Goal: Communication & Community: Answer question/provide support

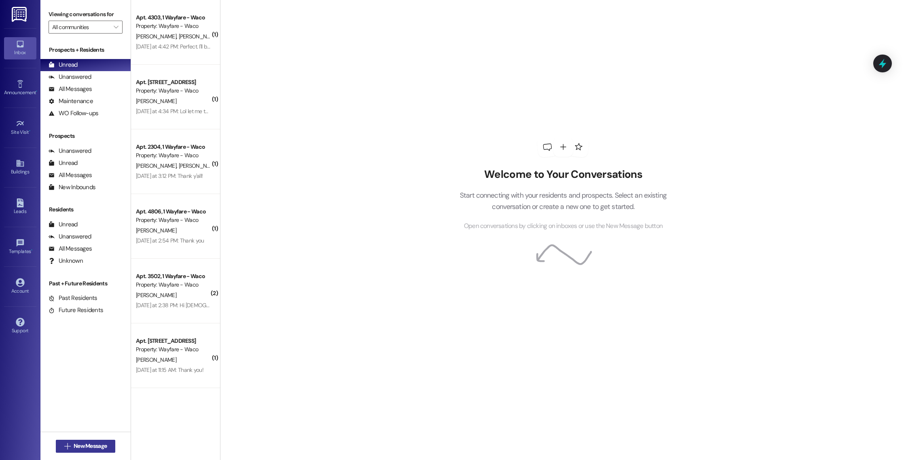
click at [76, 453] on button " New Message" at bounding box center [86, 446] width 60 height 13
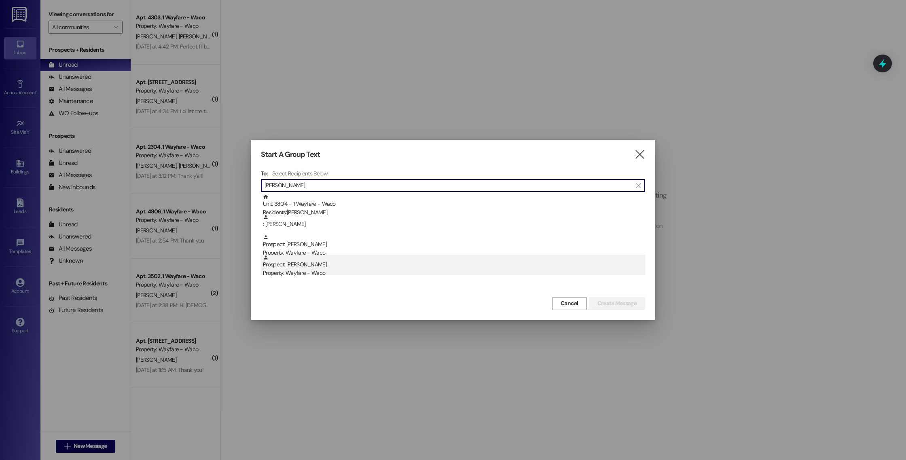
type input "[PERSON_NAME]"
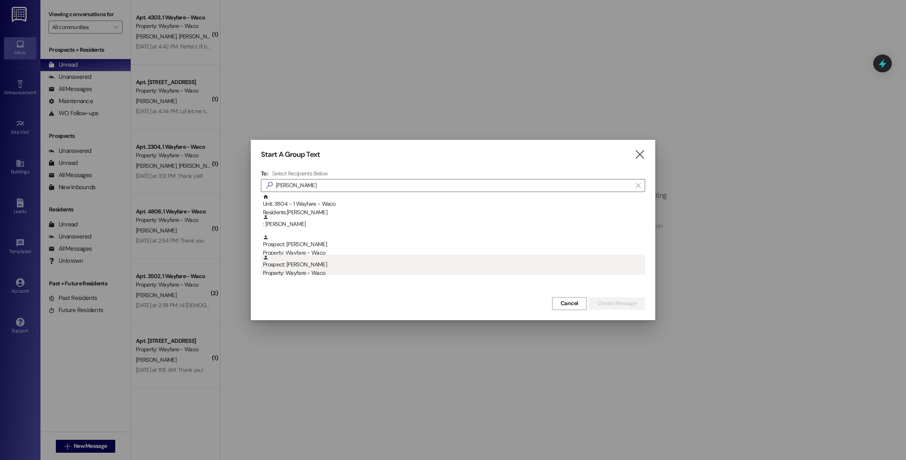
click at [332, 269] on div "Prospect: [PERSON_NAME] Property: Wayfare - Waco" at bounding box center [454, 266] width 382 height 23
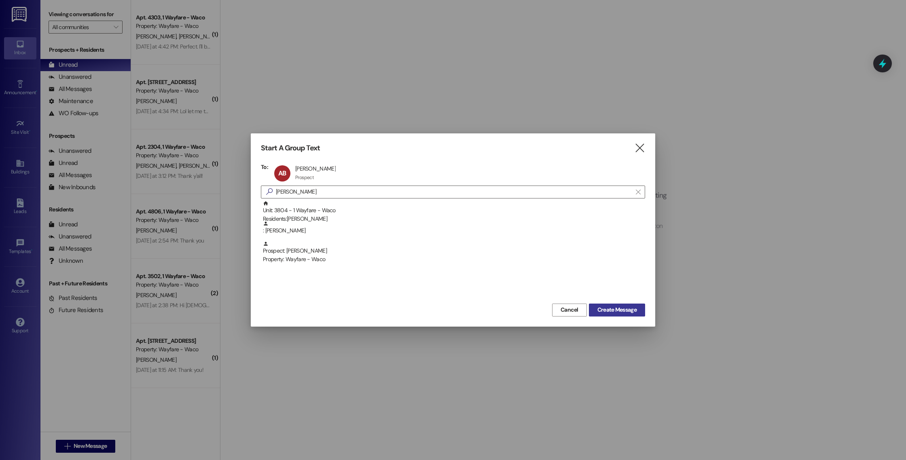
click at [605, 306] on span "Create Message" at bounding box center [616, 310] width 39 height 8
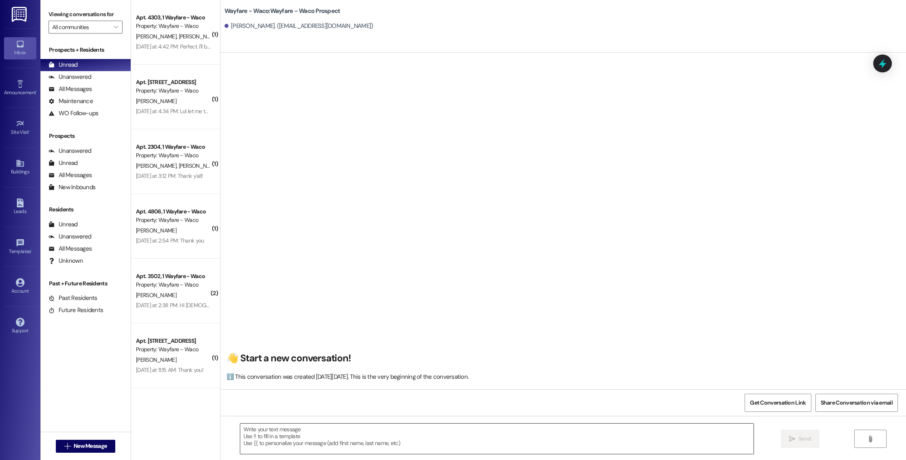
click at [280, 439] on textarea at bounding box center [496, 439] width 513 height 30
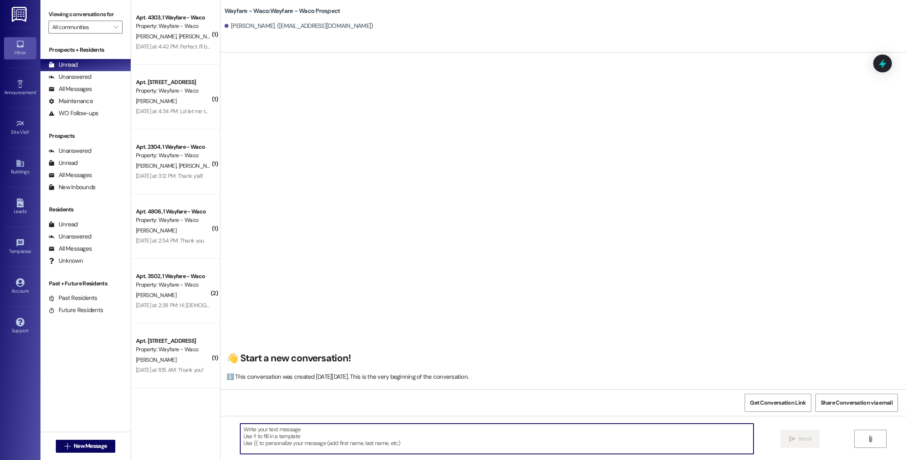
paste textarea "Hello (____), I wanted to touch base with you and see if you were still interes…"
click at [240, 443] on textarea "Hello (____), I wanted to touch base with you and see if you were still interes…" at bounding box center [496, 439] width 513 height 30
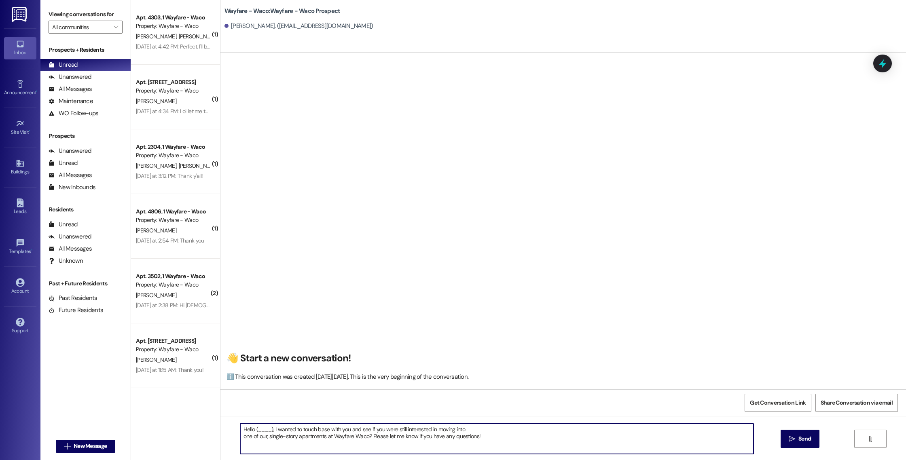
click at [240, 435] on textarea "Hello (____), I wanted to touch base with you and see if you were still interes…" at bounding box center [496, 439] width 513 height 30
click at [267, 431] on textarea "Hello (____), I wanted to touch base with you and see if you were still interes…" at bounding box center [496, 439] width 513 height 30
type textarea "Hello [PERSON_NAME], I wanted to touch base with you and see if you were still …"
click at [788, 443] on span " Send" at bounding box center [799, 439] width 25 height 8
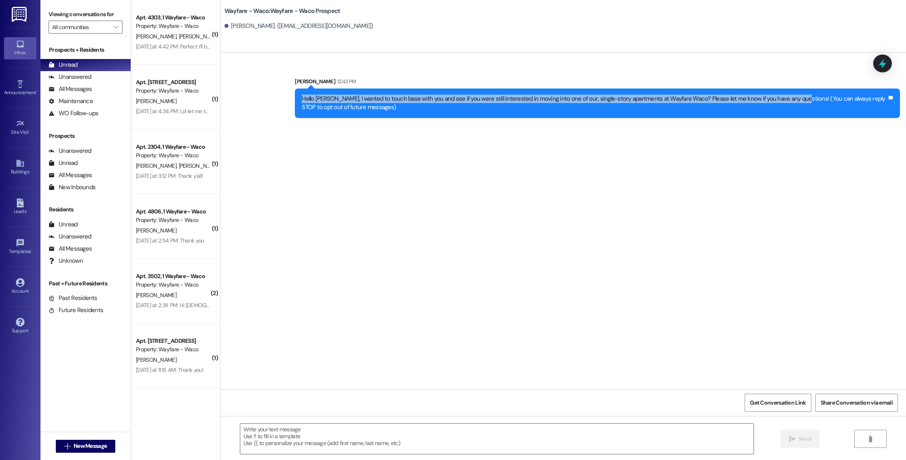
drag, startPoint x: 783, startPoint y: 99, endPoint x: 296, endPoint y: 99, distance: 487.3
click at [302, 99] on div "Hello [PERSON_NAME], I wanted to touch base with you and see if you were still …" at bounding box center [594, 103] width 585 height 17
copy div "Hello [PERSON_NAME], I wanted to touch base with you and see if you were still …"
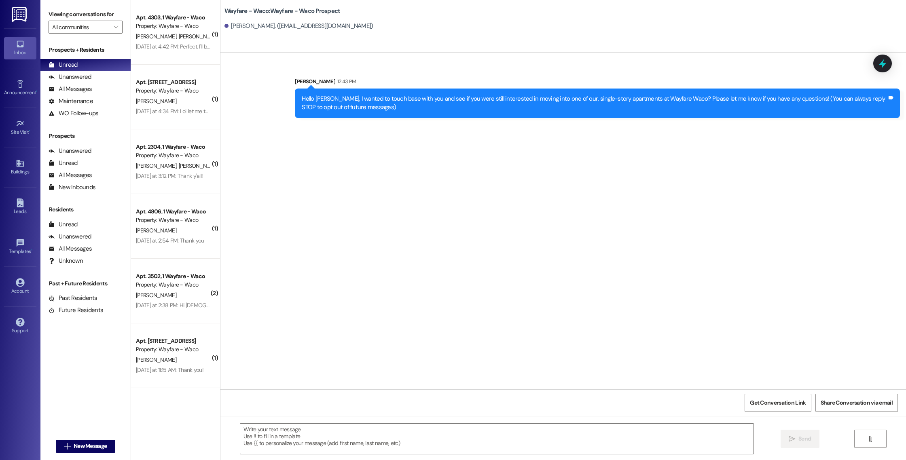
click at [458, 70] on div "Sent via SMS [PERSON_NAME] 12:43 PM Hello [PERSON_NAME], I wanted to touch base…" at bounding box center [563, 91] width 686 height 65
click at [79, 449] on span "New Message" at bounding box center [90, 446] width 33 height 8
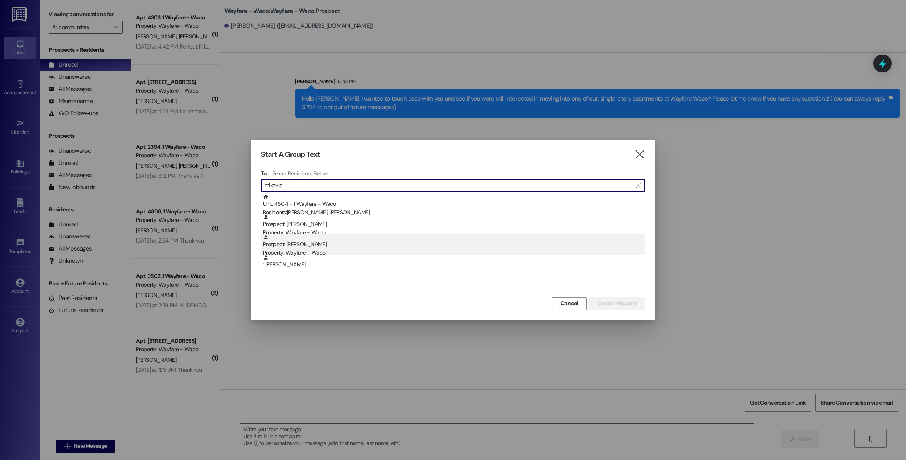
type input "mikayla"
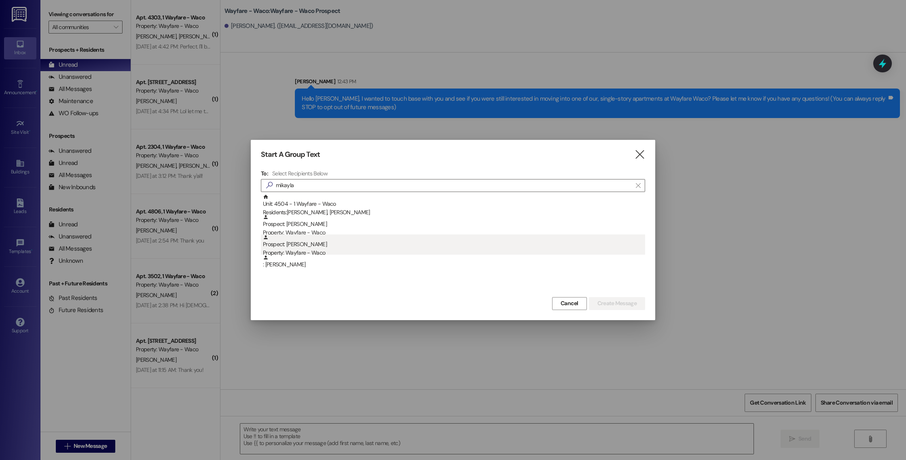
click at [478, 243] on div "Prospect: [PERSON_NAME] Property: Wayfare - Waco" at bounding box center [454, 246] width 382 height 23
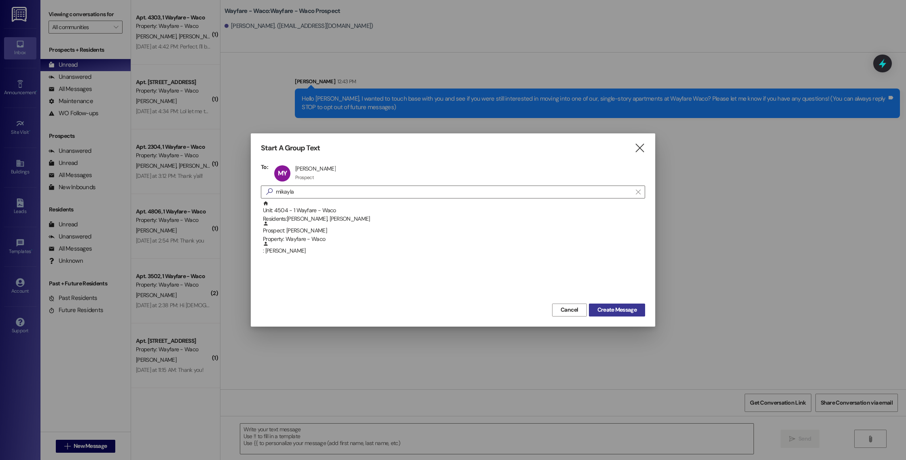
click at [605, 308] on span "Create Message" at bounding box center [616, 310] width 39 height 8
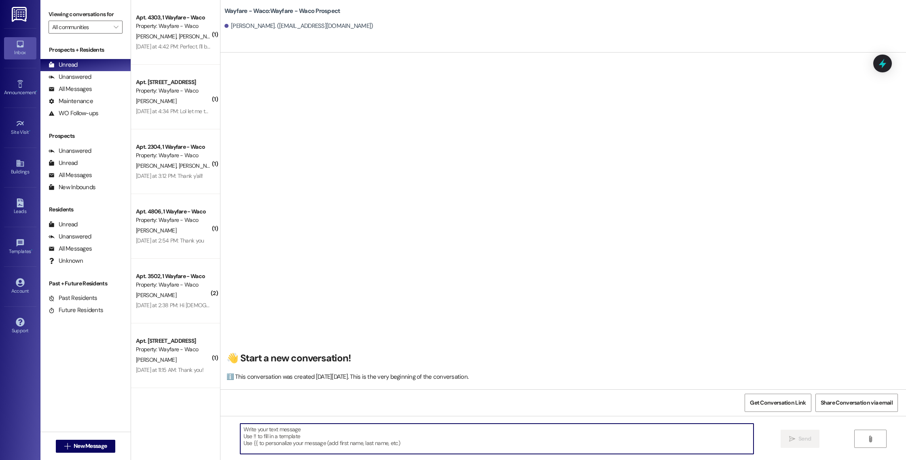
click at [328, 447] on textarea at bounding box center [496, 439] width 513 height 30
paste textarea "Hello [PERSON_NAME], I wanted to touch base with you and see if you were still …"
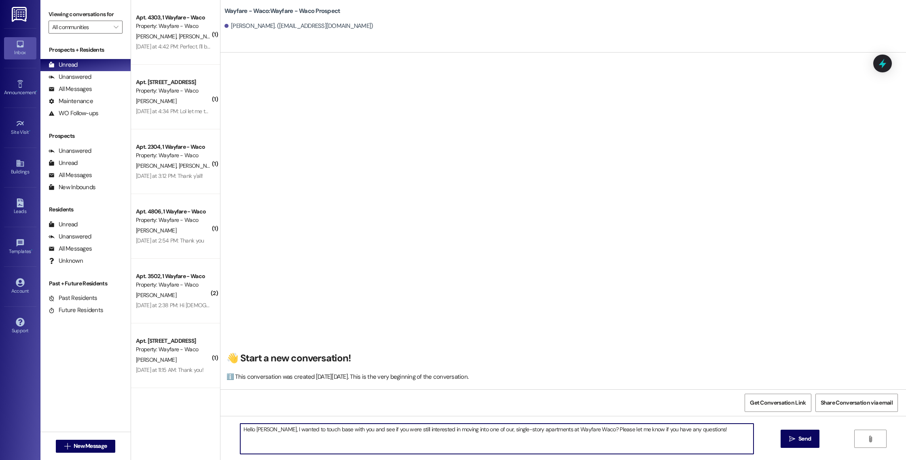
click at [259, 430] on textarea "Hello [PERSON_NAME], I wanted to touch base with you and see if you were still …" at bounding box center [496, 439] width 513 height 30
type textarea "Hello [PERSON_NAME], I wanted to touch base with you and see if you were still …"
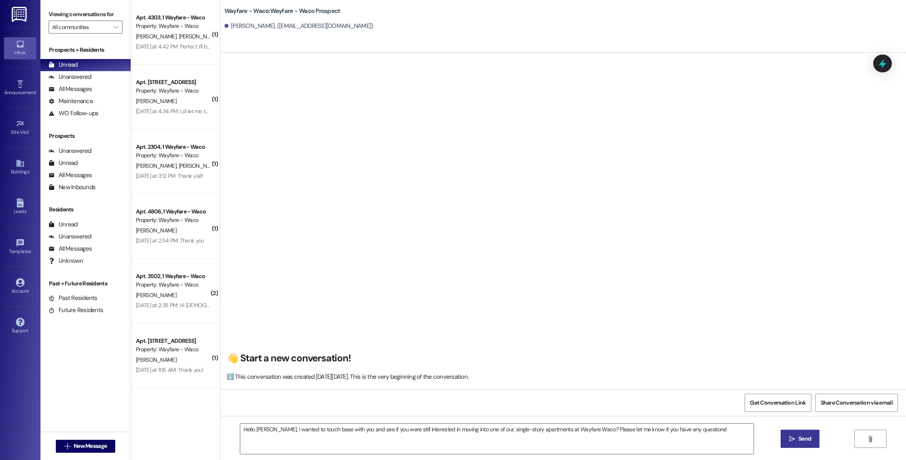
click at [789, 436] on icon "" at bounding box center [792, 439] width 6 height 6
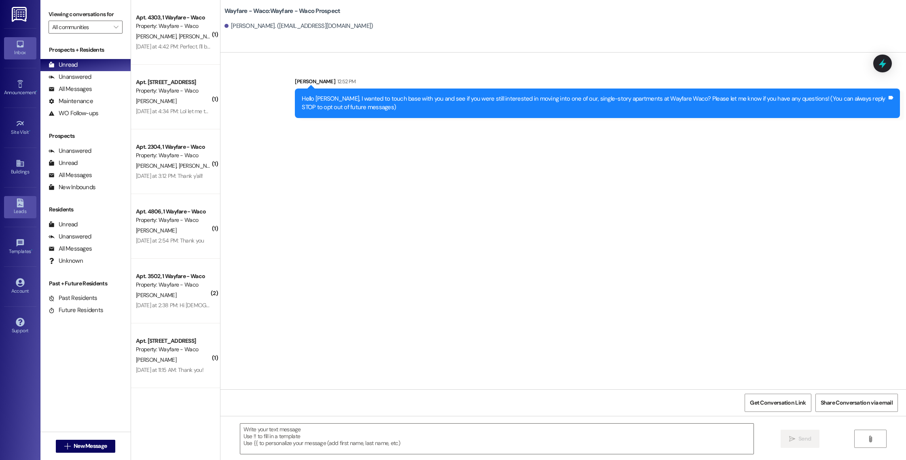
click at [19, 199] on icon at bounding box center [20, 203] width 7 height 9
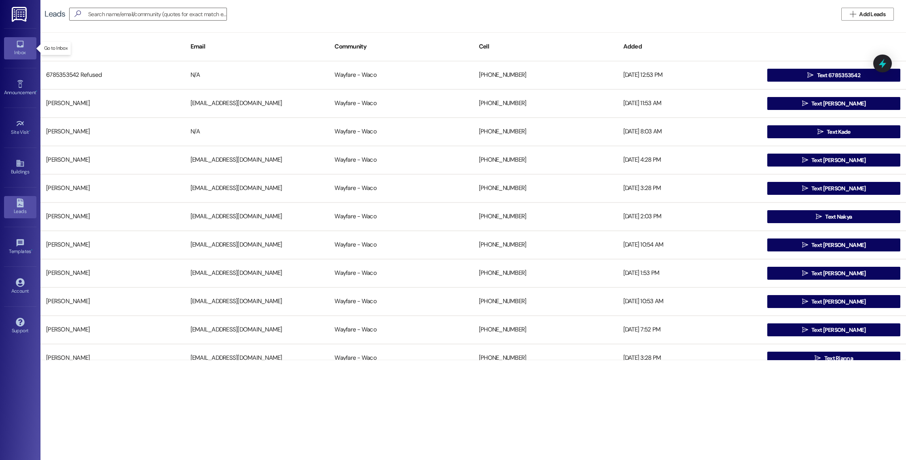
click at [28, 43] on link "Inbox" at bounding box center [20, 48] width 32 height 22
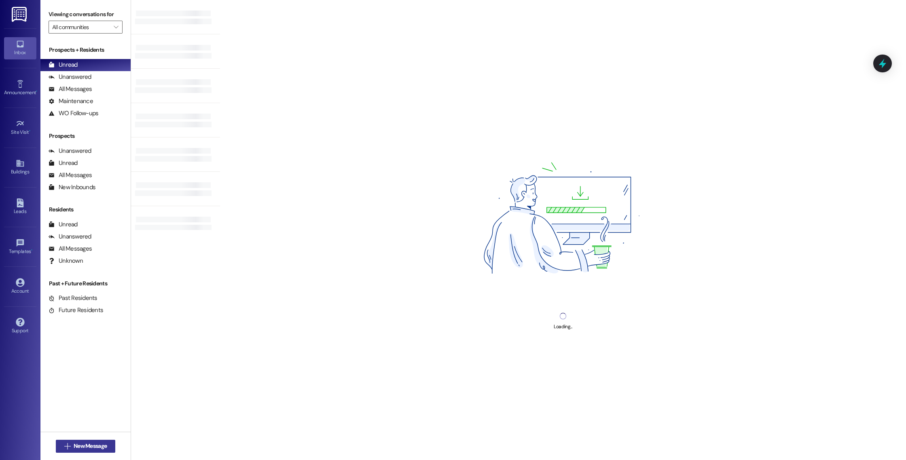
click at [85, 447] on span "New Message" at bounding box center [90, 446] width 33 height 8
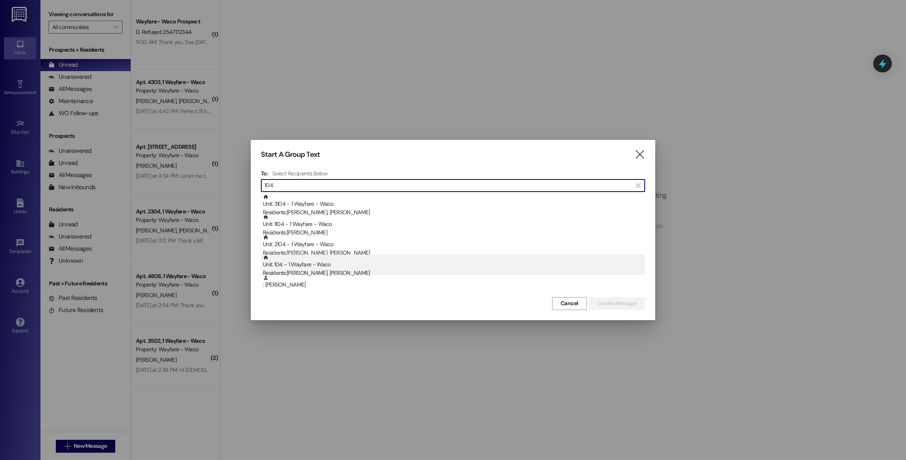
type input "104"
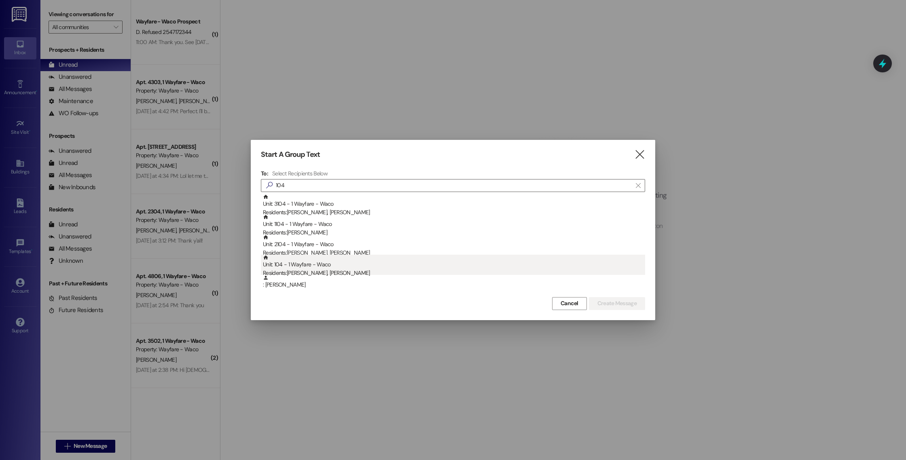
click at [361, 269] on div "Residents: [PERSON_NAME], [PERSON_NAME]" at bounding box center [454, 273] width 382 height 8
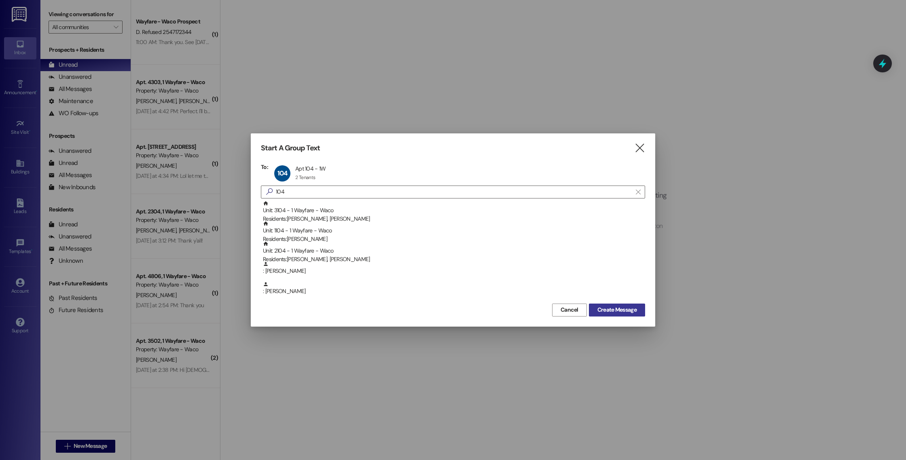
click at [628, 313] on span "Create Message" at bounding box center [616, 310] width 39 height 8
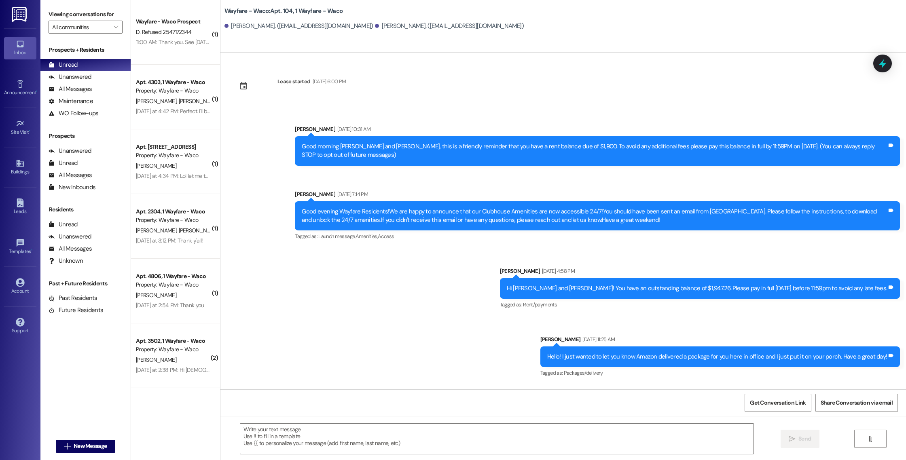
scroll to position [5524, 0]
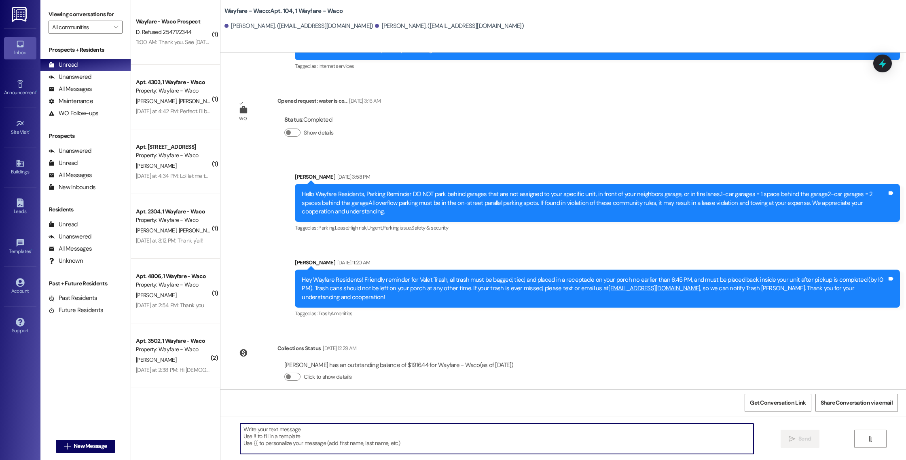
click at [316, 432] on textarea at bounding box center [496, 439] width 513 height 30
paste textarea "Hello ______, you have an outstanding balance of (_____). Please pay in full be…"
click at [257, 438] on textarea "Hello ______, you have an outstanding balance of (_____). Please pay in full be…" at bounding box center [496, 439] width 513 height 30
click at [240, 438] on textarea "Hello [PERSON_NAME] and [PERSON_NAME], you have an outstanding balance of (____…" at bounding box center [496, 439] width 513 height 30
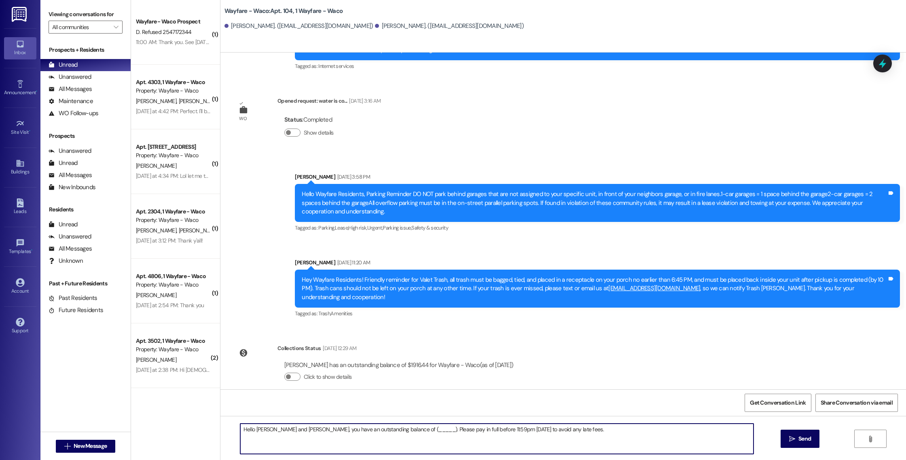
click at [398, 433] on textarea "Hello [PERSON_NAME] and [PERSON_NAME], you have an outstanding balance of (____…" at bounding box center [496, 439] width 513 height 30
drag, startPoint x: 547, startPoint y: 432, endPoint x: 233, endPoint y: 431, distance: 313.4
click at [240, 431] on textarea "Hello [PERSON_NAME] and [PERSON_NAME], you have an outstanding balance of $1934…" at bounding box center [496, 439] width 513 height 30
click at [711, 437] on textarea "Hello [PERSON_NAME] and [PERSON_NAME], you have an outstanding balance of $1934…" at bounding box center [496, 439] width 513 height 30
type textarea "Hello [PERSON_NAME] and [PERSON_NAME], you have an outstanding balance of $1934…"
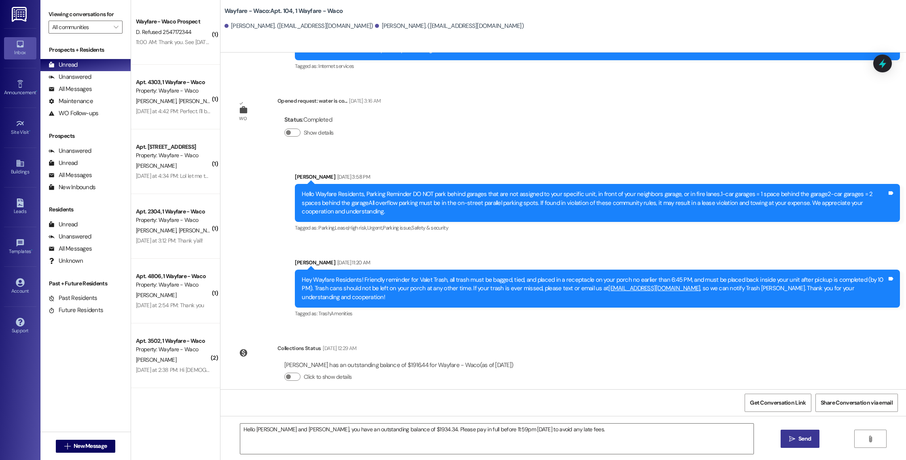
click at [800, 435] on span "Send" at bounding box center [804, 439] width 13 height 8
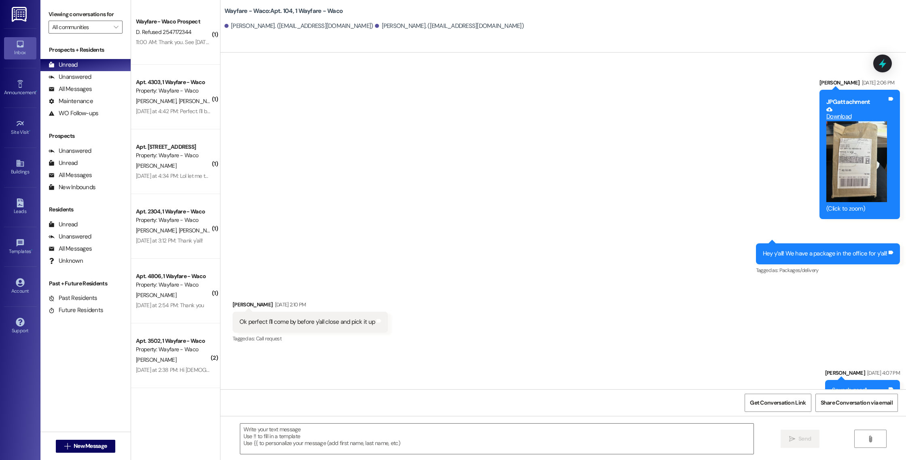
scroll to position [4943, 0]
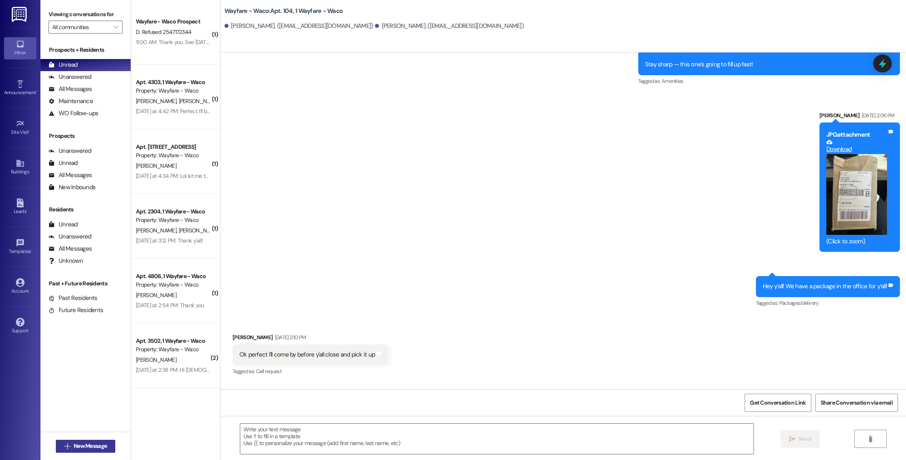
click at [80, 444] on span "New Message" at bounding box center [90, 446] width 33 height 8
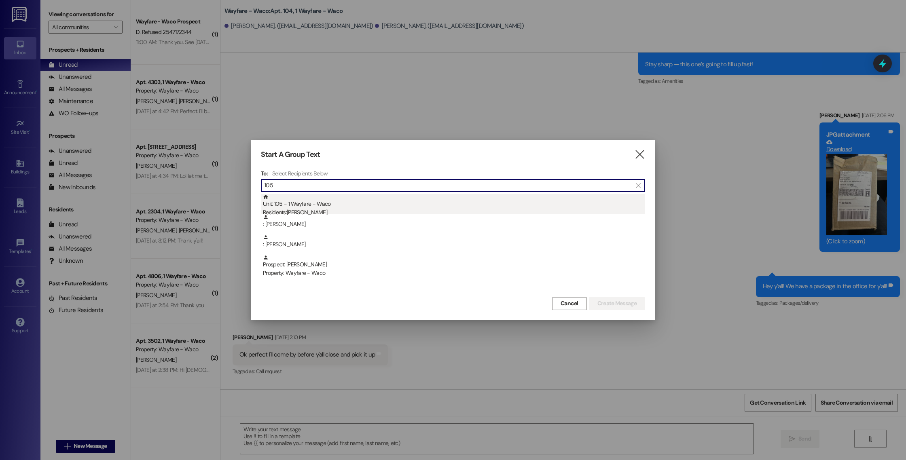
type input "105"
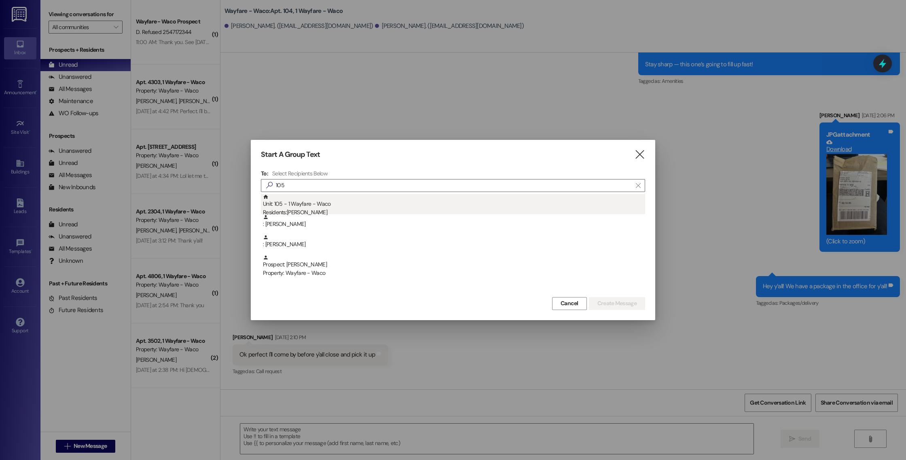
click at [400, 208] on div "Unit: 105 - 1 Wayfare - Waco Residents: [PERSON_NAME]" at bounding box center [454, 205] width 382 height 23
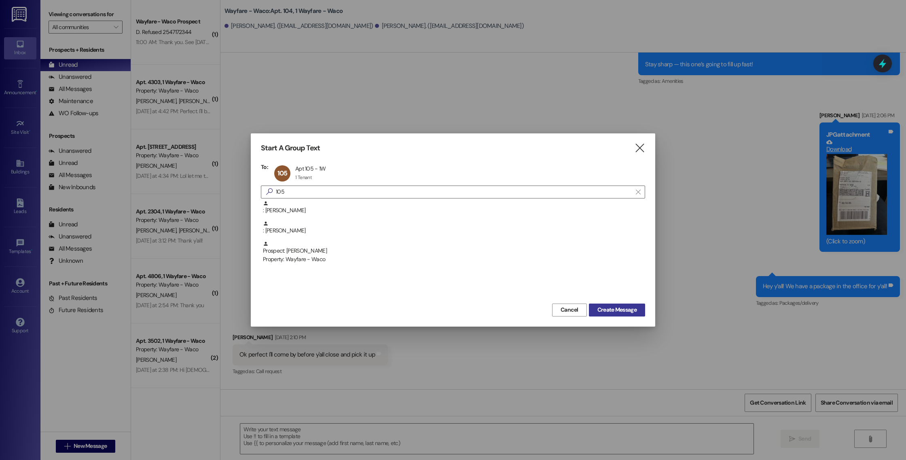
click at [615, 307] on span "Create Message" at bounding box center [616, 310] width 39 height 8
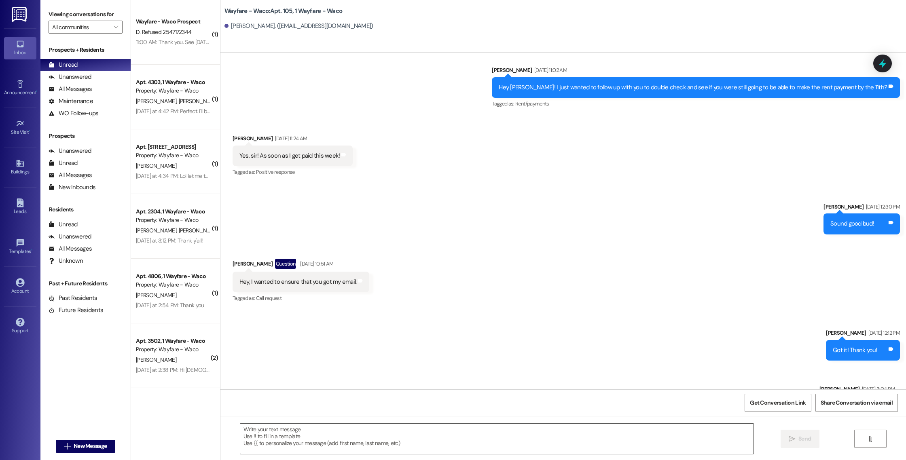
scroll to position [5268, 0]
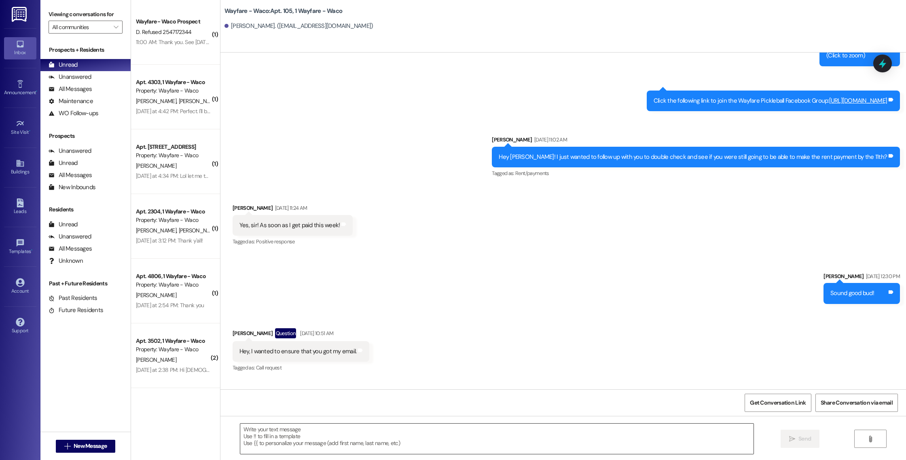
click at [387, 438] on textarea at bounding box center [496, 439] width 513 height 30
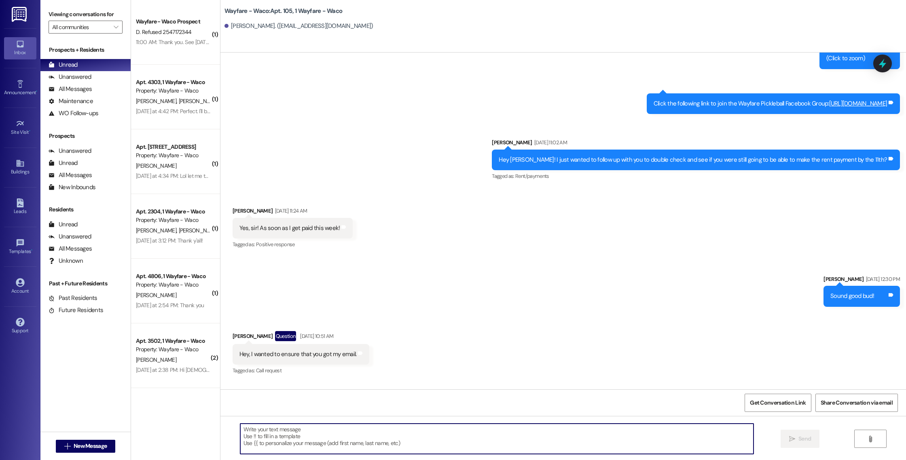
paste textarea "Hello [PERSON_NAME] and [PERSON_NAME], you have an outstanding balance of $1934…"
click at [286, 428] on textarea "Hello [PERSON_NAME] and [PERSON_NAME], you have an outstanding balance of $1934…" at bounding box center [496, 439] width 513 height 30
click at [371, 429] on textarea "Hello [PERSON_NAME], you have an outstanding balance of $1934.34. Please pay in…" at bounding box center [496, 439] width 513 height 30
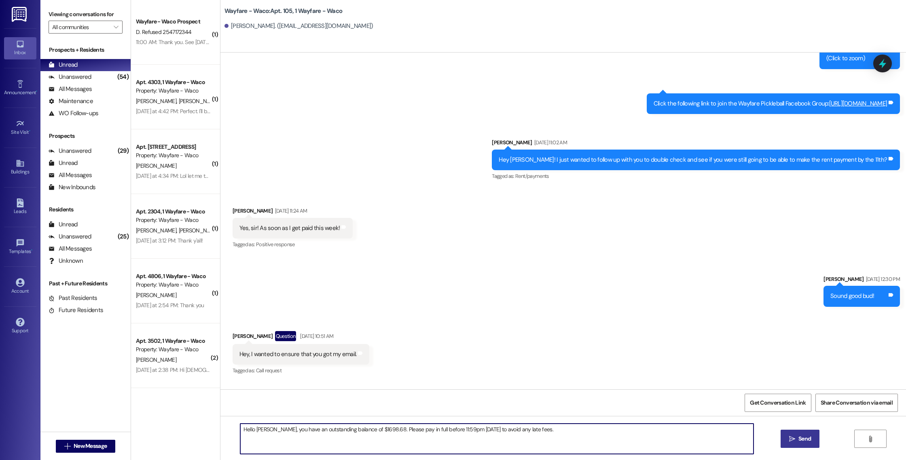
drag, startPoint x: 523, startPoint y: 430, endPoint x: 234, endPoint y: 432, distance: 288.8
click at [240, 432] on textarea "Hello [PERSON_NAME], you have an outstanding balance of $1698.68. Please pay in…" at bounding box center [496, 439] width 513 height 30
click at [520, 439] on textarea "Hello [PERSON_NAME], you have an outstanding balance of $1698.68. Please pay in…" at bounding box center [496, 439] width 513 height 30
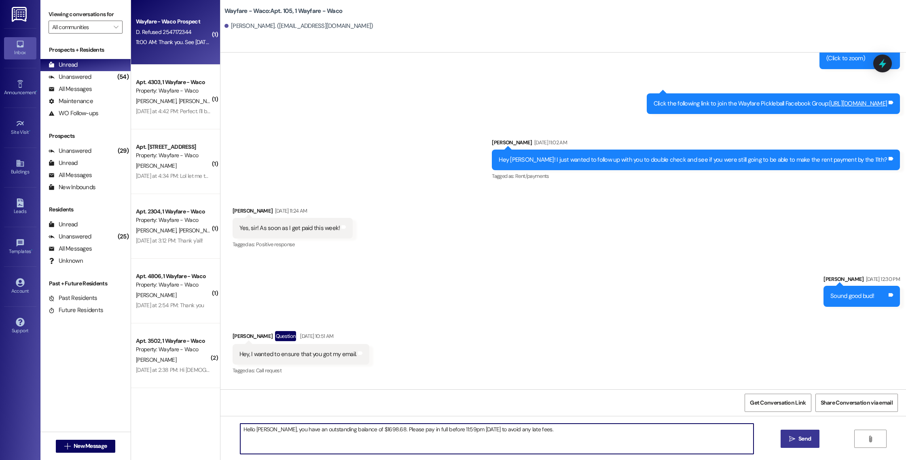
type textarea "Hello [PERSON_NAME], you have an outstanding balance of $1698.68. Please pay in…"
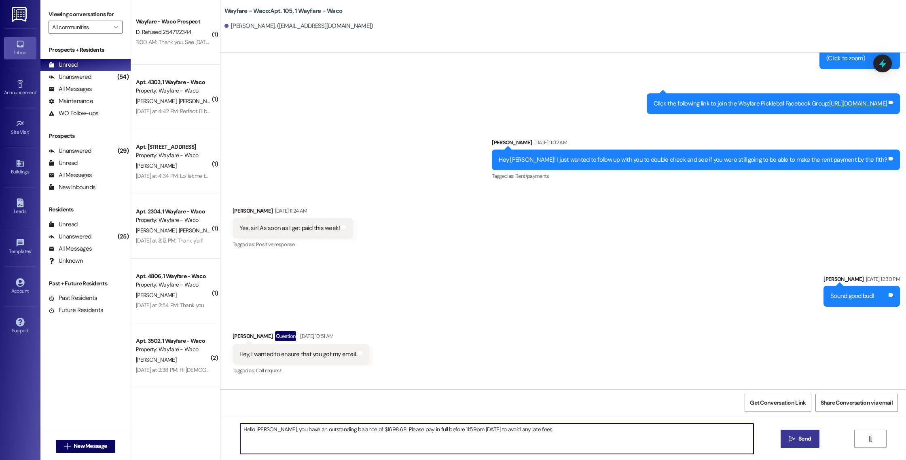
click at [782, 444] on button " Send" at bounding box center [800, 439] width 39 height 18
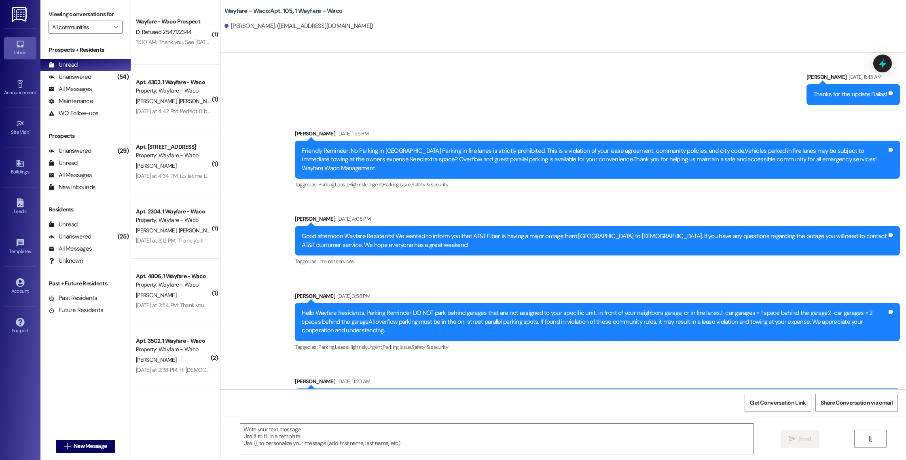
scroll to position [6094, 0]
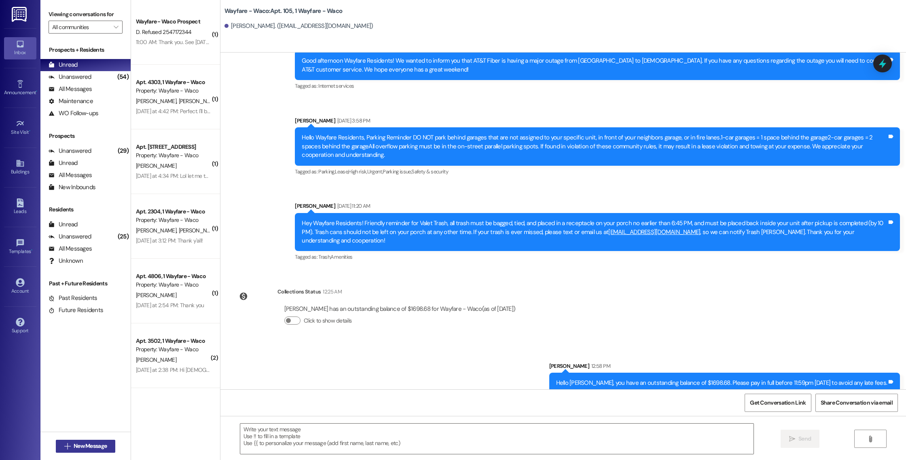
click at [99, 446] on span "New Message" at bounding box center [90, 446] width 33 height 8
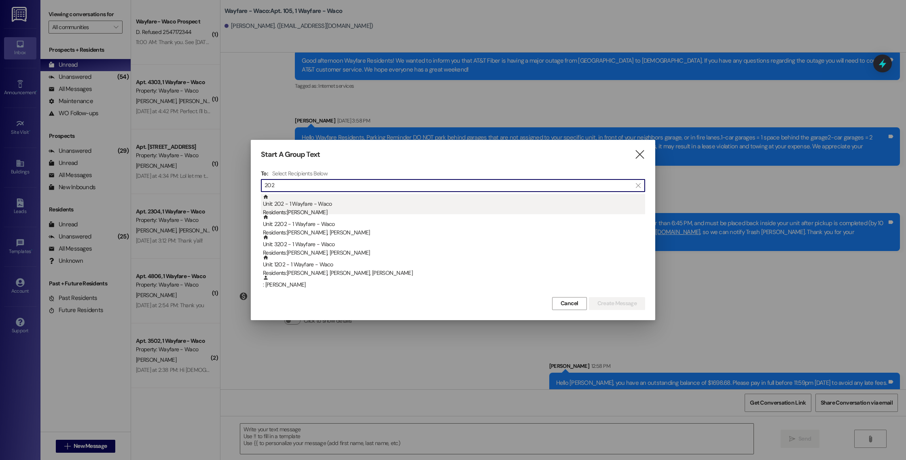
type input "202"
click at [449, 207] on div "Unit: 202 - 1 Wayfare - Waco Residents: [PERSON_NAME]" at bounding box center [454, 205] width 382 height 23
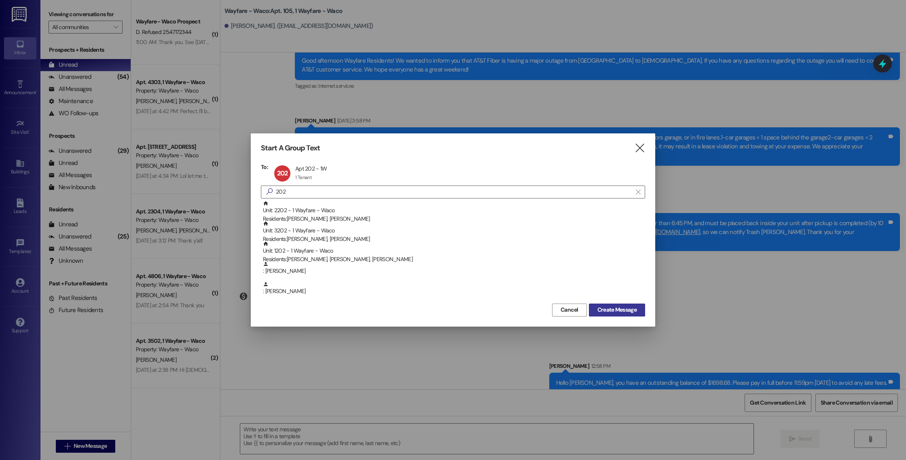
click at [614, 314] on span "Create Message" at bounding box center [616, 310] width 39 height 8
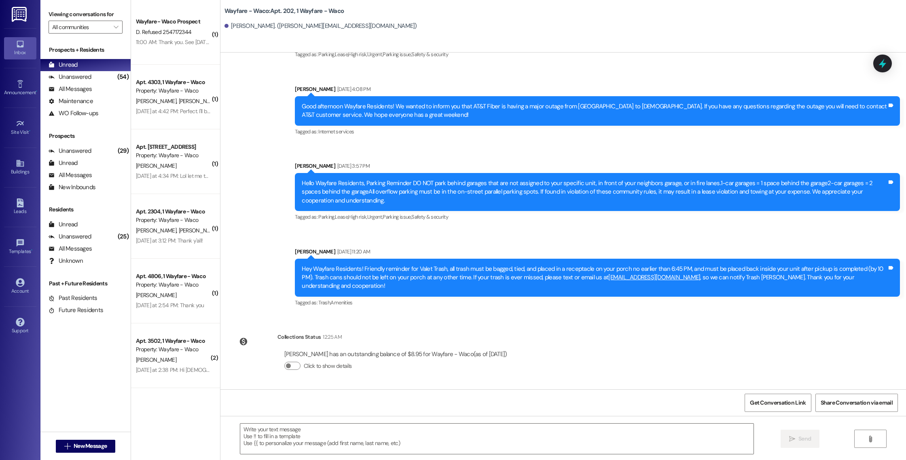
scroll to position [4981, 0]
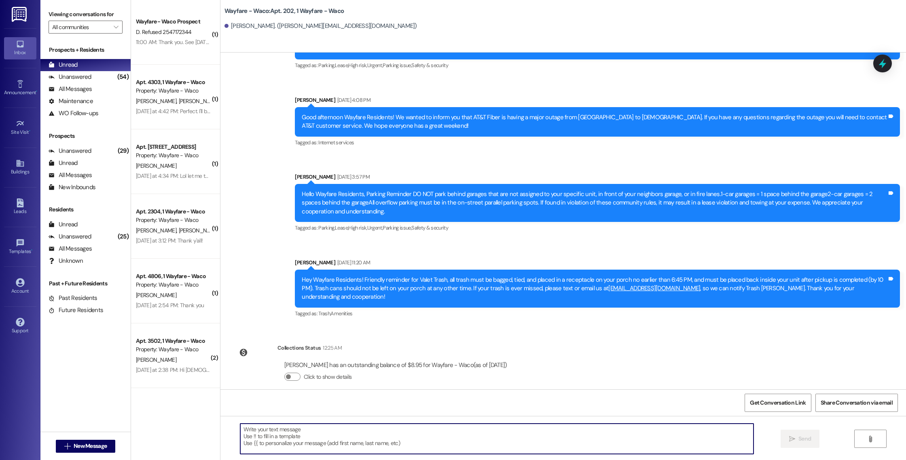
click at [470, 444] on textarea at bounding box center [496, 439] width 513 height 30
paste textarea "Hello [PERSON_NAME], you have an outstanding balance of $1698.68. Please pay in…"
click at [255, 430] on textarea "Hello [PERSON_NAME], you have an outstanding balance of $1698.68. Please pay in…" at bounding box center [496, 439] width 513 height 30
click at [364, 431] on textarea "Hello [PERSON_NAME], you have an outstanding balance of $1698.68. Please pay in…" at bounding box center [496, 439] width 513 height 30
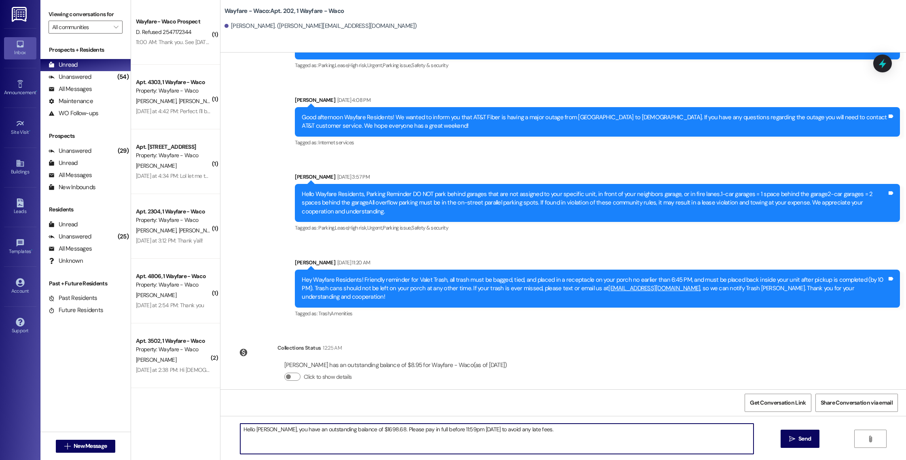
click at [368, 431] on textarea "Hello [PERSON_NAME], you have an outstanding balance of $1698.68. Please pay in…" at bounding box center [496, 439] width 513 height 30
type textarea "Hello [PERSON_NAME], you have an outstanding balance of $8.95. Please pay in fu…"
click at [783, 440] on button " Send" at bounding box center [800, 439] width 39 height 18
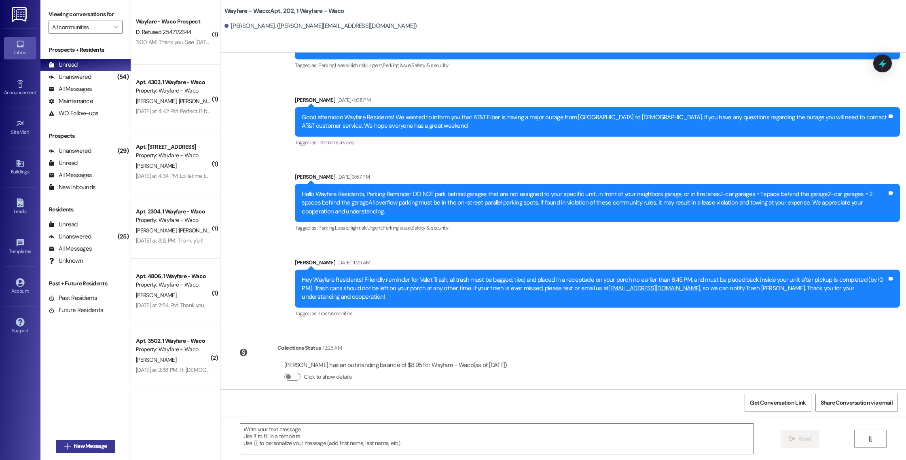
click at [95, 450] on span "New Message" at bounding box center [90, 446] width 33 height 8
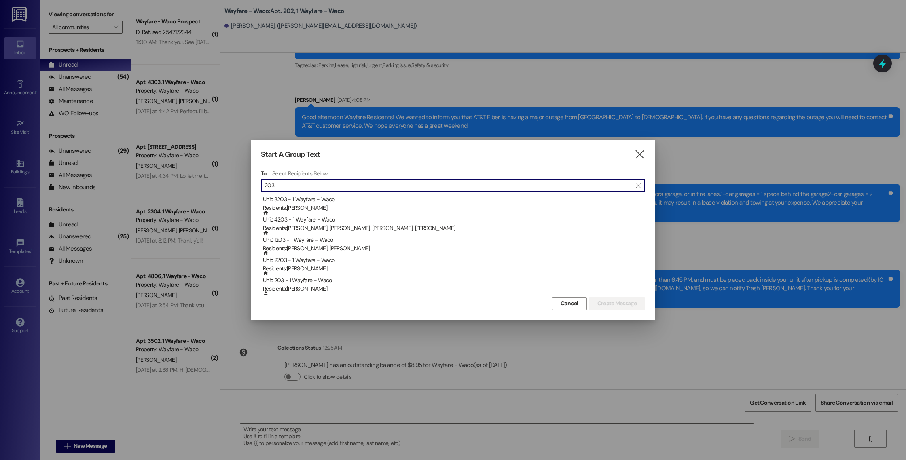
scroll to position [35, 0]
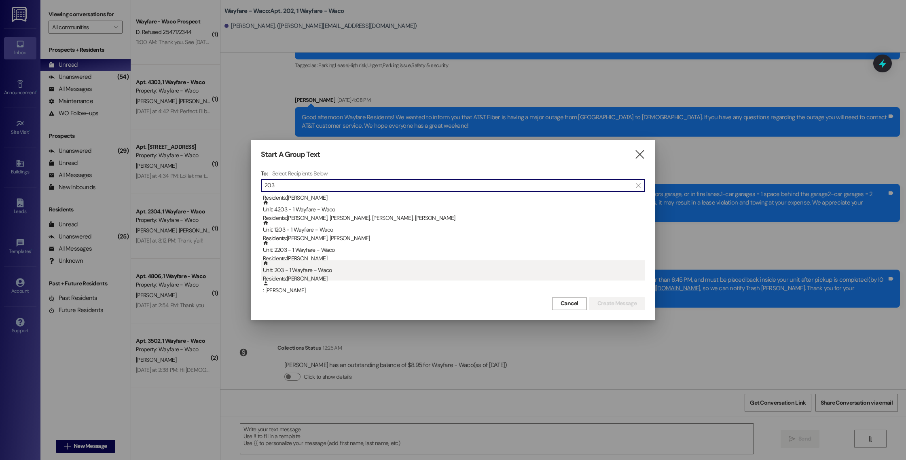
type input "203"
click at [330, 277] on div "Residents: [PERSON_NAME]" at bounding box center [454, 279] width 382 height 8
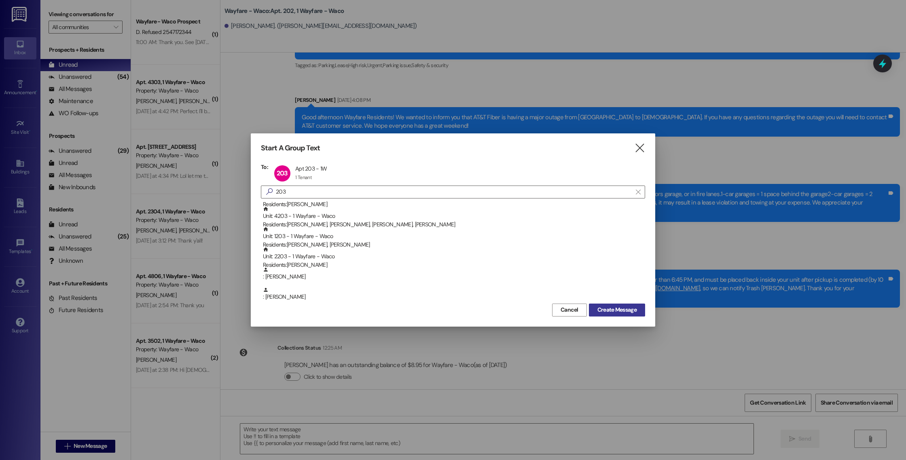
click at [614, 311] on span "Create Message" at bounding box center [616, 310] width 39 height 8
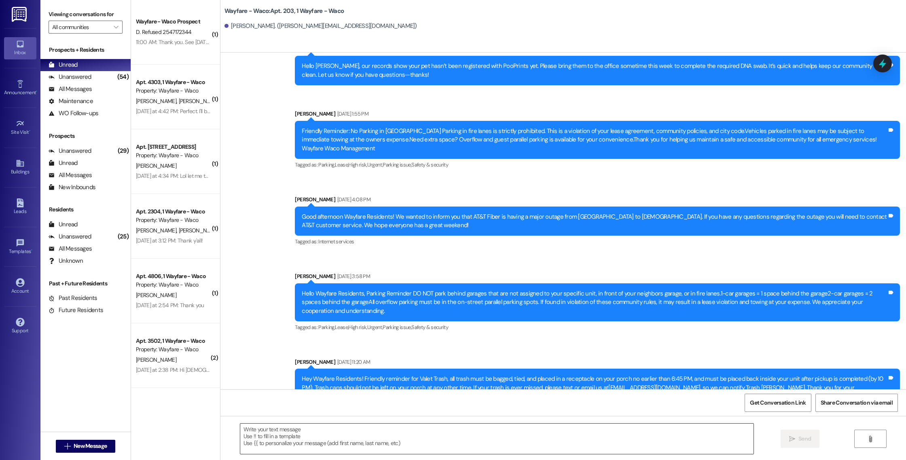
scroll to position [3724, 0]
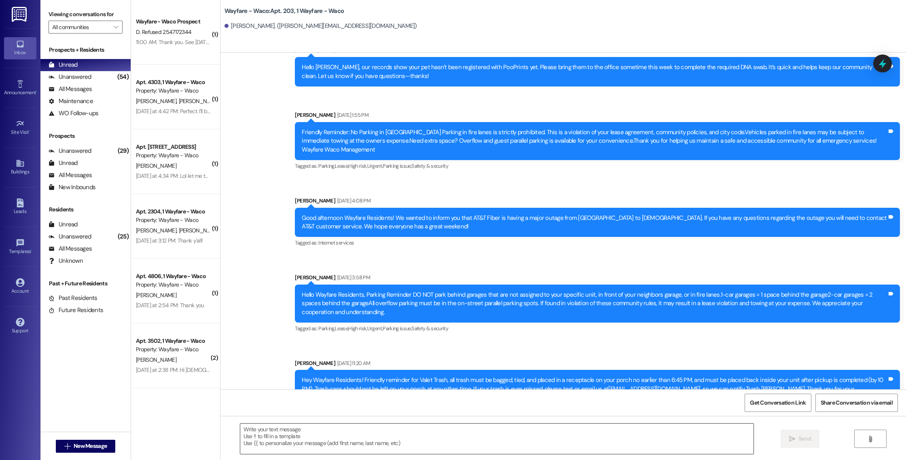
click at [389, 433] on textarea at bounding box center [496, 439] width 513 height 30
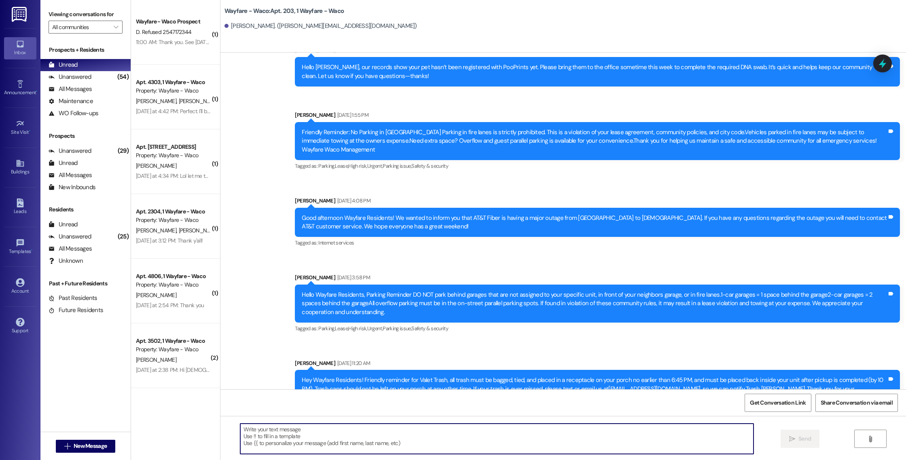
paste textarea "Hello [PERSON_NAME], you have an outstanding balance of $1698.68. Please pay in…"
click at [260, 431] on textarea "Hello [PERSON_NAME], you have an outstanding balance of $1698.68. Please pay in…" at bounding box center [496, 439] width 513 height 30
click at [385, 430] on textarea "Hello [PERSON_NAME], you have an outstanding balance of $1698.68. Please pay in…" at bounding box center [496, 439] width 513 height 30
click at [550, 435] on textarea "Hello [PERSON_NAME], you have an outstanding balance of $1843.77. Please pay in…" at bounding box center [496, 439] width 513 height 30
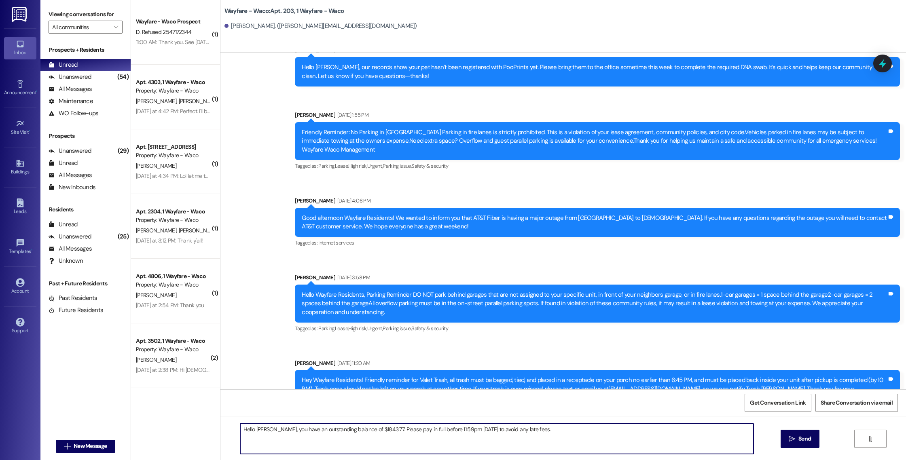
type textarea "Hello [PERSON_NAME], you have an outstanding balance of $1843.77. Please pay in…"
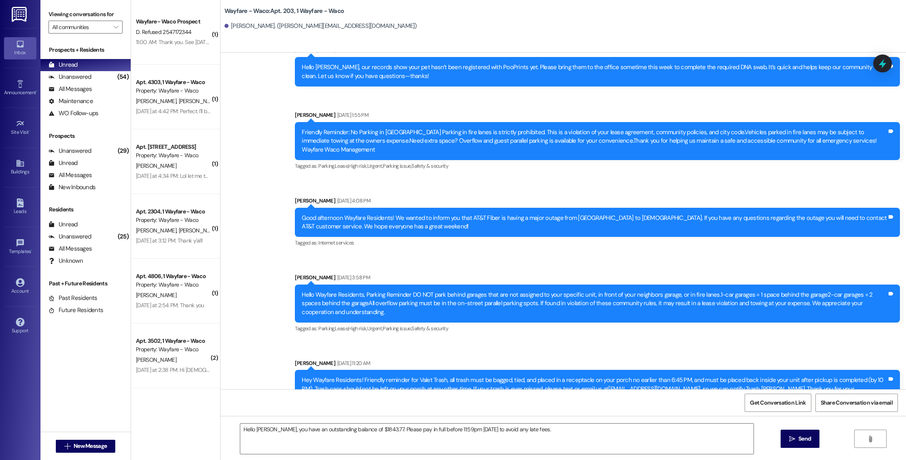
click at [789, 438] on icon "" at bounding box center [792, 439] width 6 height 6
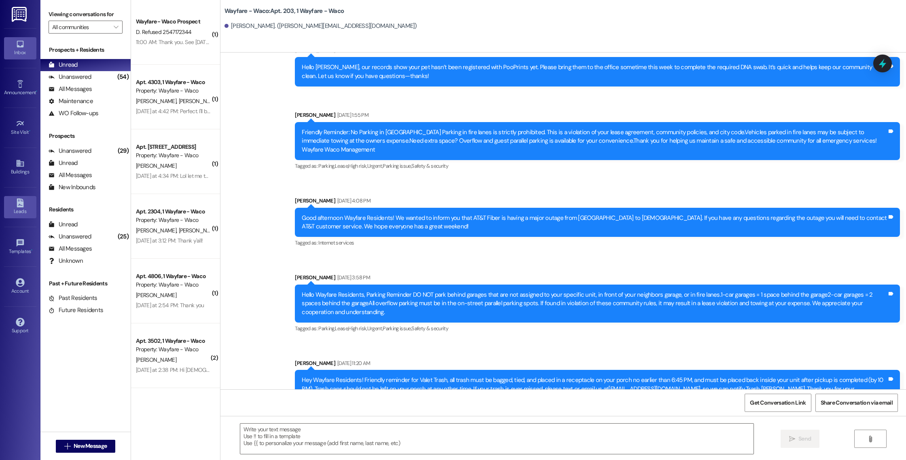
click at [28, 210] on div "Leads" at bounding box center [20, 211] width 40 height 8
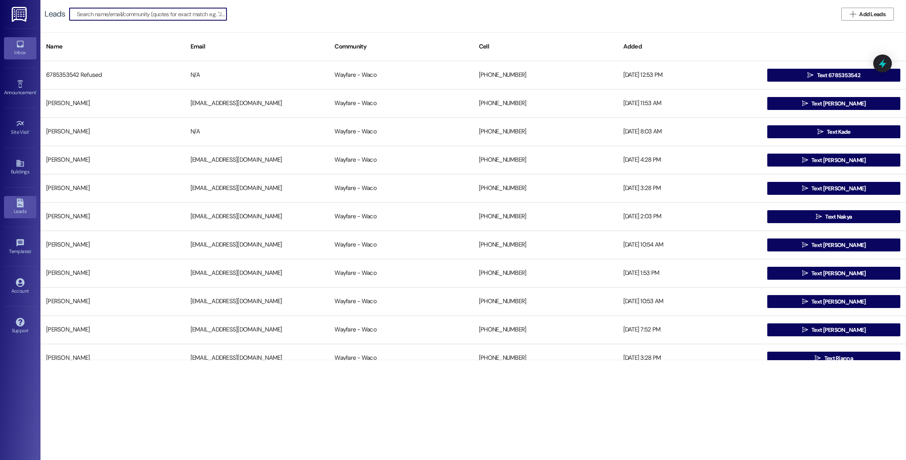
click at [23, 51] on div "Inbox" at bounding box center [20, 53] width 40 height 8
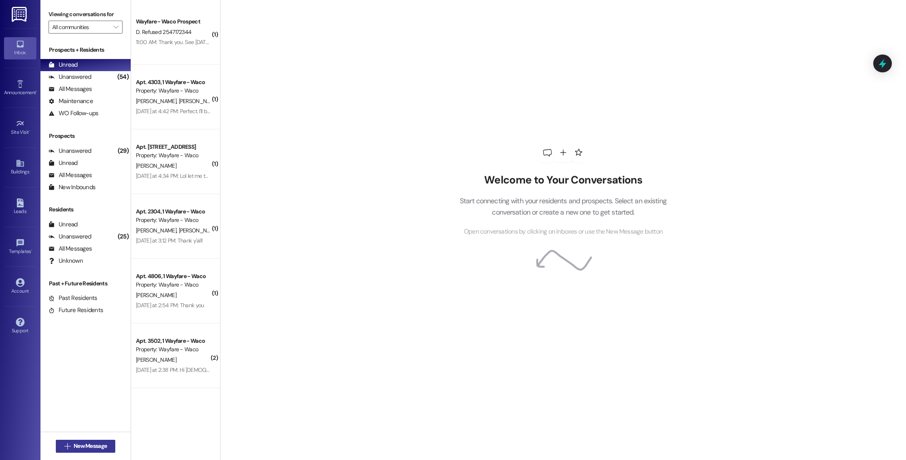
click at [92, 446] on span "New Message" at bounding box center [90, 446] width 33 height 8
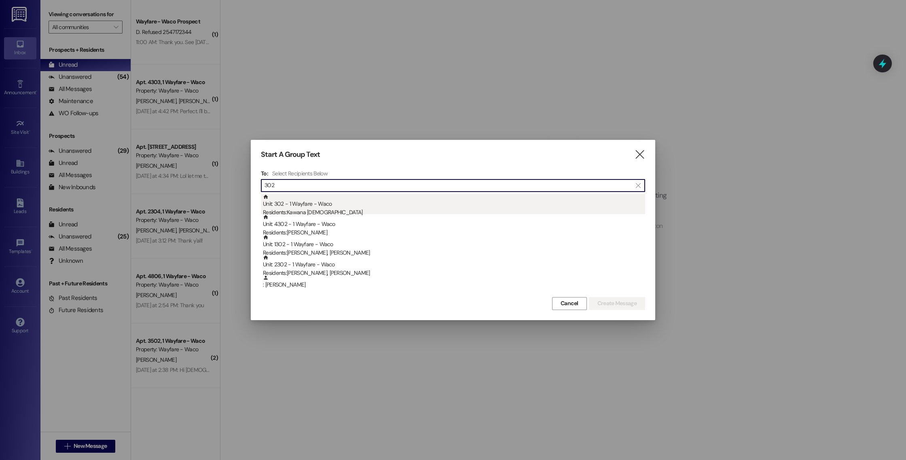
type input "302"
click at [361, 210] on div "Residents: Kawana [DEMOGRAPHIC_DATA]" at bounding box center [454, 212] width 382 height 8
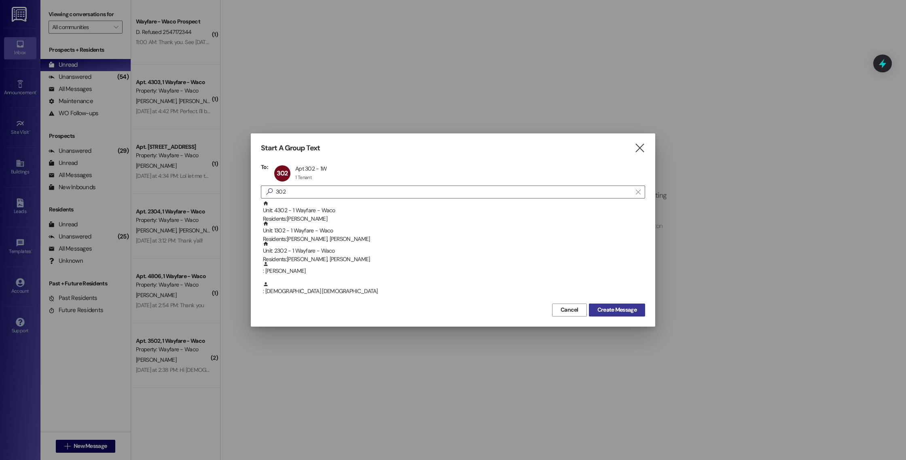
click at [607, 312] on span "Create Message" at bounding box center [616, 310] width 39 height 8
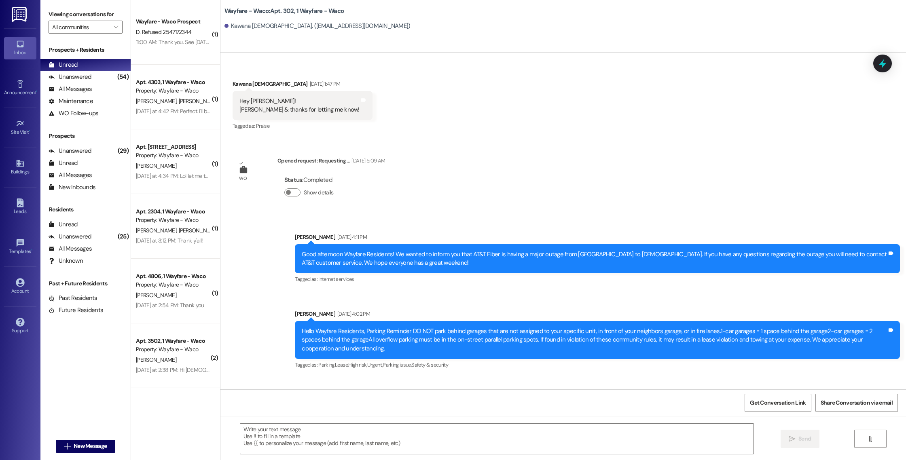
scroll to position [10407, 0]
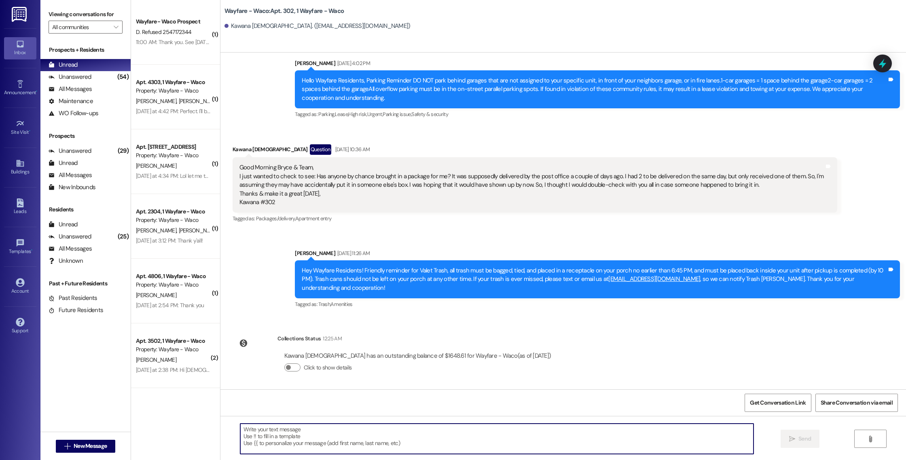
click at [320, 438] on textarea at bounding box center [496, 439] width 513 height 30
paste textarea "Hello [PERSON_NAME], you have an outstanding balance of $1698.68. Please pay in…"
click at [260, 430] on textarea "Hello [PERSON_NAME], you have an outstanding balance of $1698.68. Please pay in…" at bounding box center [496, 439] width 513 height 30
click at [261, 430] on textarea "Hello [PERSON_NAME], you have an outstanding balance of $1698.68. Please pay in…" at bounding box center [496, 439] width 513 height 30
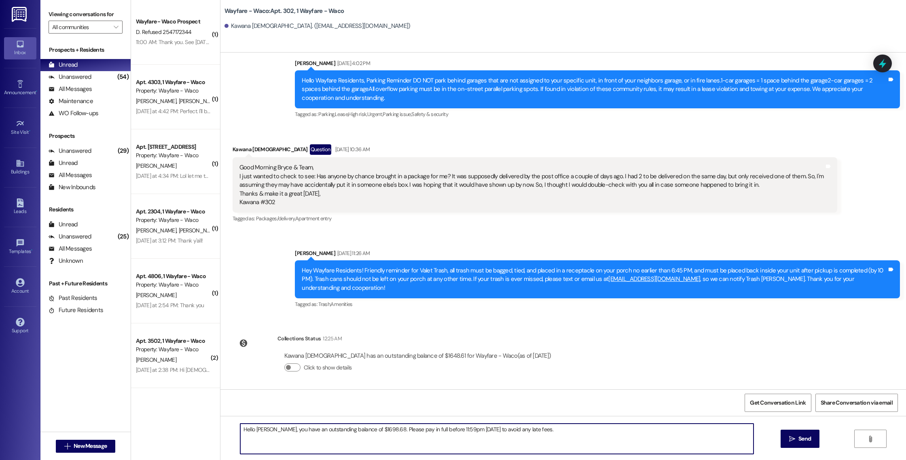
click at [261, 430] on textarea "Hello [PERSON_NAME], you have an outstanding balance of $1698.68. Please pay in…" at bounding box center [496, 439] width 513 height 30
click at [366, 431] on textarea "Hello [PERSON_NAME], you have an outstanding balance of $1698.68. Please pay in…" at bounding box center [496, 439] width 513 height 30
type textarea "Hello [PERSON_NAME], you have an outstanding balance of $1648.61. Please pay in…"
click at [789, 444] on button " Send" at bounding box center [800, 439] width 39 height 18
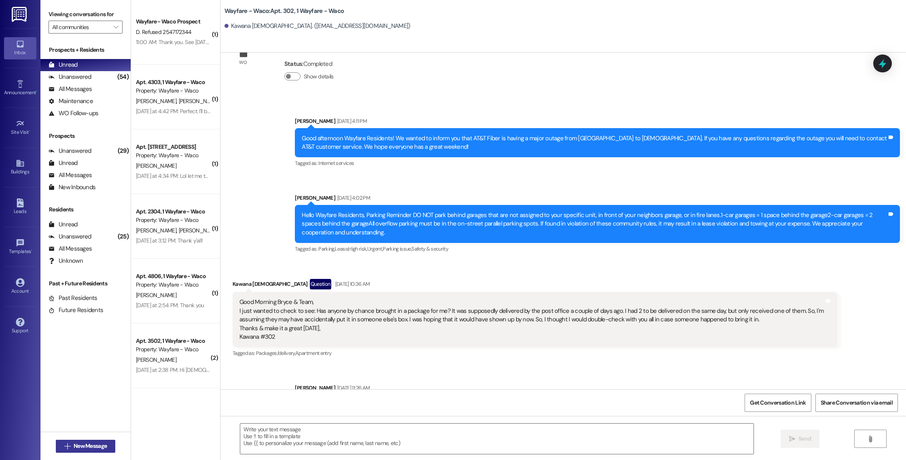
scroll to position [10255, 0]
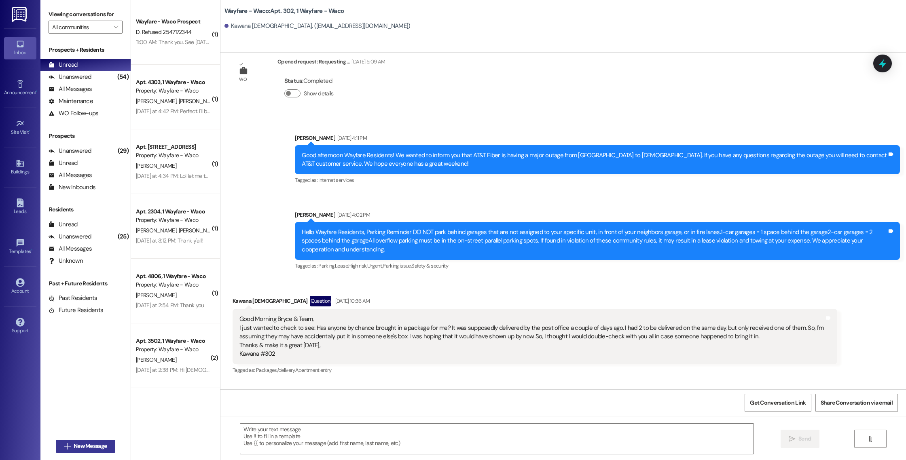
click at [74, 446] on span "New Message" at bounding box center [90, 446] width 33 height 8
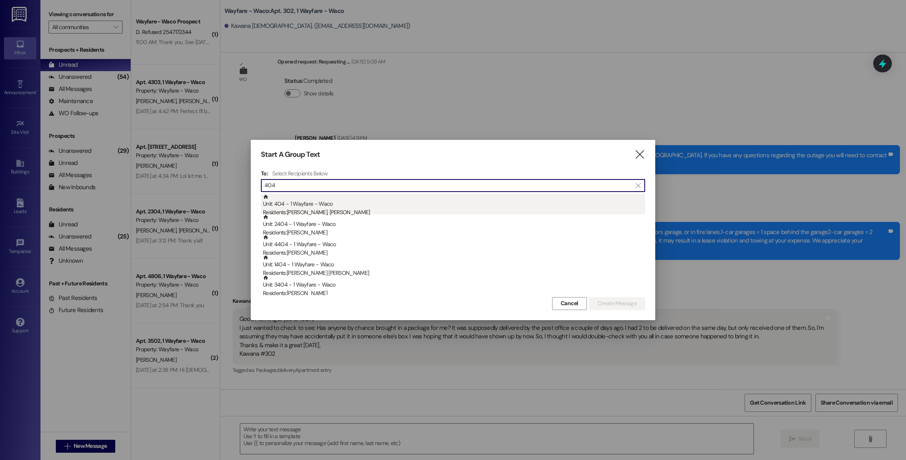
type input "404"
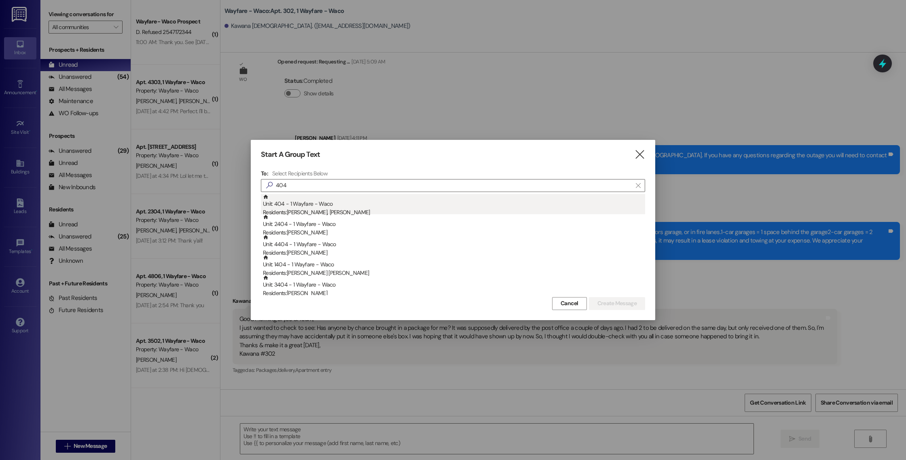
click at [389, 209] on div "Residents: [PERSON_NAME], [PERSON_NAME]" at bounding box center [454, 212] width 382 height 8
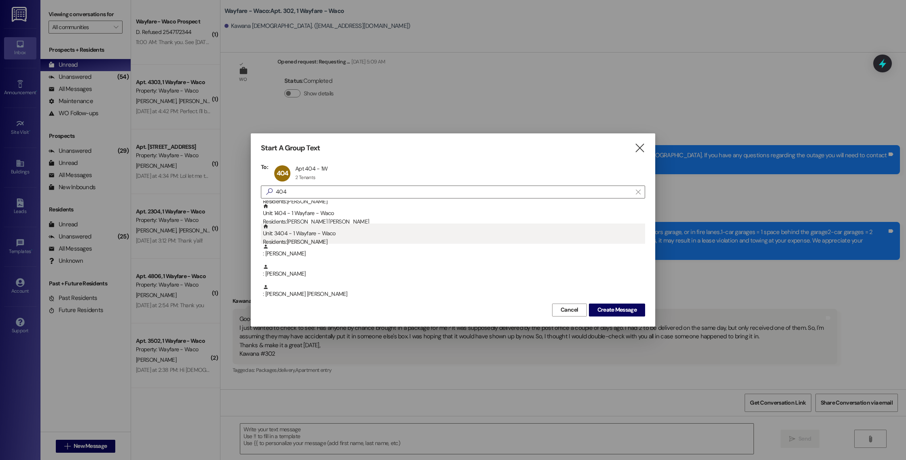
scroll to position [38, 0]
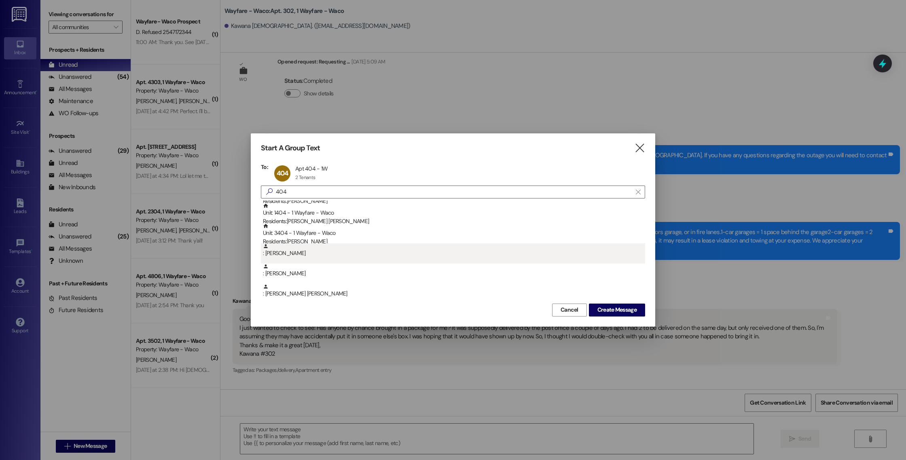
click at [345, 254] on div ": [PERSON_NAME]" at bounding box center [454, 250] width 382 height 14
click at [343, 256] on div ": [PERSON_NAME]" at bounding box center [454, 250] width 382 height 14
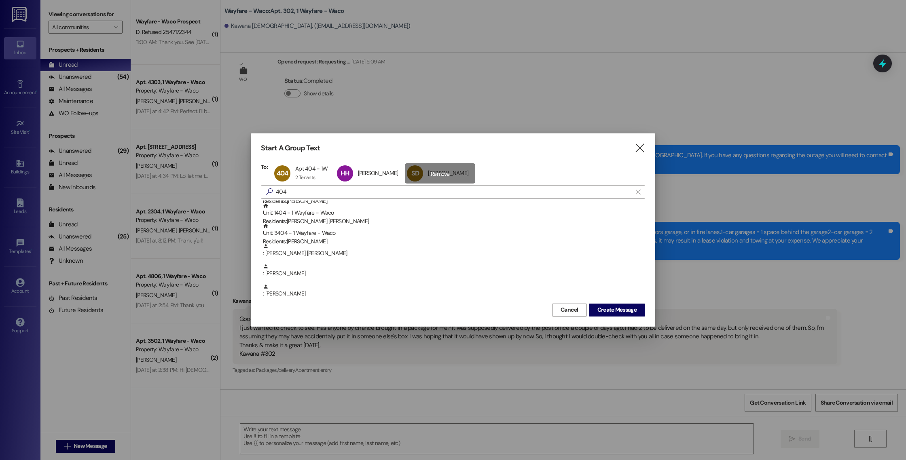
click at [437, 173] on div "SD [PERSON_NAME] [PERSON_NAME] click to remove" at bounding box center [440, 173] width 70 height 20
click at [382, 172] on div "HH [PERSON_NAME] [PERSON_NAME] click to remove" at bounding box center [370, 173] width 70 height 20
click at [598, 309] on span "Create Message" at bounding box center [616, 310] width 39 height 8
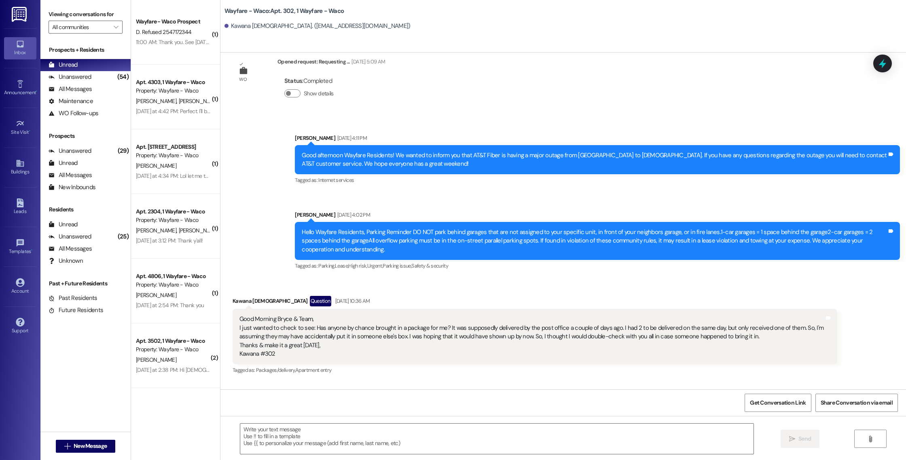
scroll to position [321, 0]
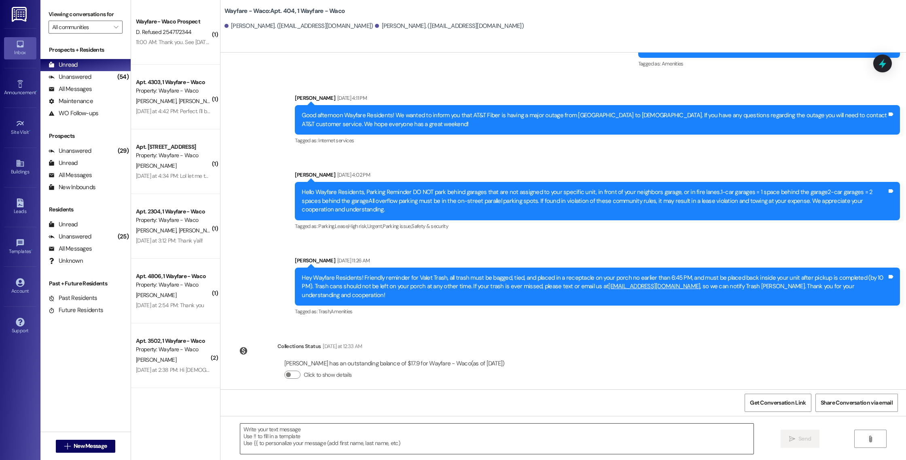
click at [349, 430] on textarea at bounding box center [496, 439] width 513 height 30
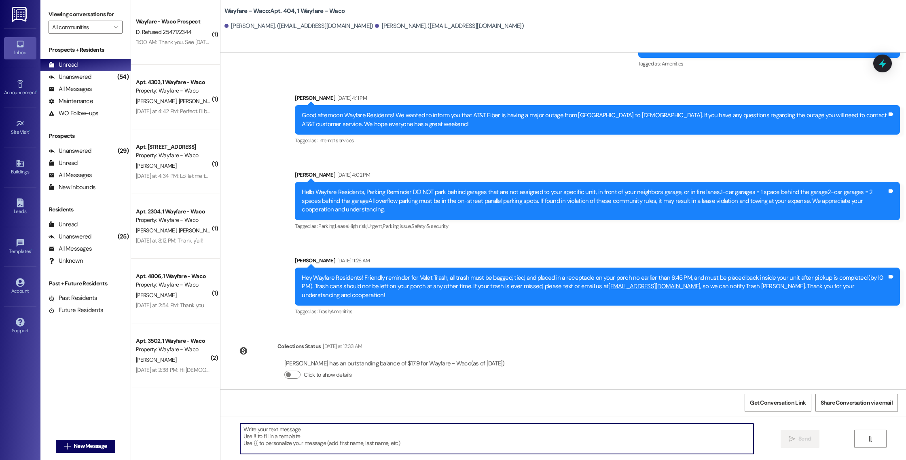
paste textarea "Hello [PERSON_NAME], you have an outstanding balance of $1698.68. Please pay in…"
click at [259, 433] on textarea "Hello [PERSON_NAME], you have an outstanding balance of $1698.68. Please pay in…" at bounding box center [496, 439] width 513 height 30
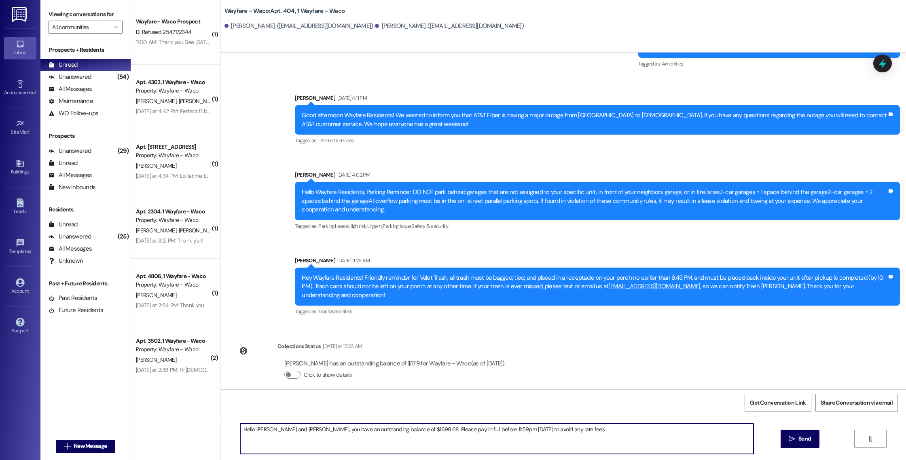
click at [254, 431] on textarea "Hello [PERSON_NAME] and [PERSON_NAME], you have an outstanding balance of $1698…" at bounding box center [496, 439] width 513 height 30
click at [405, 431] on textarea "Hello [PERSON_NAME] and [PERSON_NAME], you have an outstanding balance of $1698…" at bounding box center [496, 439] width 513 height 30
click at [548, 432] on textarea "Hello [PERSON_NAME] and [PERSON_NAME], you have an outstanding balance of $17.9…" at bounding box center [496, 439] width 513 height 30
type textarea "Hello [PERSON_NAME] and [PERSON_NAME], you have an outstanding balance of $17.9…"
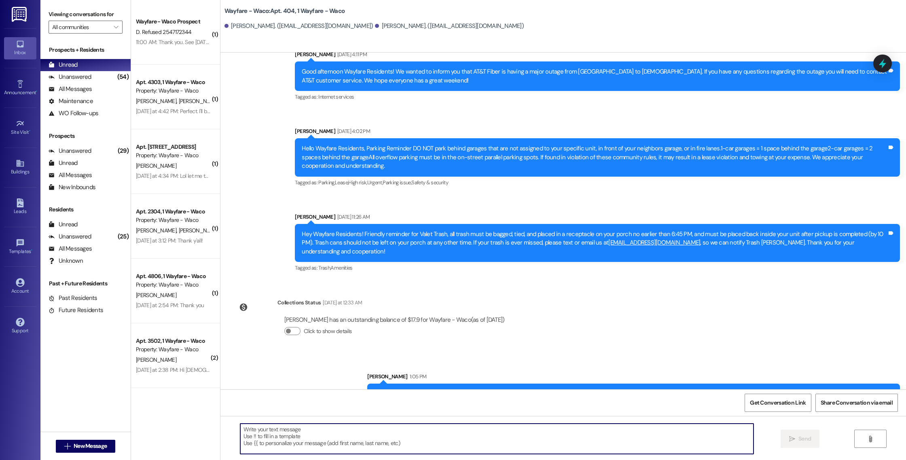
scroll to position [378, 0]
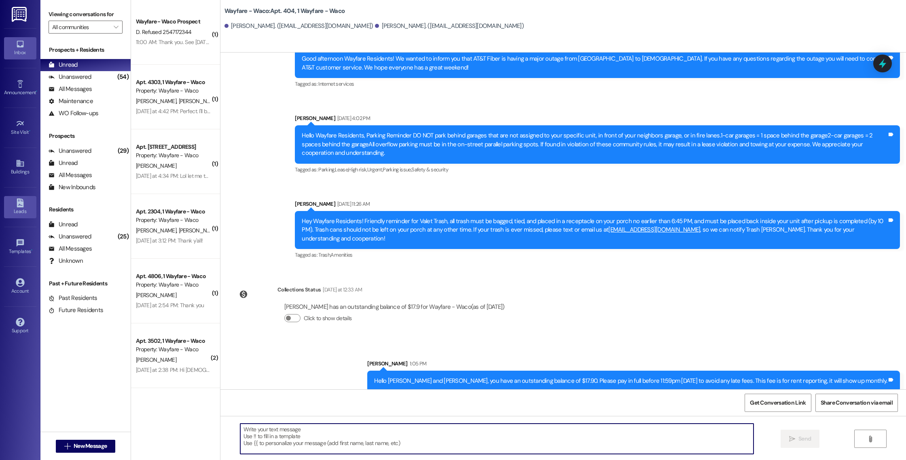
click at [18, 209] on div "Leads" at bounding box center [20, 211] width 40 height 8
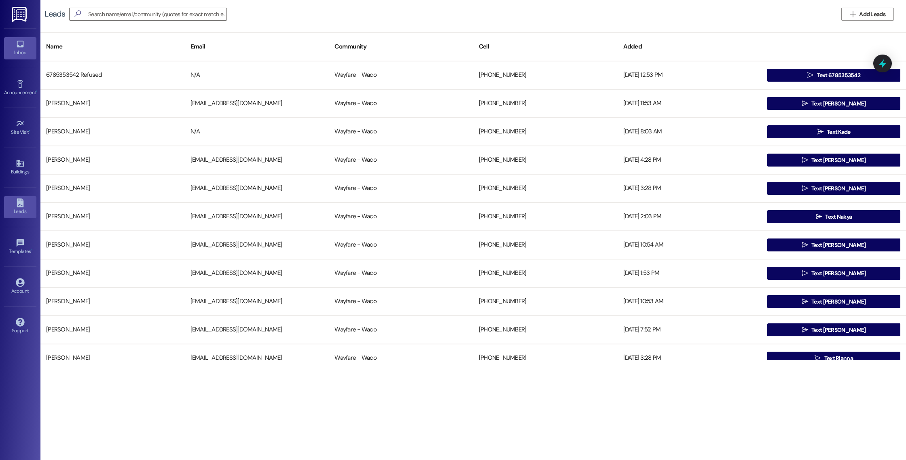
click at [23, 52] on div "Inbox" at bounding box center [20, 53] width 40 height 8
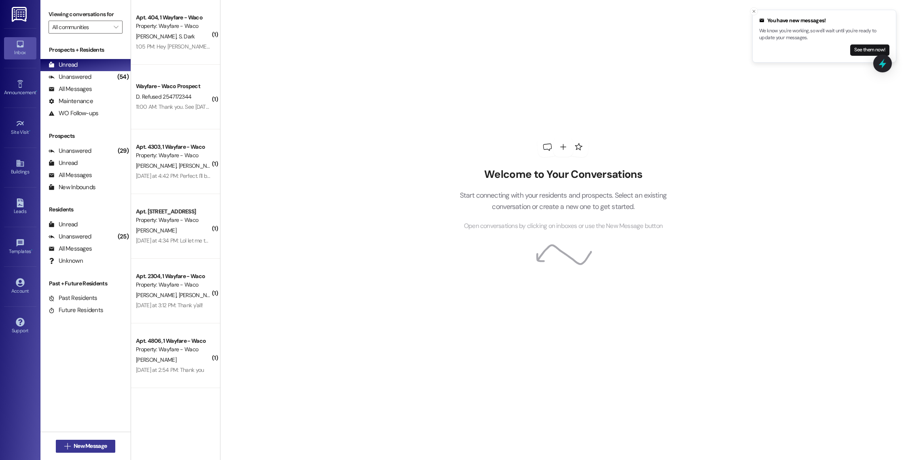
click at [78, 448] on span "New Message" at bounding box center [90, 446] width 33 height 8
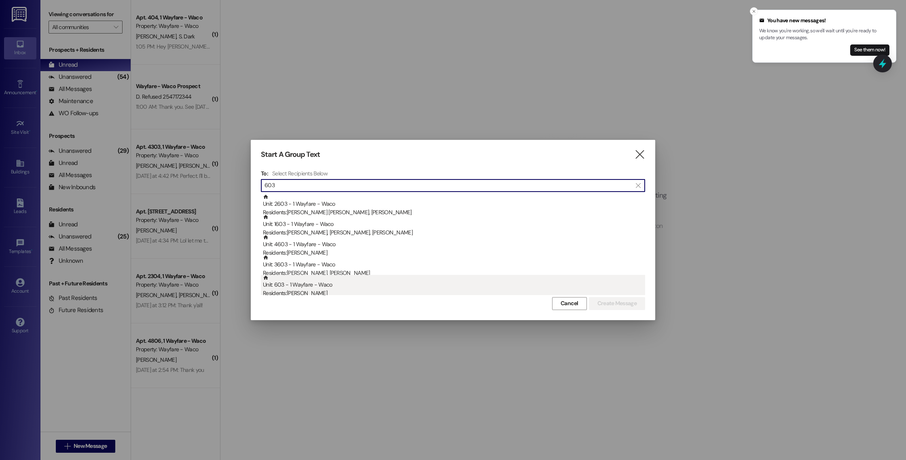
type input "603"
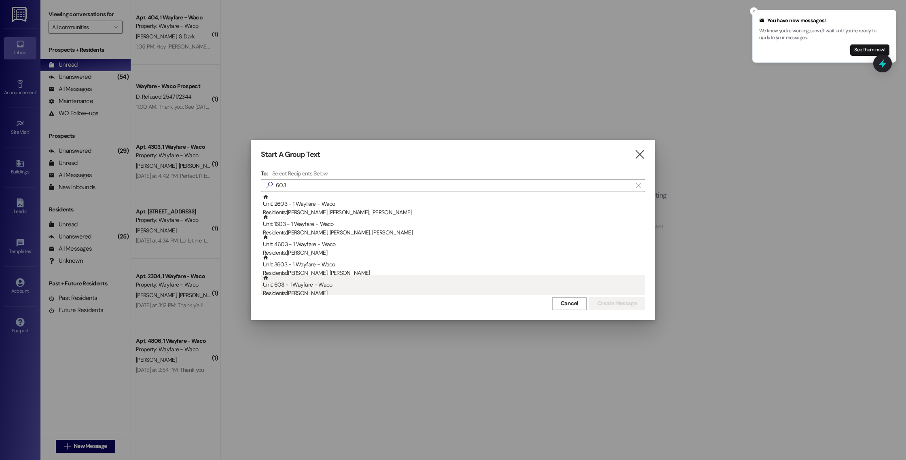
click at [379, 280] on div "Unit: 603 - 1 Wayfare - Waco Residents: [PERSON_NAME]" at bounding box center [454, 286] width 382 height 23
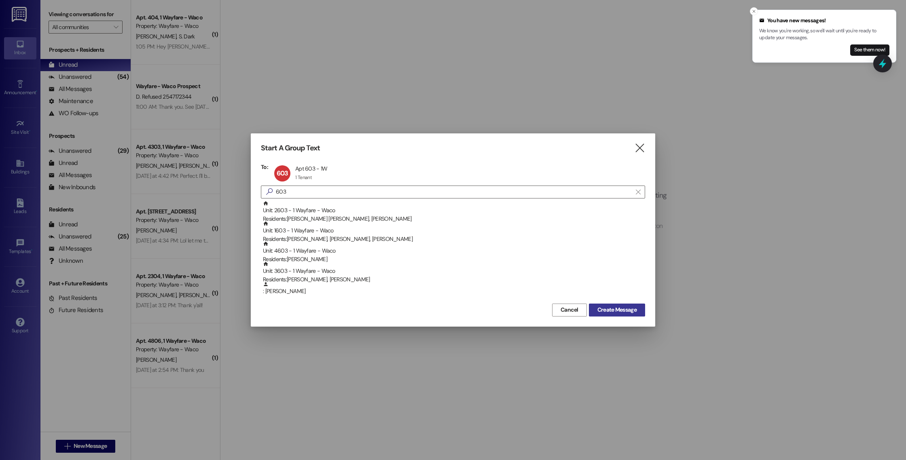
click at [624, 312] on span "Create Message" at bounding box center [616, 310] width 39 height 8
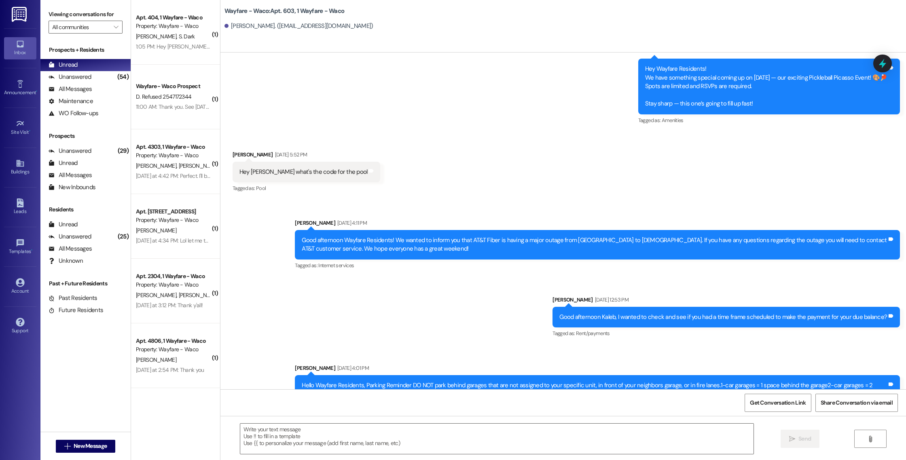
scroll to position [7092, 0]
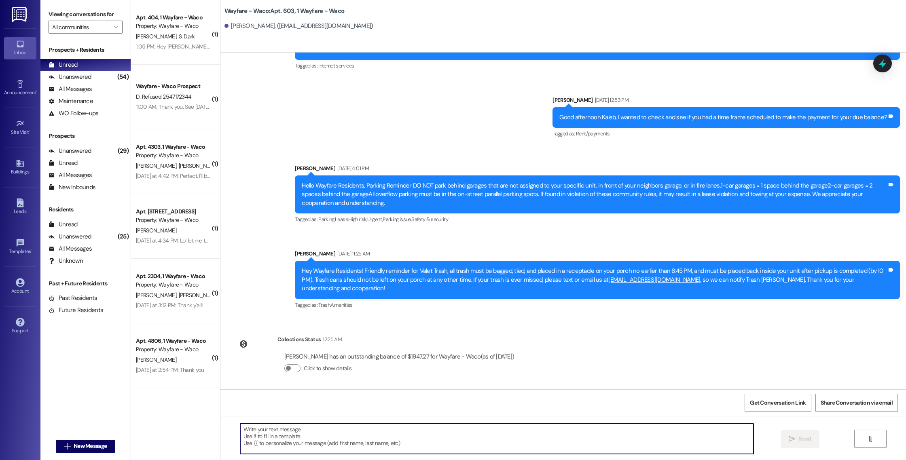
click at [295, 433] on textarea at bounding box center [496, 439] width 513 height 30
paste textarea "Hello [PERSON_NAME], you have an outstanding balance of $1698.68. Please pay in…"
click at [370, 431] on textarea "Hello [PERSON_NAME], you have an outstanding balance of $1698.68. Please pay in…" at bounding box center [496, 439] width 513 height 30
click at [261, 429] on textarea "Hello [PERSON_NAME], you have an outstanding balance of $1947.27. Please pay in…" at bounding box center [496, 439] width 513 height 30
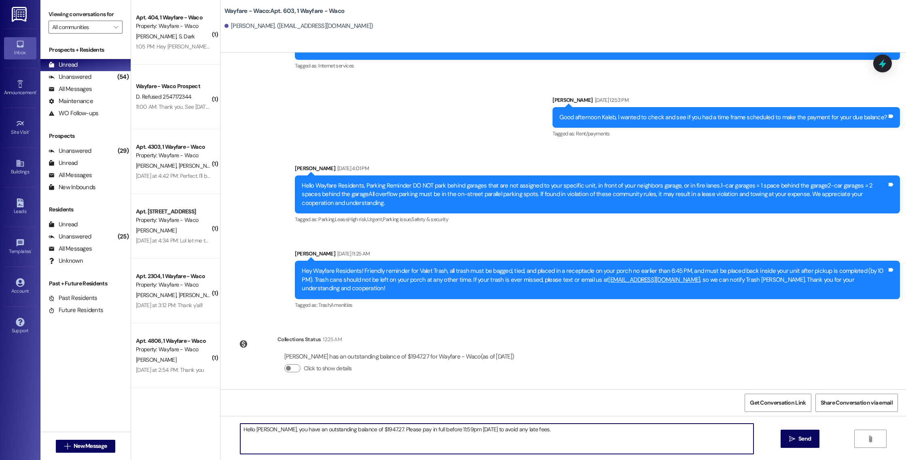
click at [677, 433] on textarea "Hello [PERSON_NAME], you have an outstanding balance of $1947.27. Please pay in…" at bounding box center [496, 439] width 513 height 30
type textarea "Hello [PERSON_NAME], you have an outstanding balance of $1947.27. Please pay in…"
click at [801, 438] on span "Send" at bounding box center [804, 439] width 13 height 8
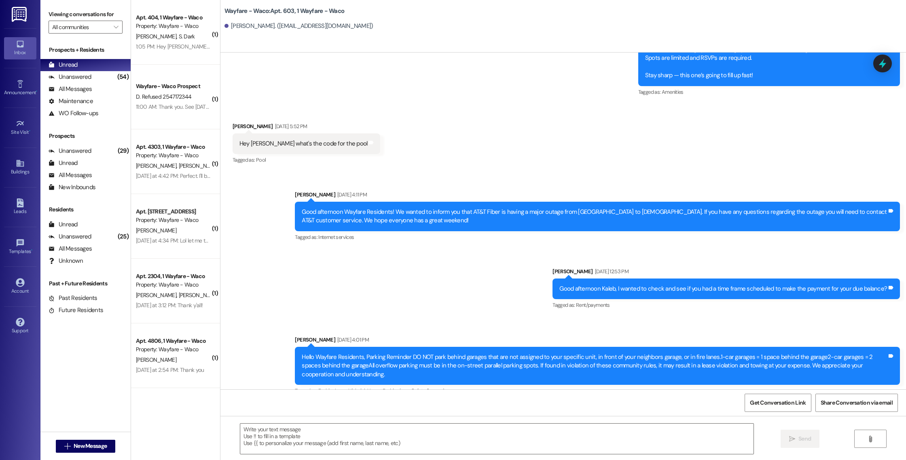
scroll to position [7148, 0]
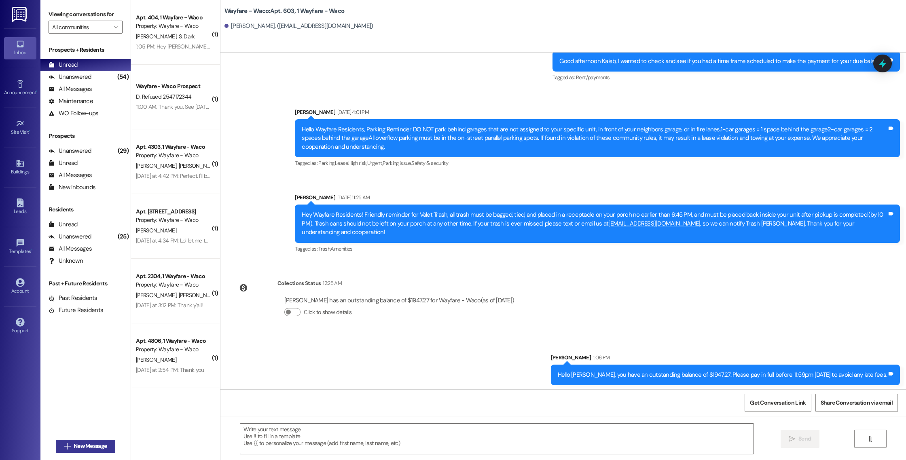
click at [66, 449] on icon "" at bounding box center [67, 446] width 6 height 6
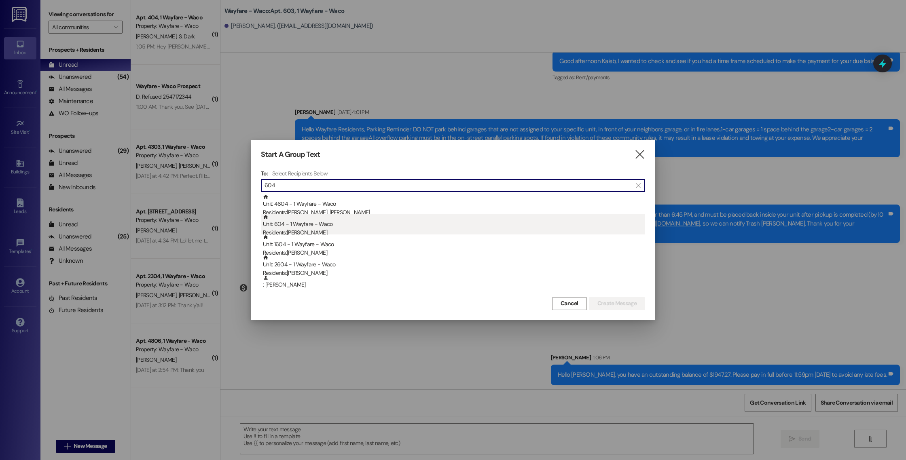
type input "604"
click at [359, 229] on div "Residents: [PERSON_NAME]" at bounding box center [454, 233] width 382 height 8
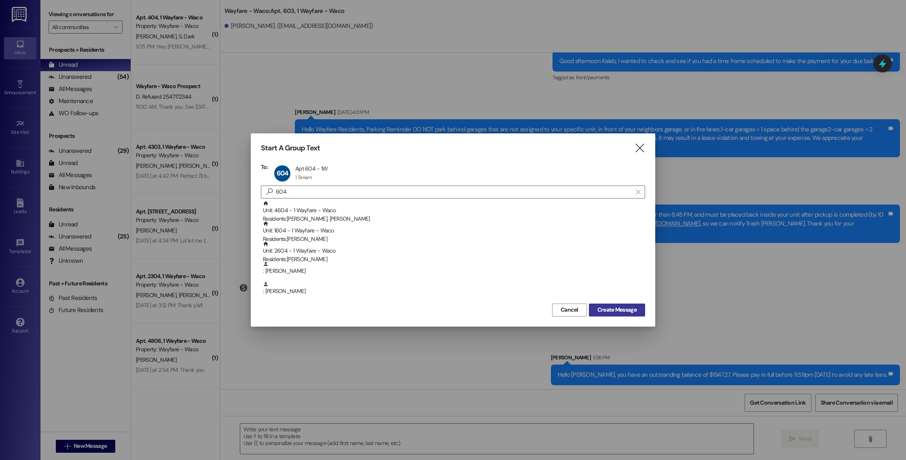
click at [612, 309] on span "Create Message" at bounding box center [616, 310] width 39 height 8
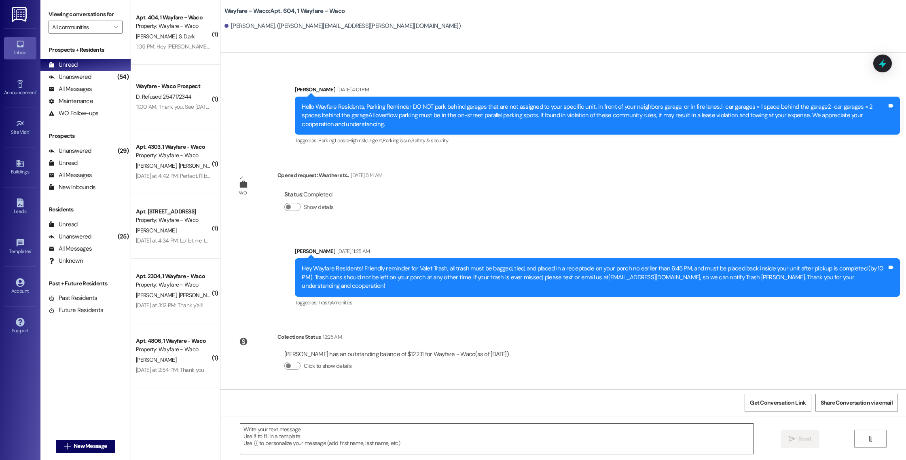
scroll to position [4195, 0]
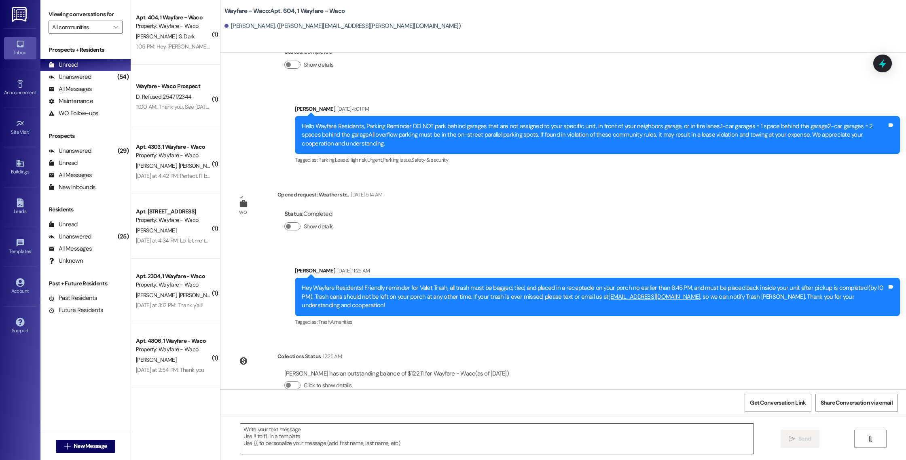
click at [481, 440] on textarea at bounding box center [496, 439] width 513 height 30
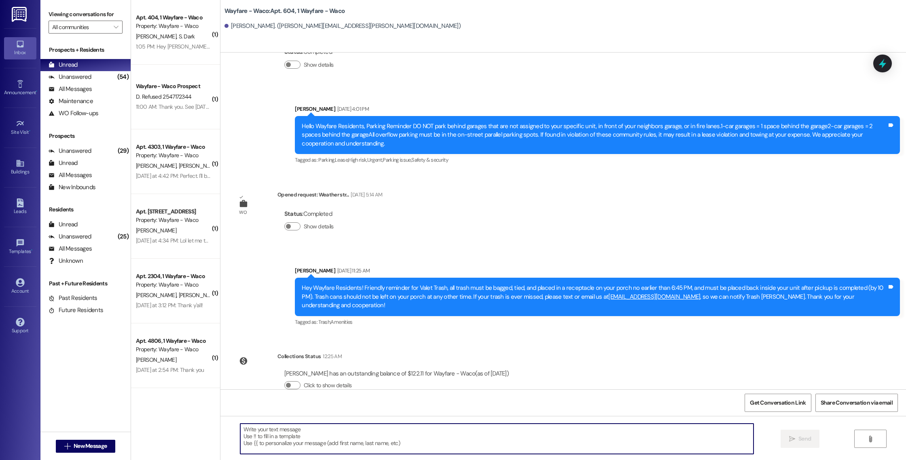
paste textarea "Hello [PERSON_NAME], you have an outstanding balance of $1698.68. Please pay in…"
click at [369, 432] on textarea "Hello [PERSON_NAME], you have an outstanding balance of $1698.68. Please pay in…" at bounding box center [496, 439] width 513 height 30
click at [601, 436] on textarea "Hello [PERSON_NAME], you have an outstanding balance of $122.11. Please pay in …" at bounding box center [496, 439] width 513 height 30
type textarea "Hello [PERSON_NAME], you have an outstanding balance of $122.11. Please pay in …"
click at [791, 440] on icon "" at bounding box center [792, 439] width 6 height 6
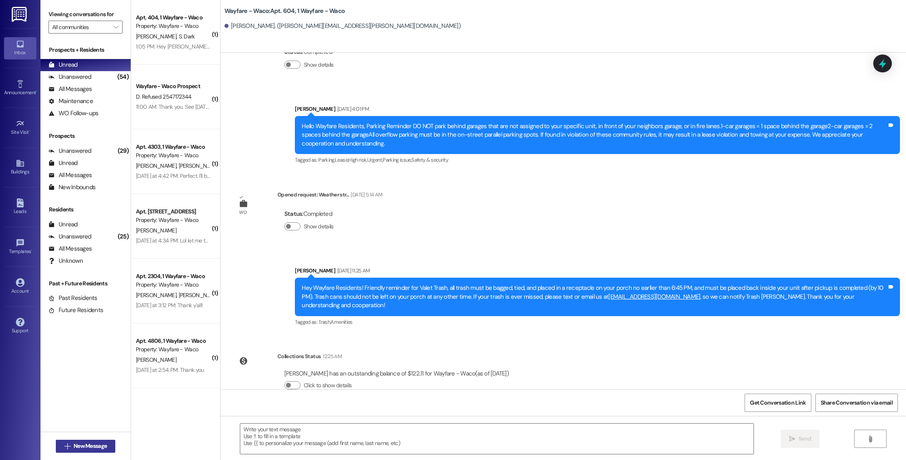
click at [99, 446] on span "New Message" at bounding box center [90, 446] width 33 height 8
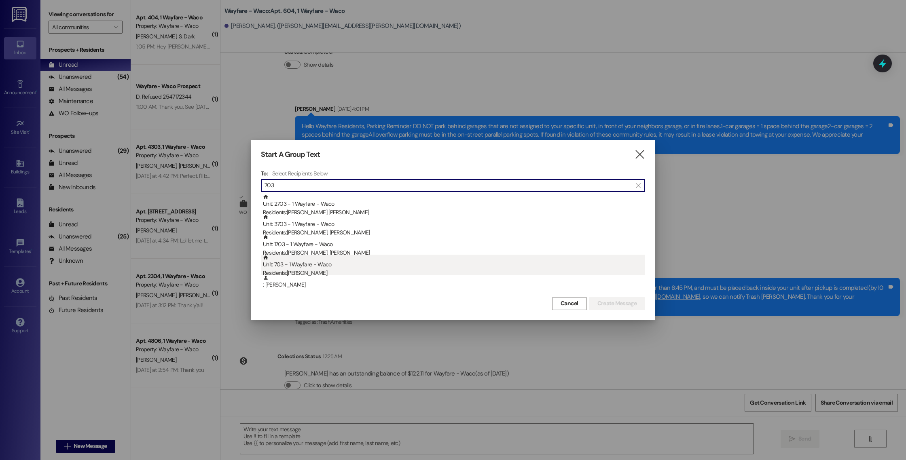
type input "703"
click at [406, 260] on div "Unit: 703 - 1 Wayfare - Waco Residents: [PERSON_NAME]" at bounding box center [454, 266] width 382 height 23
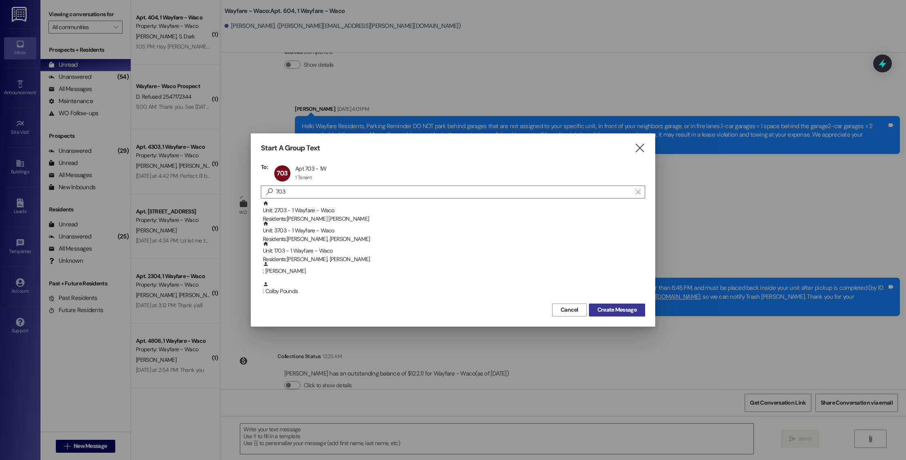
click at [620, 307] on span "Create Message" at bounding box center [616, 310] width 39 height 8
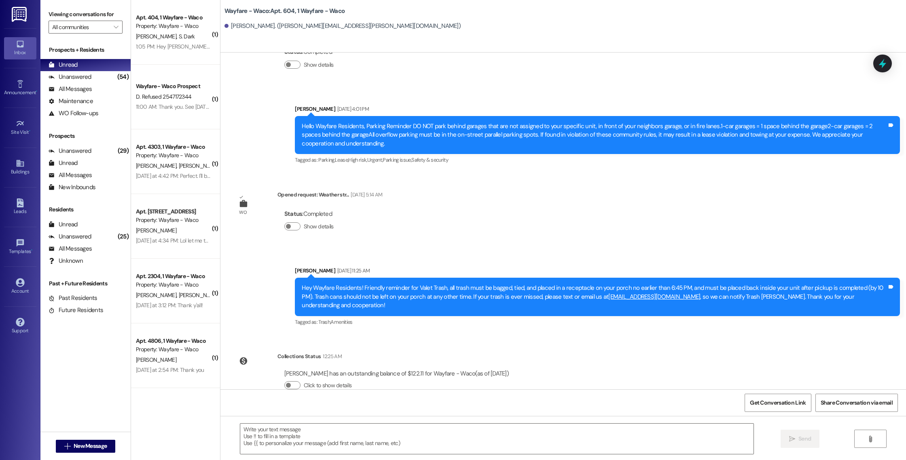
scroll to position [2099, 0]
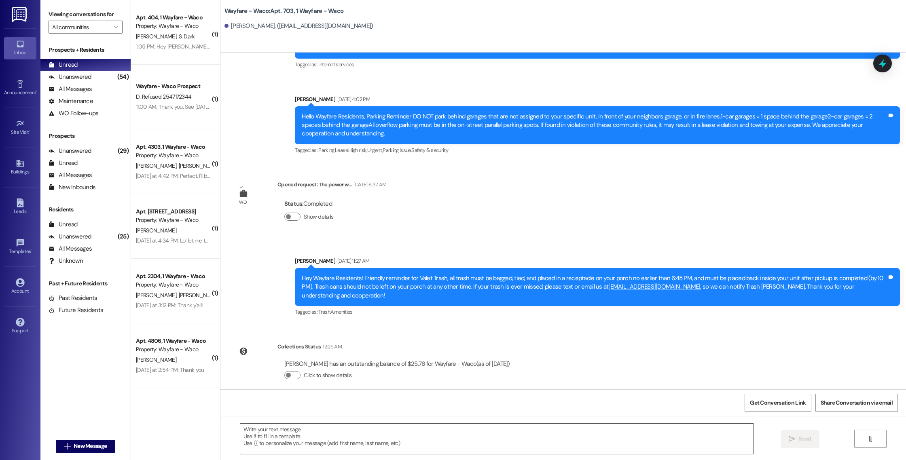
click at [394, 437] on textarea at bounding box center [496, 439] width 513 height 30
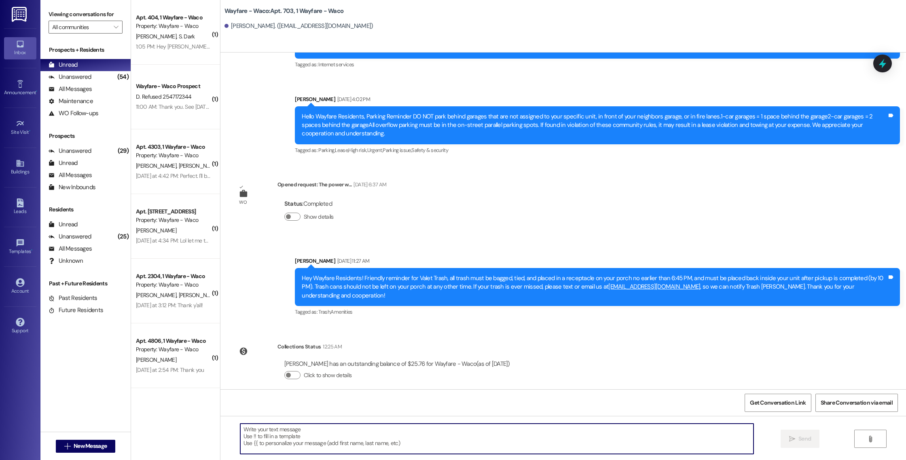
paste textarea "Hello [PERSON_NAME], you have an outstanding balance of $1698.68. Please pay in…"
click at [260, 430] on textarea "Hello [PERSON_NAME], you have an outstanding balance of $1698.68. Please pay in…" at bounding box center [496, 439] width 513 height 30
click at [374, 429] on textarea "Hello [PERSON_NAME], you have an outstanding balance of $1698.68. Please pay in…" at bounding box center [496, 439] width 513 height 30
type textarea "Hello [PERSON_NAME], you have an outstanding balance of $25.76. Please pay in f…"
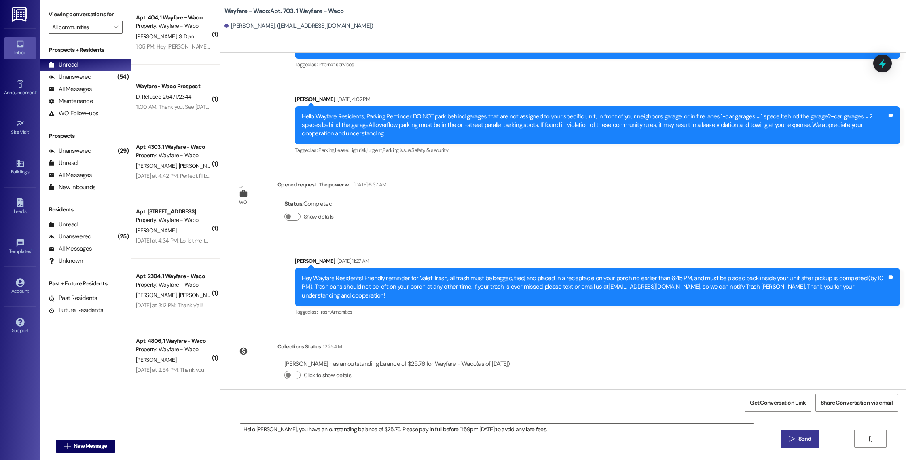
click at [798, 440] on span "Send" at bounding box center [804, 439] width 13 height 8
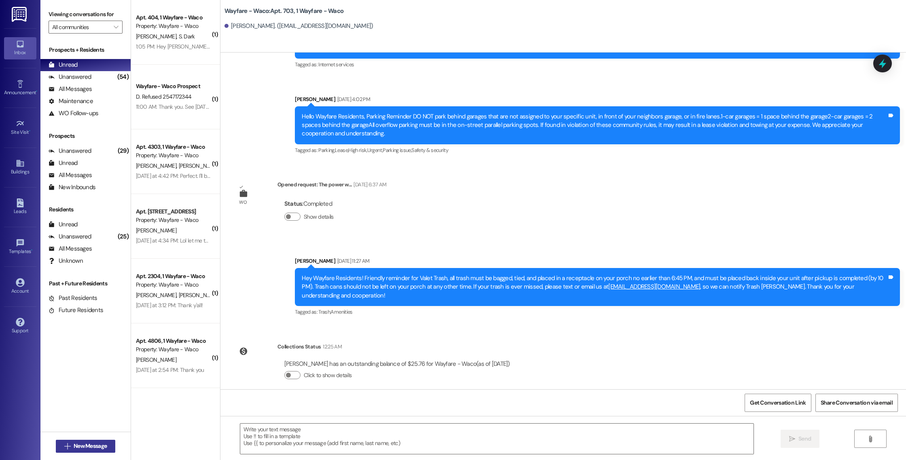
click at [80, 446] on span "New Message" at bounding box center [90, 446] width 33 height 8
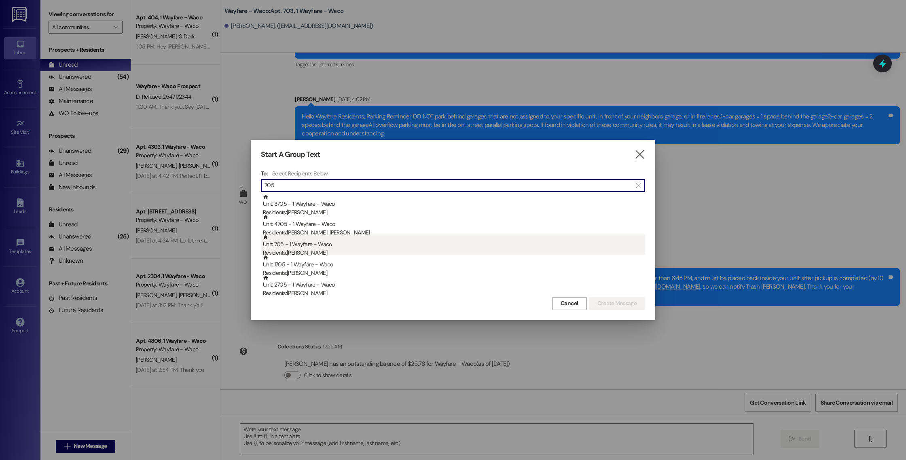
type input "705"
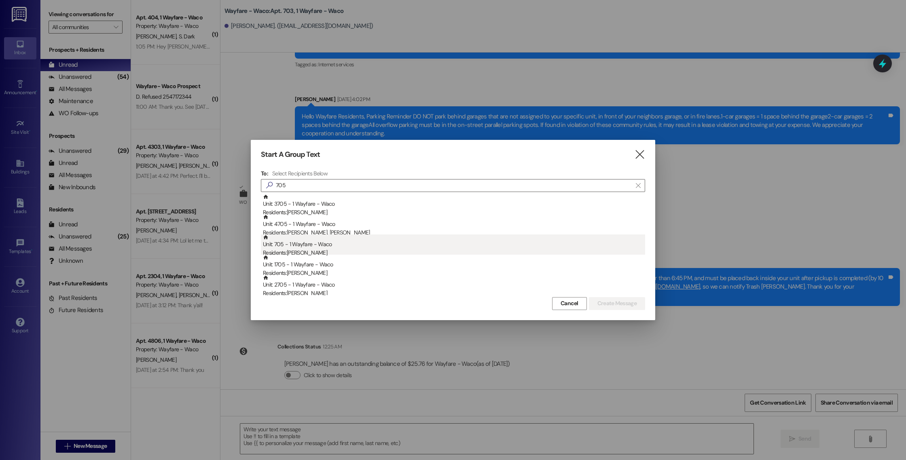
click at [391, 249] on div "Residents: [PERSON_NAME]" at bounding box center [454, 253] width 382 height 8
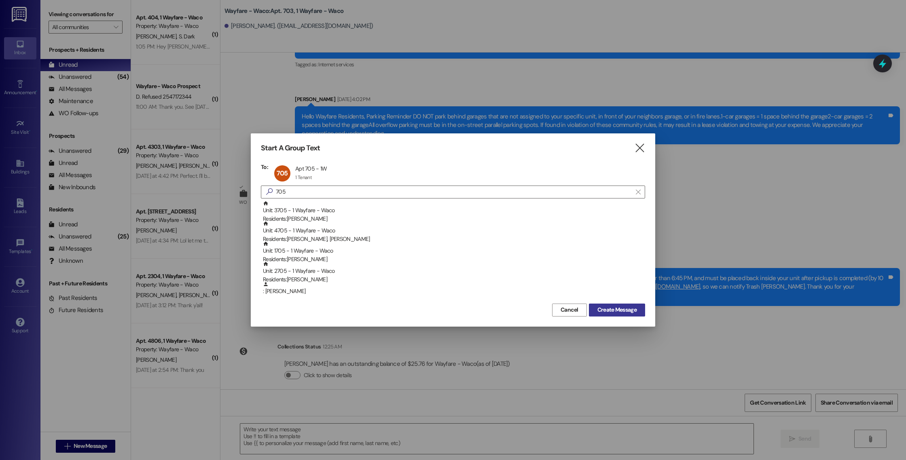
click at [606, 314] on span "Create Message" at bounding box center [616, 310] width 39 height 8
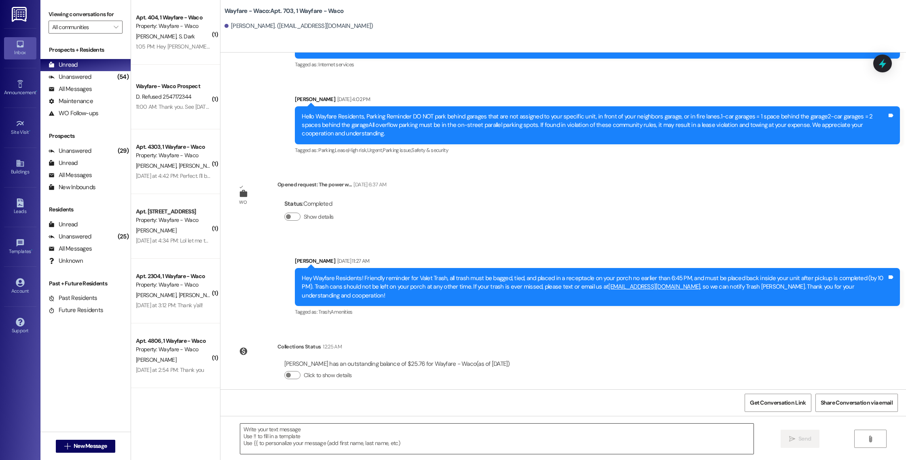
scroll to position [6384, 0]
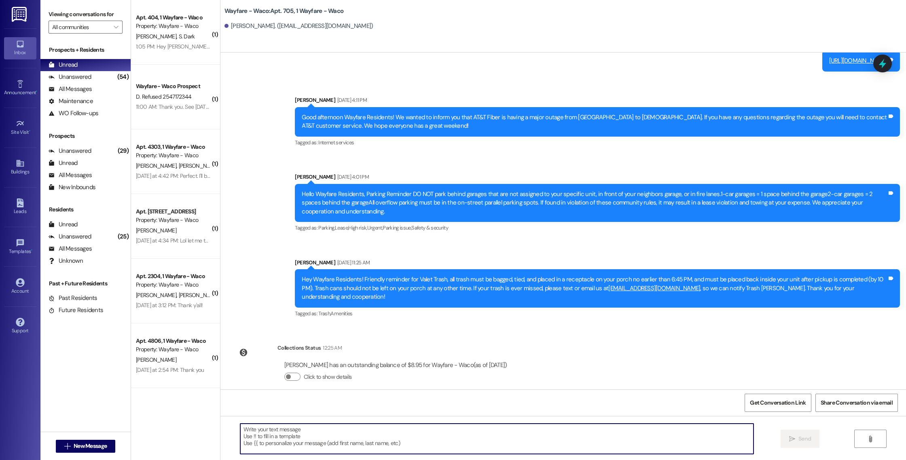
click at [377, 445] on textarea at bounding box center [496, 439] width 513 height 30
paste textarea "Hello [PERSON_NAME], you have an outstanding balance of $1698.68. Please pay in…"
click at [256, 430] on textarea "Hello [PERSON_NAME], you have an outstanding balance of $1698.68. Please pay in…" at bounding box center [496, 439] width 513 height 30
click at [366, 430] on textarea "Hello [PERSON_NAME], you have an outstanding balance of $1698.68. Please pay in…" at bounding box center [496, 439] width 513 height 30
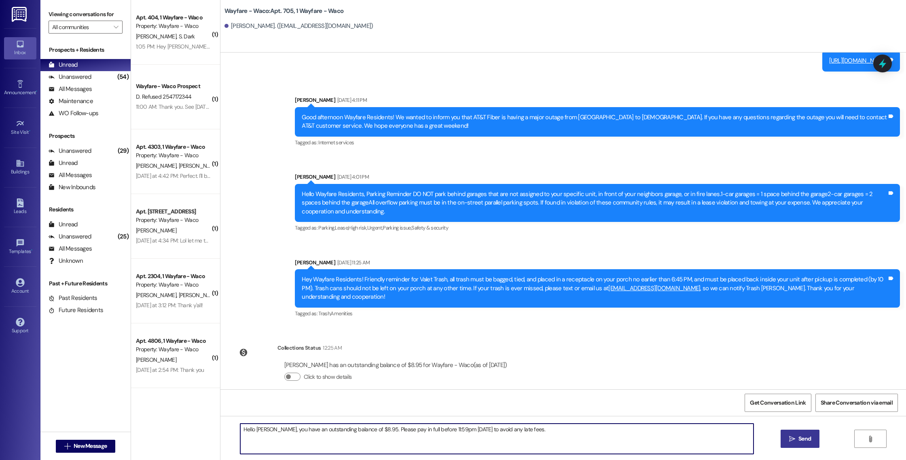
click at [508, 430] on textarea "Hello [PERSON_NAME], you have an outstanding balance of $8.95. Please pay in fu…" at bounding box center [496, 439] width 513 height 30
type textarea "Hello [PERSON_NAME], you have an outstanding balance of $8.95. Please pay in fu…"
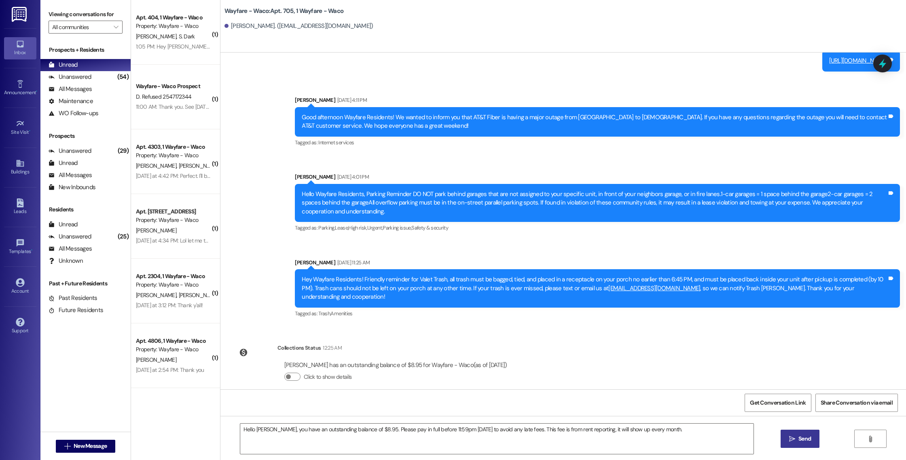
click at [798, 445] on button " Send" at bounding box center [800, 439] width 39 height 18
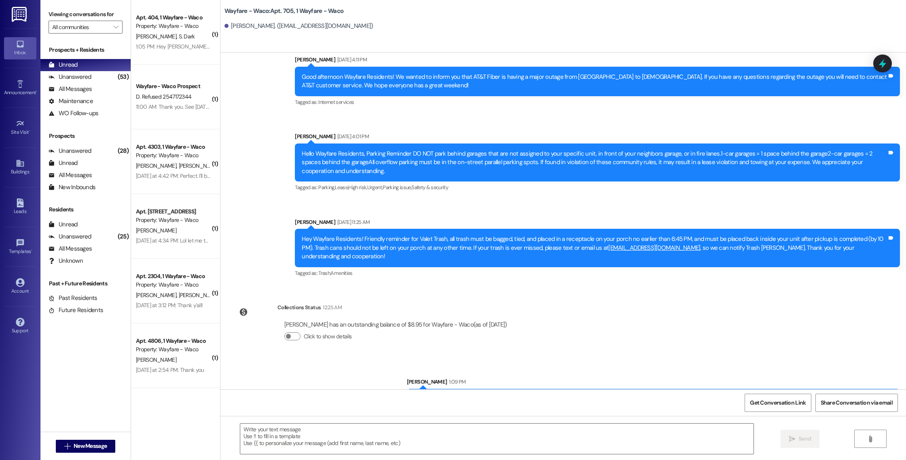
scroll to position [6441, 0]
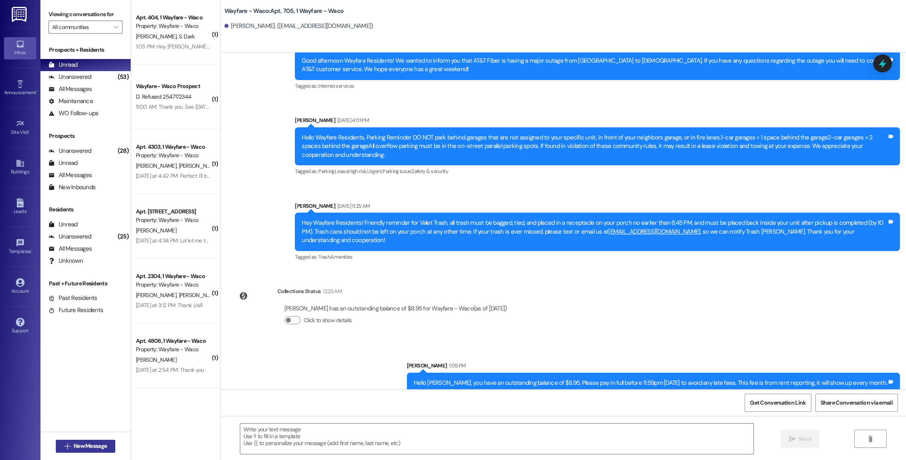
click at [92, 448] on span "New Message" at bounding box center [90, 446] width 33 height 8
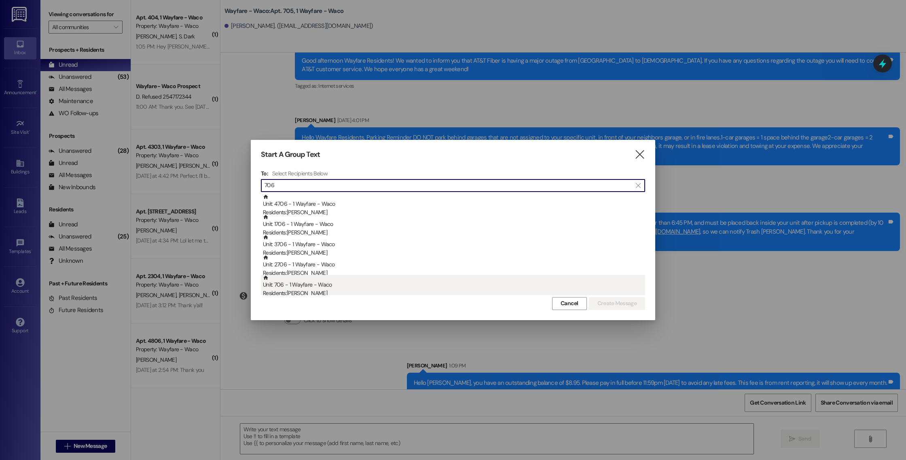
type input "706"
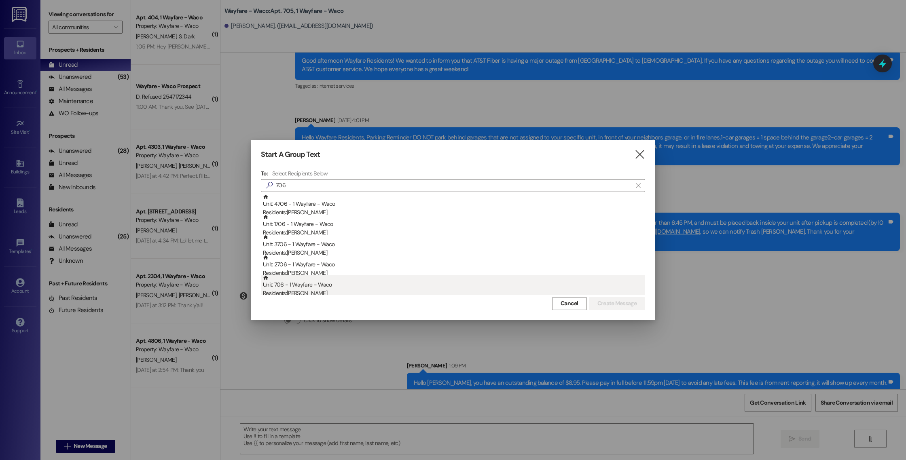
click at [344, 286] on div "Unit: 706 - 1 Wayfare - Waco Residents: [PERSON_NAME]" at bounding box center [454, 286] width 382 height 23
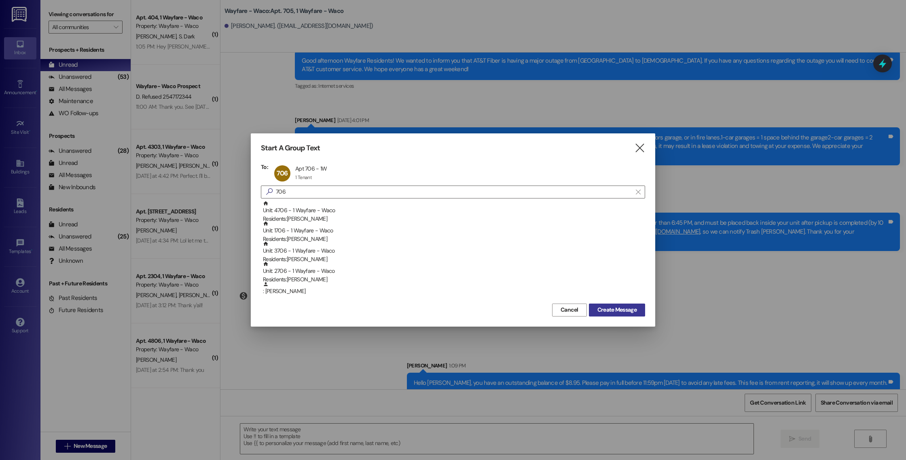
click at [601, 309] on span "Create Message" at bounding box center [616, 310] width 39 height 8
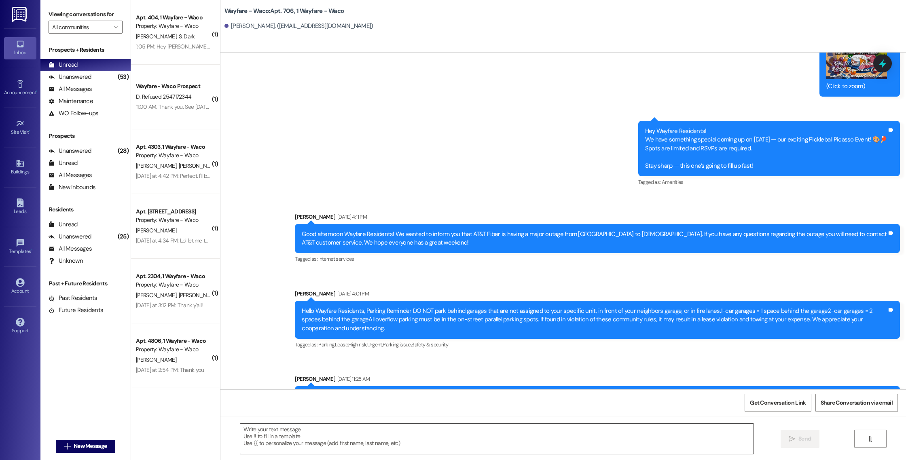
scroll to position [5011, 0]
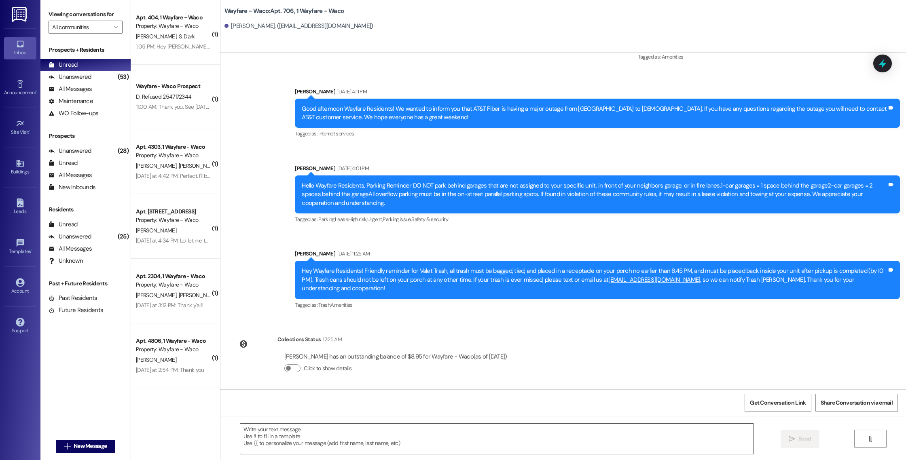
click at [411, 430] on textarea at bounding box center [496, 439] width 513 height 30
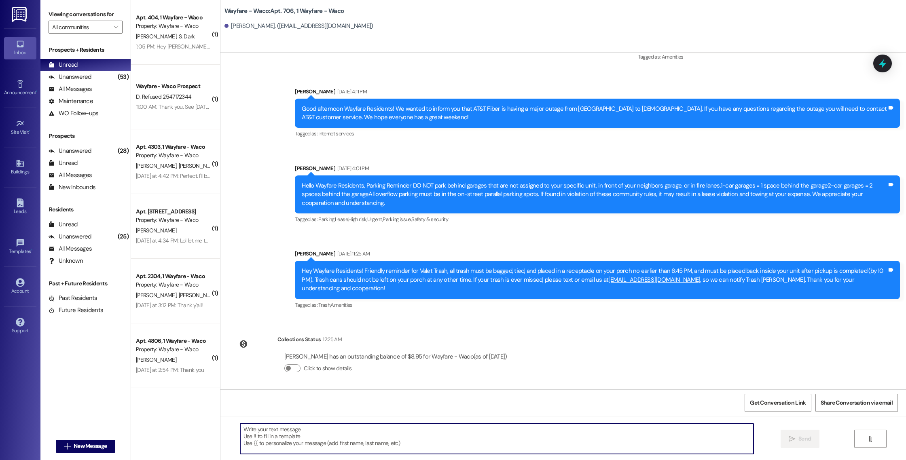
paste textarea "Hello [PERSON_NAME], you have an outstanding balance of $1698.68. Please pay in…"
click at [256, 430] on textarea "Hello [PERSON_NAME], you have an outstanding balance of $1698.68. Please pay in…" at bounding box center [496, 439] width 513 height 30
click at [372, 429] on textarea "Hello [PERSON_NAME], you have an outstanding balance of $1698.68. Please pay in…" at bounding box center [496, 439] width 513 height 30
click at [512, 432] on textarea "Hello [PERSON_NAME], you have an outstanding balance of $8.95. Please pay in fu…" at bounding box center [496, 439] width 513 height 30
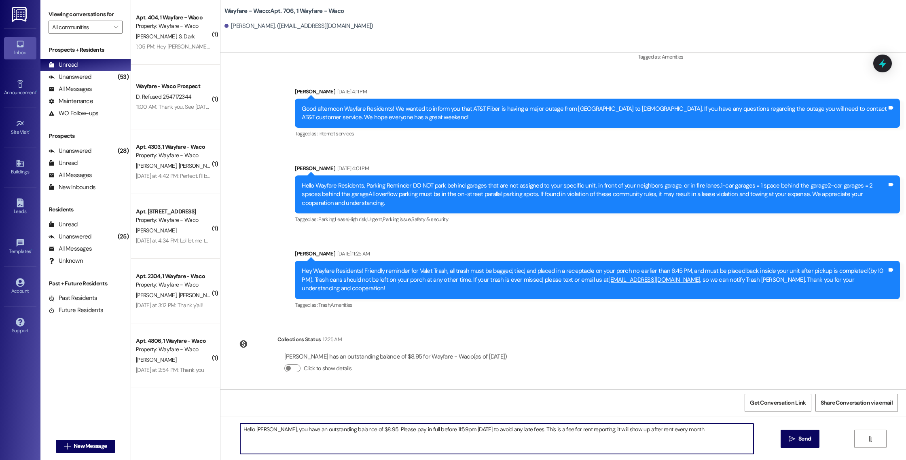
type textarea "Hello [PERSON_NAME], you have an outstanding balance of $8.95. Please pay in fu…"
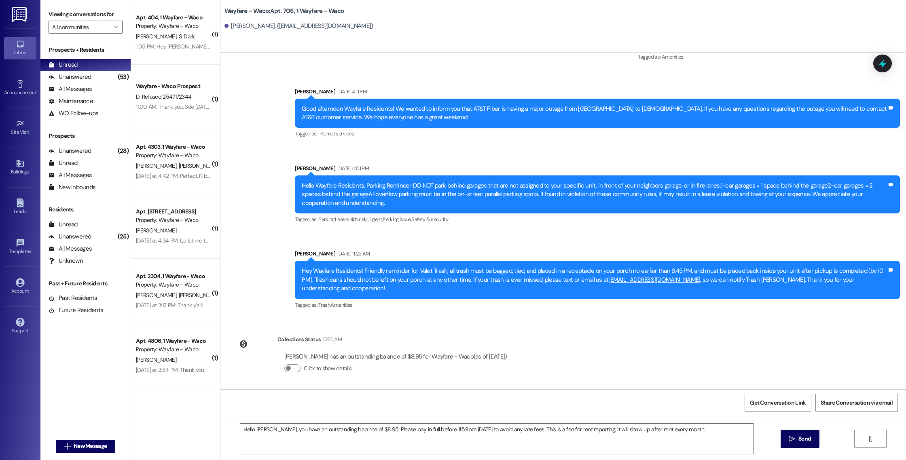
click at [788, 442] on span " Send" at bounding box center [799, 439] width 25 height 8
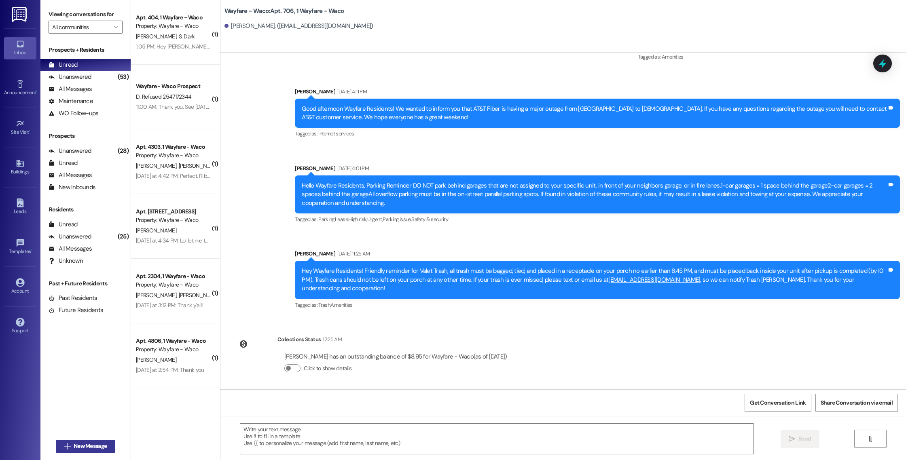
click at [83, 451] on button " New Message" at bounding box center [86, 446] width 60 height 13
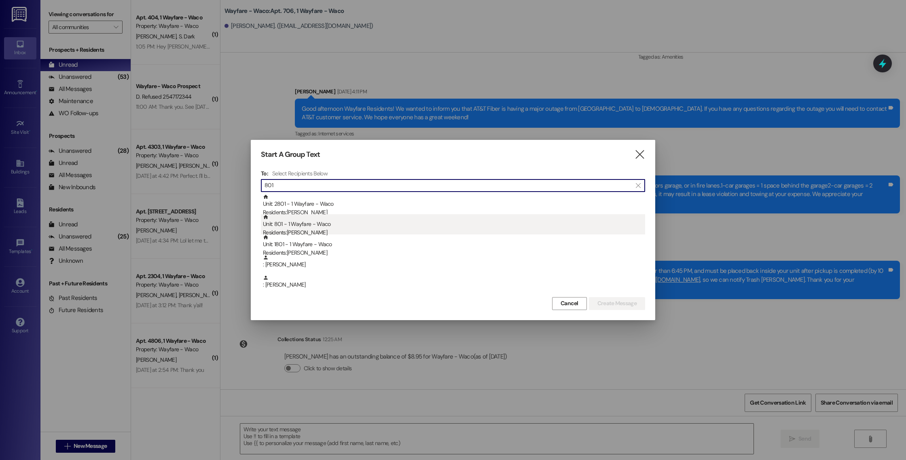
type input "801"
click at [371, 229] on div "Residents: [PERSON_NAME]" at bounding box center [454, 233] width 382 height 8
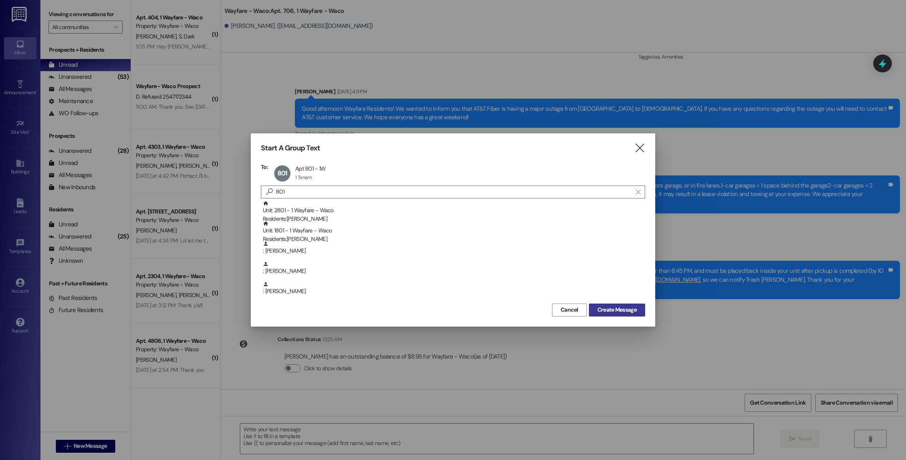
click at [596, 308] on span "Create Message" at bounding box center [617, 310] width 42 height 8
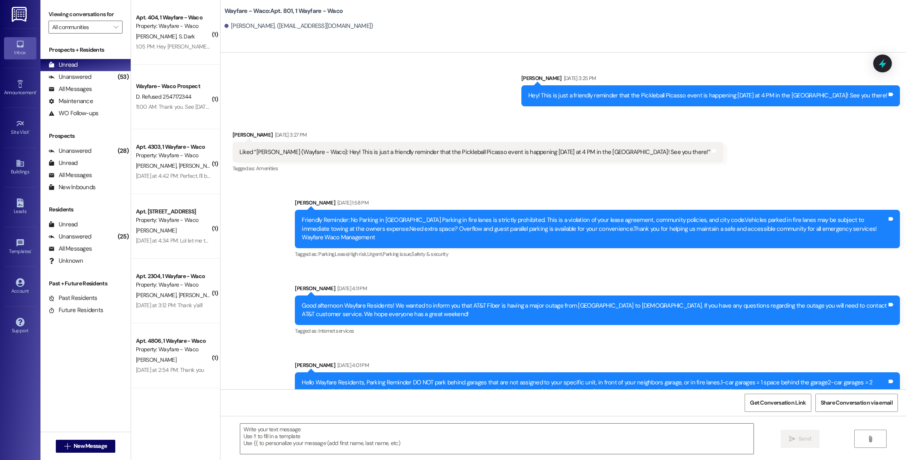
scroll to position [5173, 0]
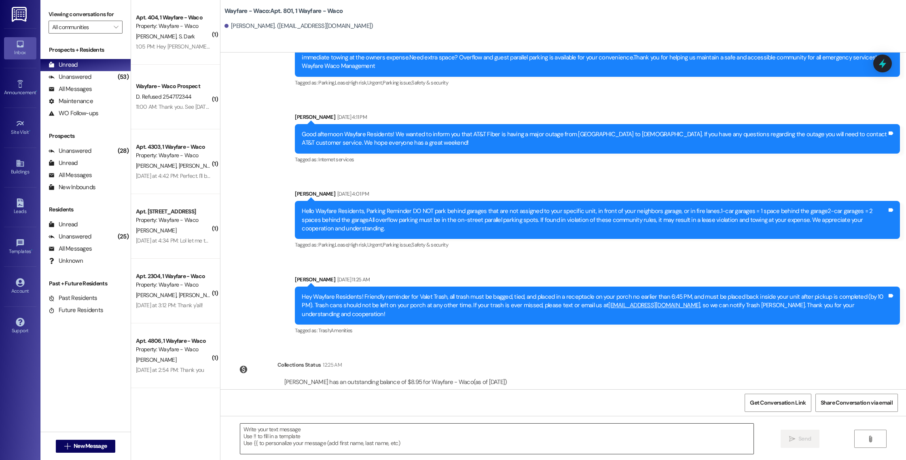
click at [377, 446] on textarea at bounding box center [496, 439] width 513 height 30
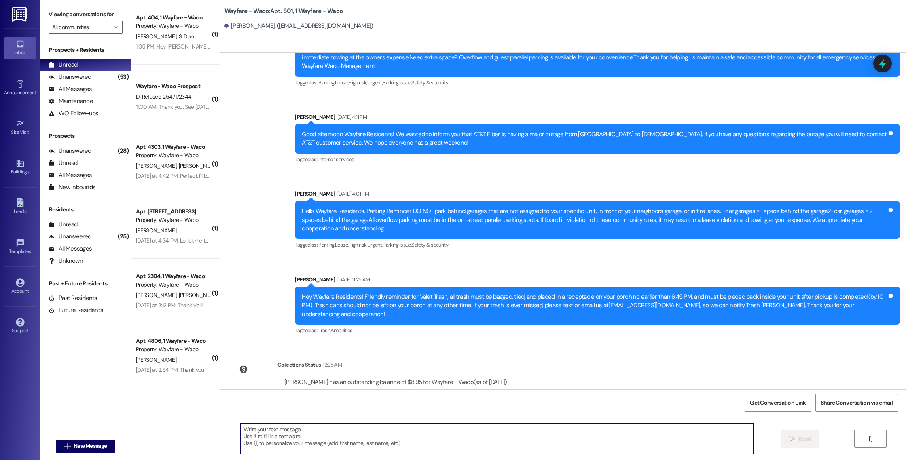
paste textarea "Hello [PERSON_NAME], you have an outstanding balance of $1698.68. Please pay in…"
click at [258, 432] on textarea "Hello [PERSON_NAME], you have an outstanding balance of $1698.68. Please pay in…" at bounding box center [496, 439] width 513 height 30
click at [366, 430] on textarea "Hello [PERSON_NAME], you have an outstanding balance of $1698.68. Please pay in…" at bounding box center [496, 439] width 513 height 30
click at [546, 434] on textarea "Hello [PERSON_NAME], you have an outstanding balance of $8.95. Please pay in fu…" at bounding box center [496, 439] width 513 height 30
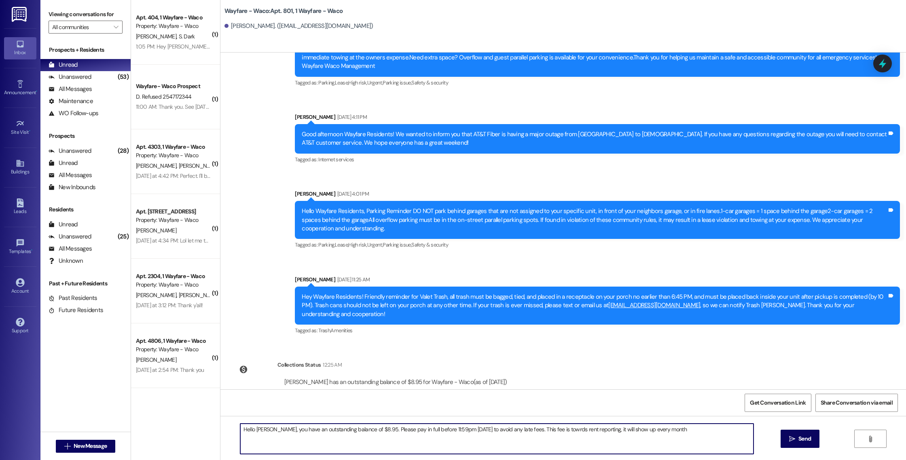
click at [540, 432] on textarea "Hello [PERSON_NAME], you have an outstanding balance of $8.95. Please pay in fu…" at bounding box center [496, 439] width 513 height 30
click at [488, 430] on textarea "Hello [PERSON_NAME], you have an outstanding balance of $8.95. Please pay in fu…" at bounding box center [496, 439] width 513 height 30
click at [489, 431] on textarea "Hello [PERSON_NAME], you have an outstanding balance of $8.95. Please pay in fu…" at bounding box center [496, 439] width 513 height 30
click at [673, 431] on textarea "Hello [PERSON_NAME], you have an outstanding balance of $8.95. Please pay in fu…" at bounding box center [496, 439] width 513 height 30
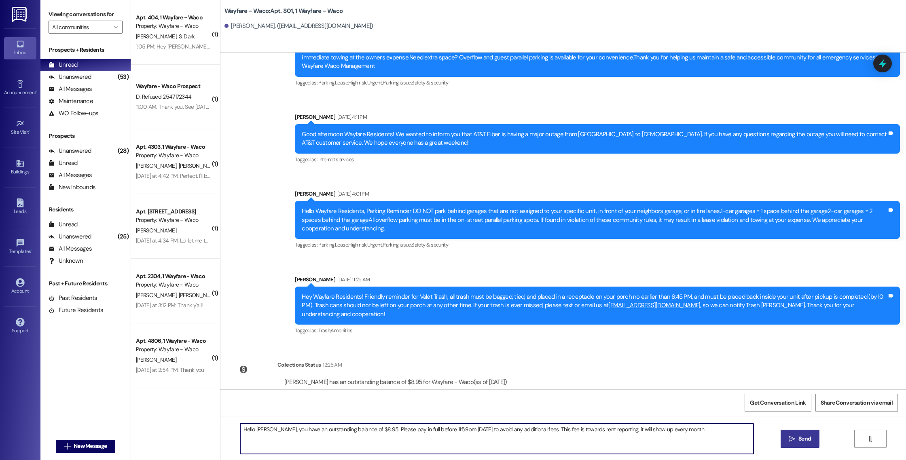
type textarea "Hello [PERSON_NAME], you have an outstanding balance of $8.95. Please pay in fu…"
click at [785, 436] on button " Send" at bounding box center [800, 439] width 39 height 18
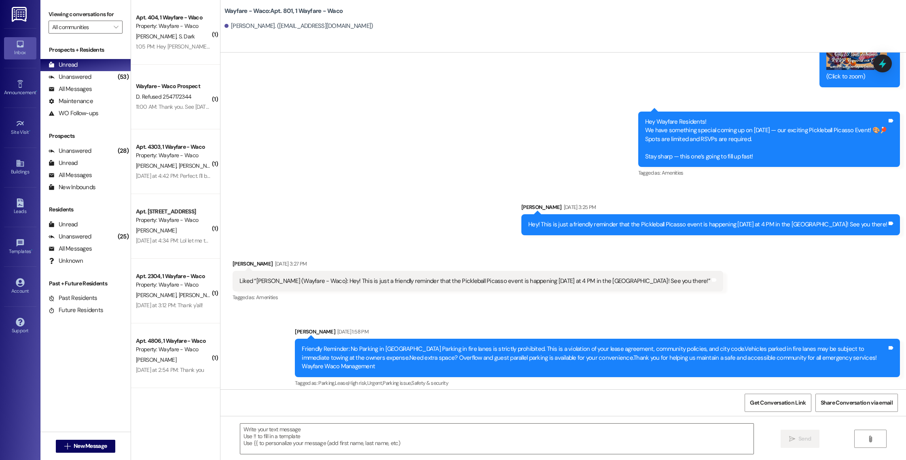
scroll to position [4782, 0]
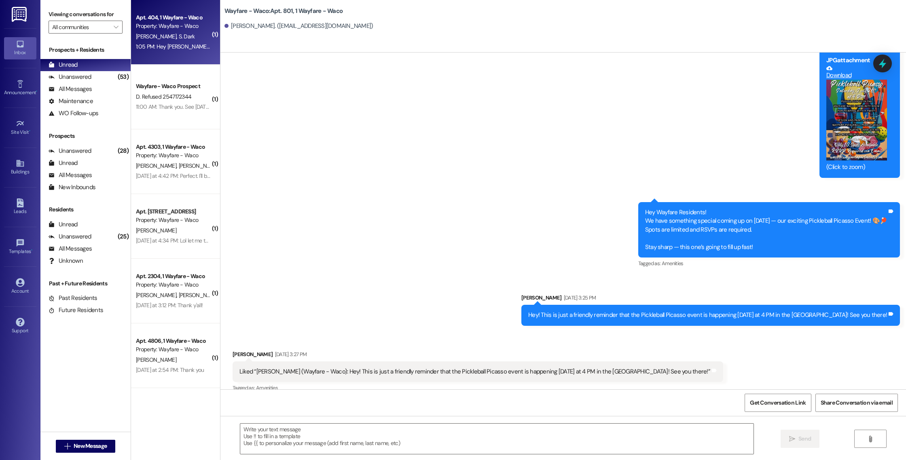
click at [178, 42] on div "1:05 PM: Hey [PERSON_NAME], what is that balance for? 1:05 PM: Hey [PERSON_NAME…" at bounding box center [173, 47] width 76 height 10
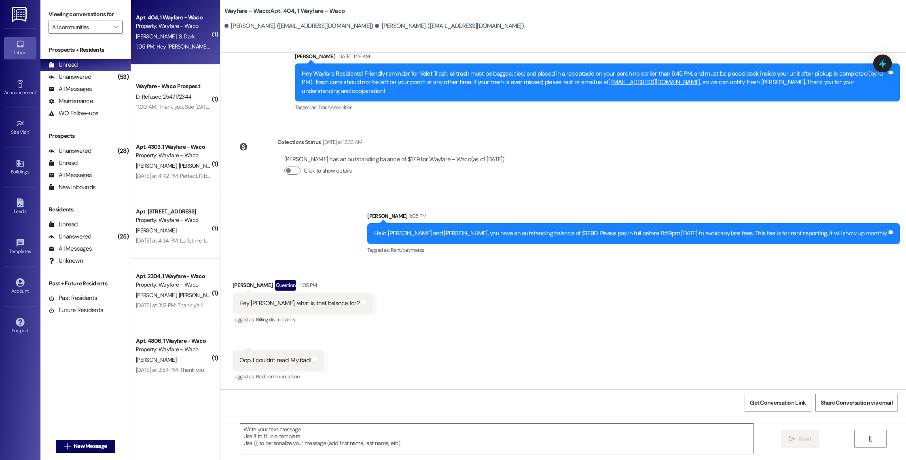
scroll to position [516, 0]
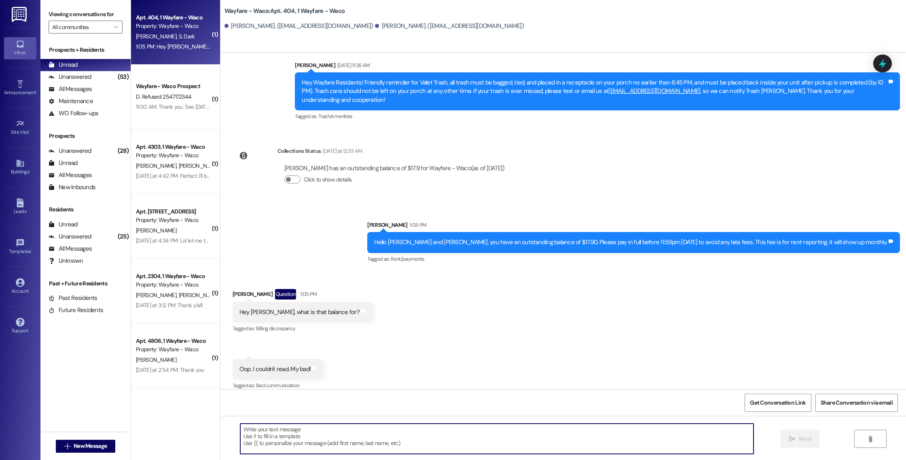
click at [514, 438] on textarea at bounding box center [496, 439] width 513 height 30
type textarea "No worries! Please let me know if you have any questions!"
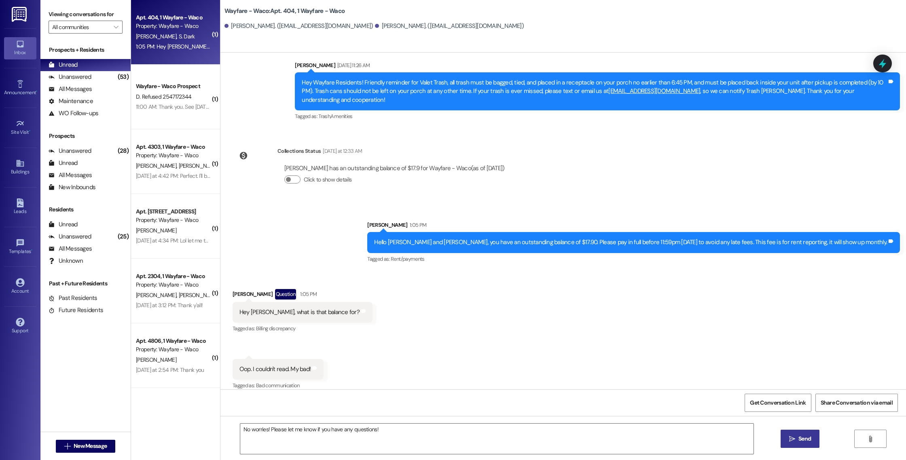
click at [791, 430] on div "No worries! Please let me know if you have any questions!  Send " at bounding box center [563, 446] width 686 height 61
click at [793, 436] on icon "" at bounding box center [792, 439] width 6 height 6
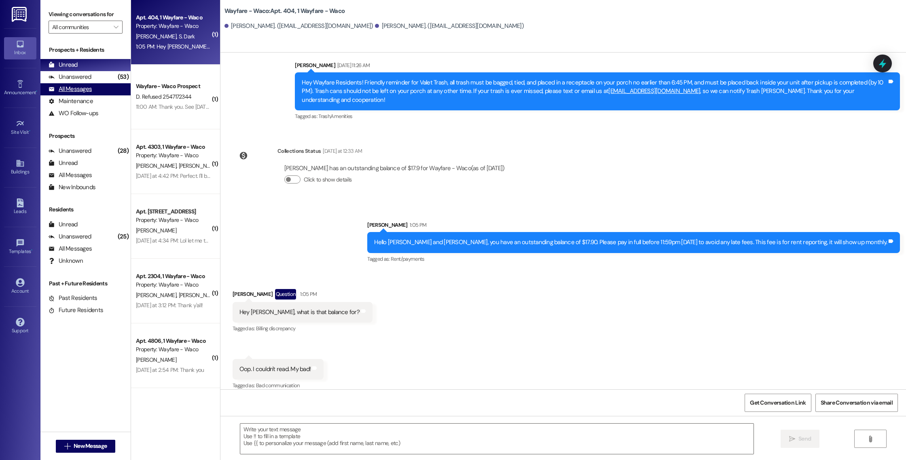
click at [85, 90] on div "All Messages" at bounding box center [70, 89] width 43 height 8
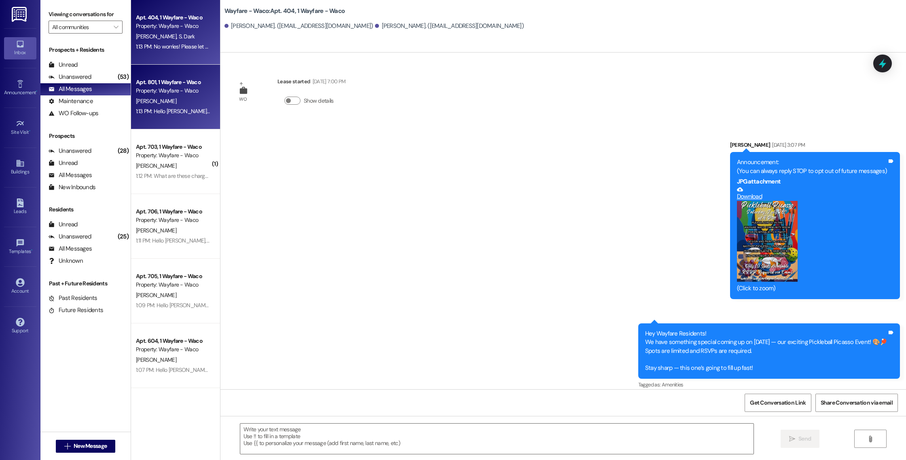
scroll to position [516, 0]
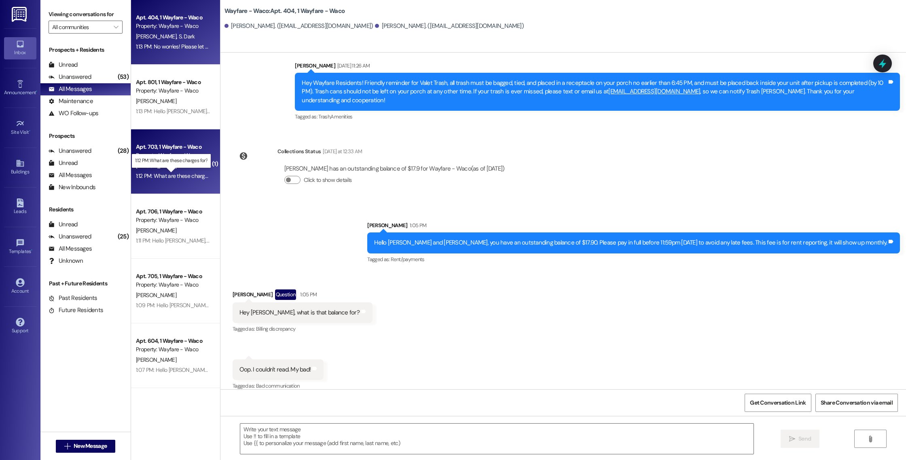
click at [160, 177] on div "1:12 PM: What are these charges for? 1:12 PM: What are these charges for?" at bounding box center [178, 175] width 85 height 7
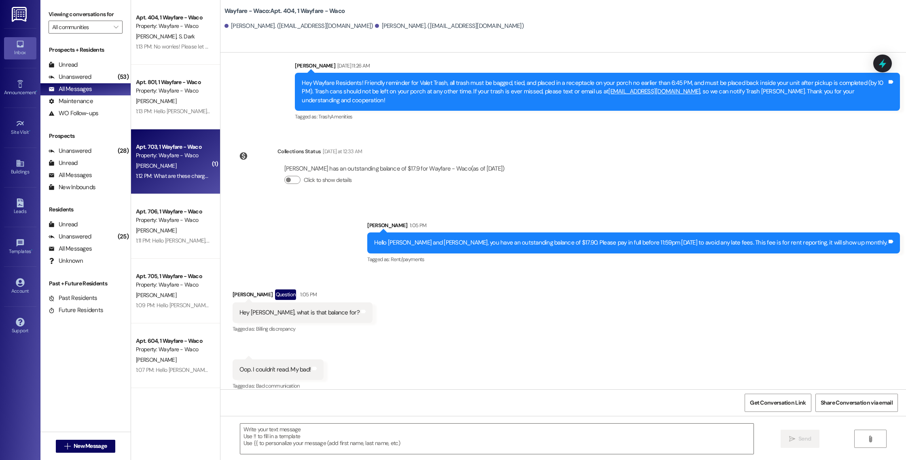
scroll to position [2245, 0]
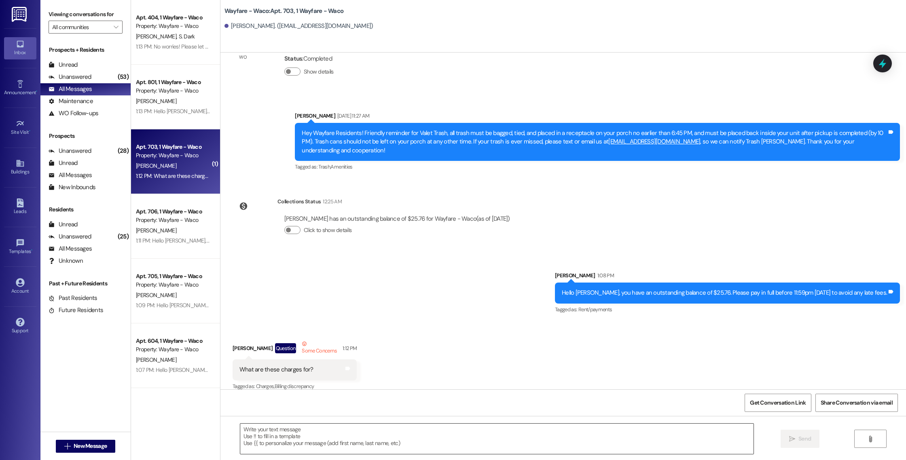
click at [341, 430] on textarea at bounding box center [496, 439] width 513 height 30
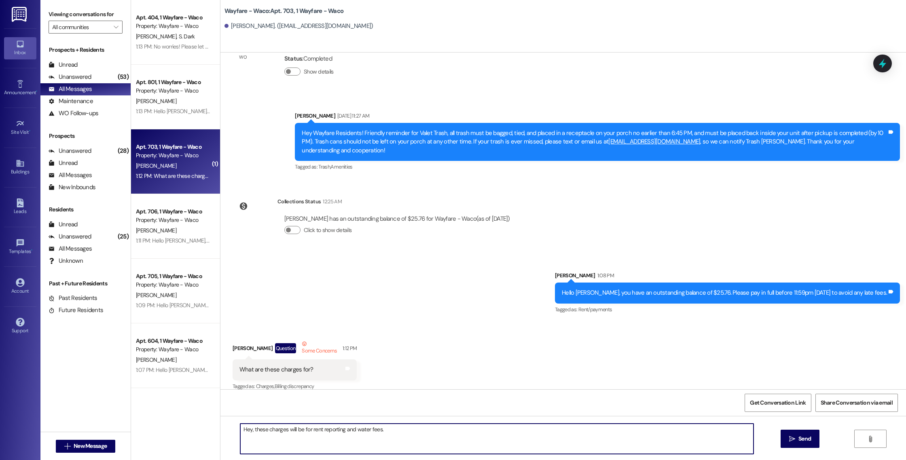
click at [288, 430] on textarea "Hey, these charges will be for rent reporting and water fees." at bounding box center [496, 439] width 513 height 30
click at [391, 431] on textarea "Hey, these charges are for rent reporting and water fees." at bounding box center [496, 439] width 513 height 30
click at [249, 431] on textarea "Hey, these charges are for rent reporting and water fees." at bounding box center [496, 439] width 513 height 30
type textarea "These charges are for rent reporting and water fees."
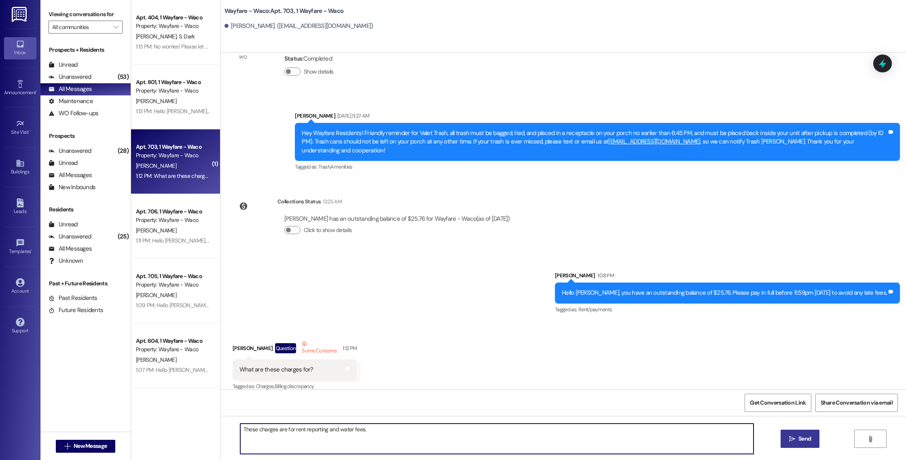
click at [798, 439] on span "Send" at bounding box center [804, 439] width 13 height 8
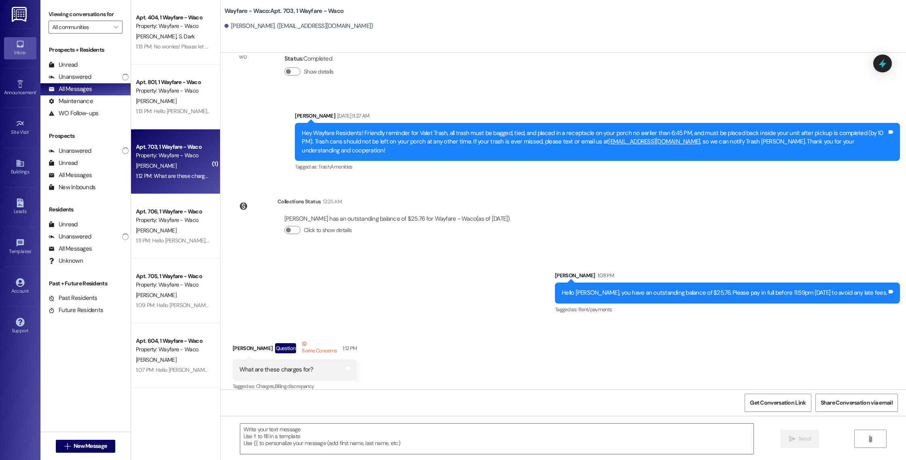
scroll to position [2244, 0]
click at [21, 208] on div "Leads" at bounding box center [20, 211] width 40 height 8
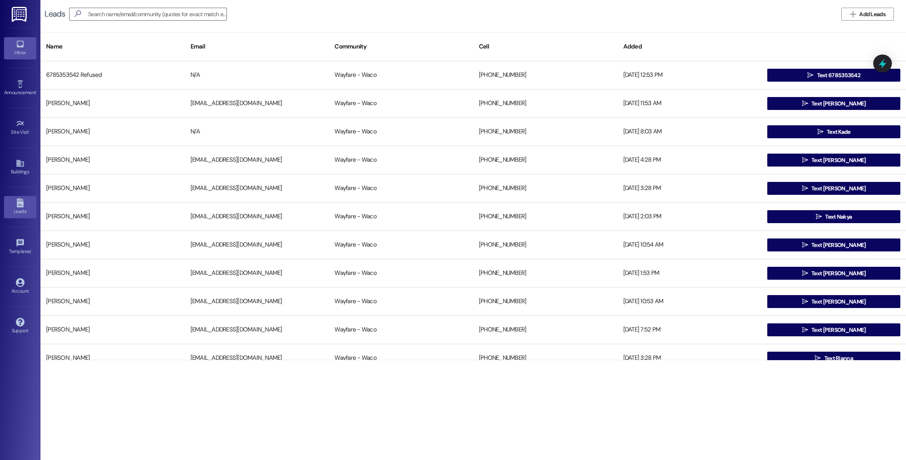
click at [28, 45] on link "Inbox" at bounding box center [20, 48] width 32 height 22
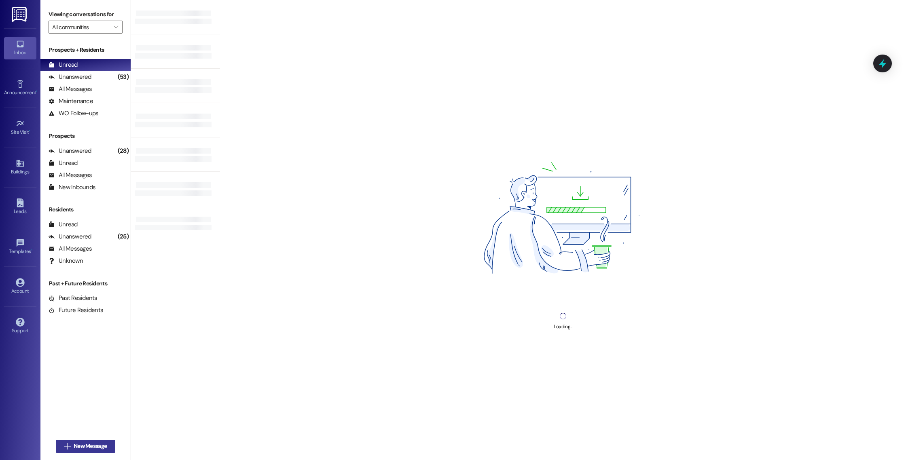
click at [79, 446] on span "New Message" at bounding box center [90, 446] width 33 height 8
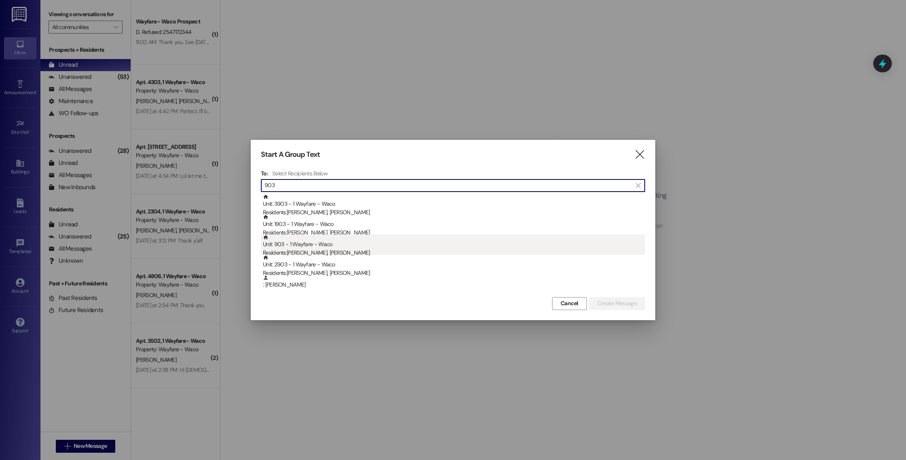
type input "903"
click at [355, 250] on div "Residents: [PERSON_NAME], [PERSON_NAME]" at bounding box center [454, 253] width 382 height 8
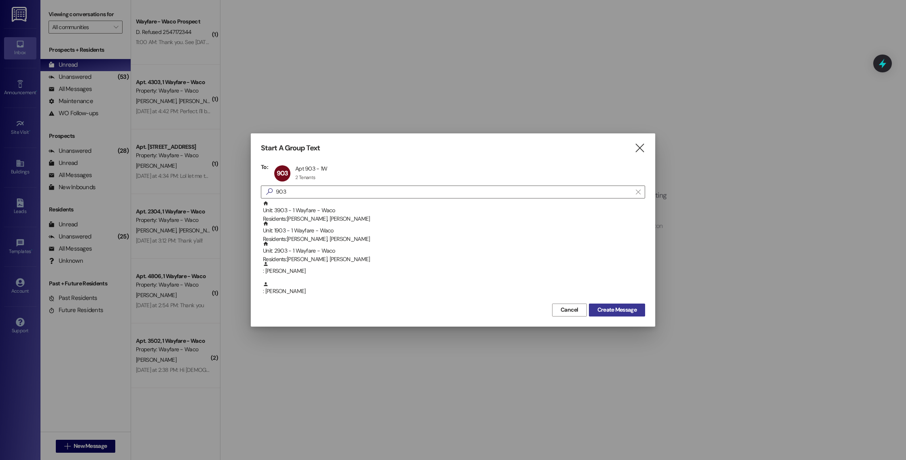
click at [602, 308] on span "Create Message" at bounding box center [616, 310] width 39 height 8
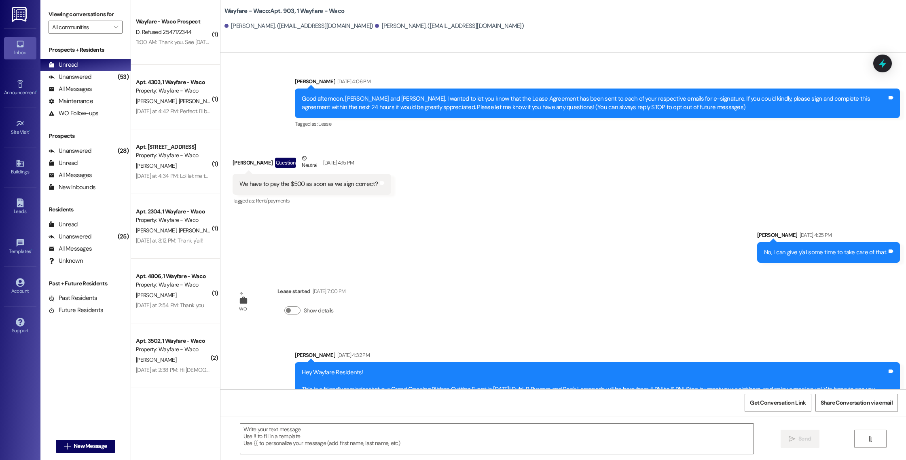
scroll to position [3715, 0]
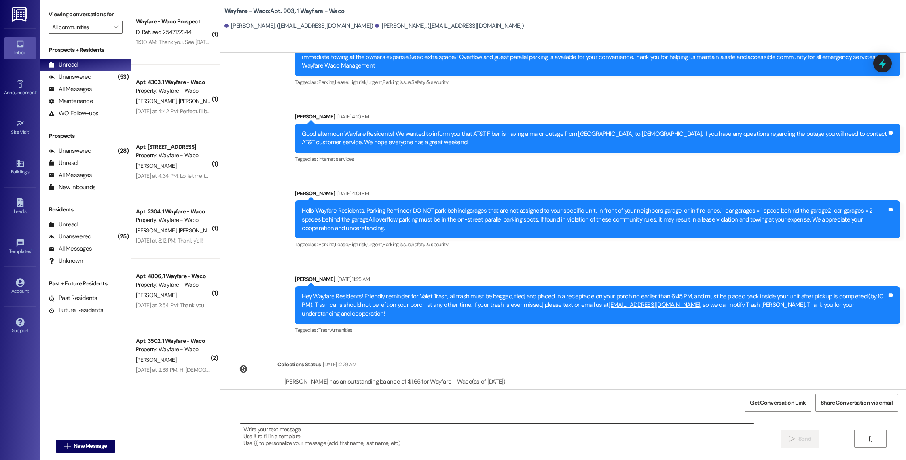
click at [417, 435] on textarea at bounding box center [496, 439] width 513 height 30
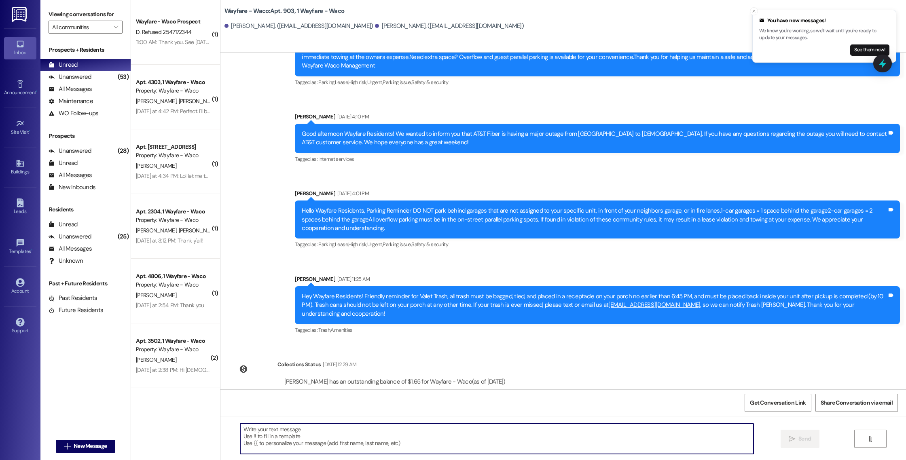
click at [308, 432] on textarea at bounding box center [496, 439] width 513 height 30
paste textarea "Hello [PERSON_NAME], you have an outstanding balance of $1698.68. Please pay in…"
click at [256, 430] on textarea "Hello [PERSON_NAME], you have an outstanding balance of $1698.68. Please pay in…" at bounding box center [496, 439] width 513 height 30
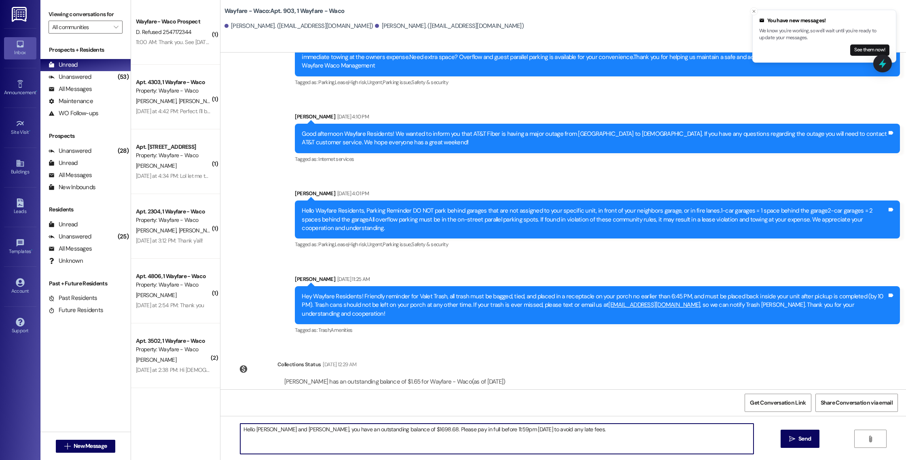
click at [397, 430] on textarea "Hello [PERSON_NAME] and [PERSON_NAME], you have an outstanding balance of $1698…" at bounding box center [496, 439] width 513 height 30
type textarea "Hello [PERSON_NAME] and [PERSON_NAME], you have an outstanding balance of $19.5…"
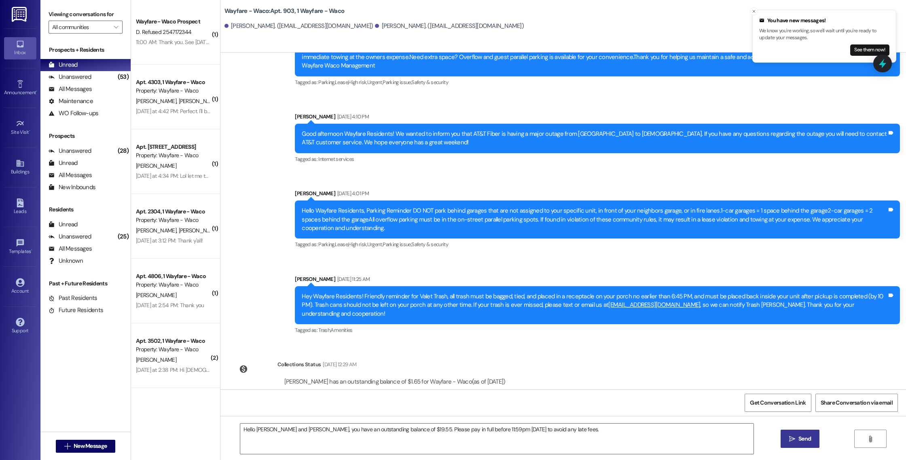
click at [785, 442] on button " Send" at bounding box center [800, 439] width 39 height 18
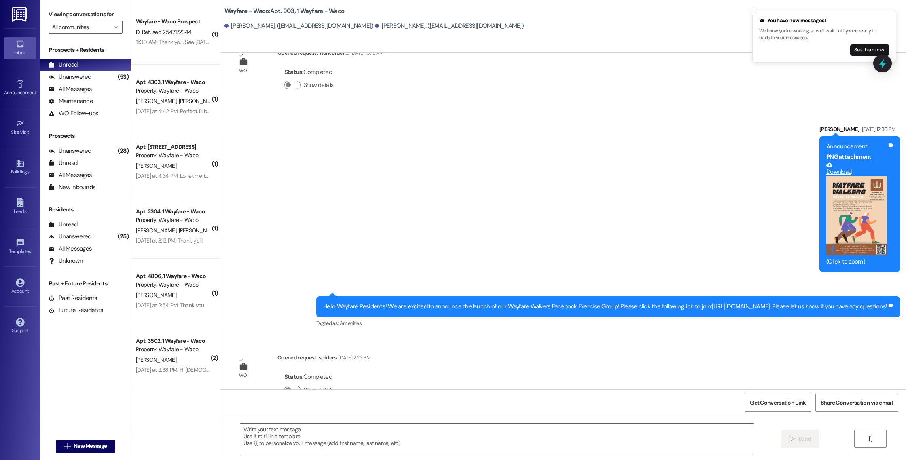
scroll to position [1016, 0]
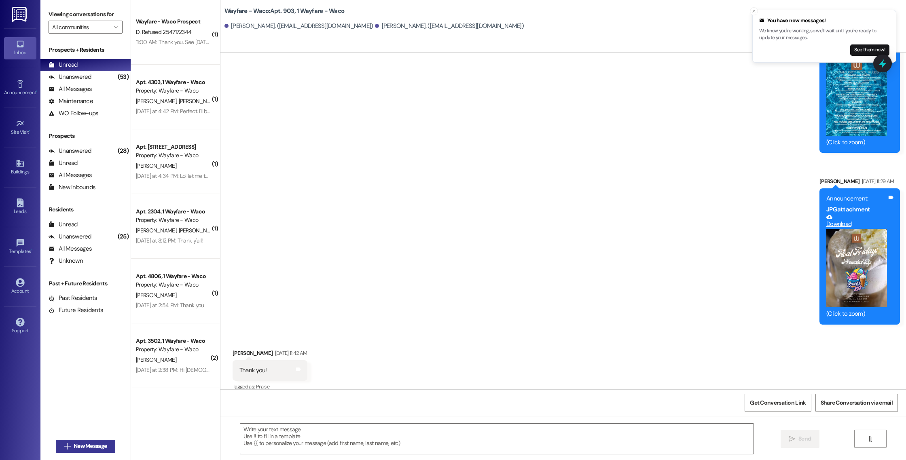
click at [91, 445] on span "New Message" at bounding box center [90, 446] width 33 height 8
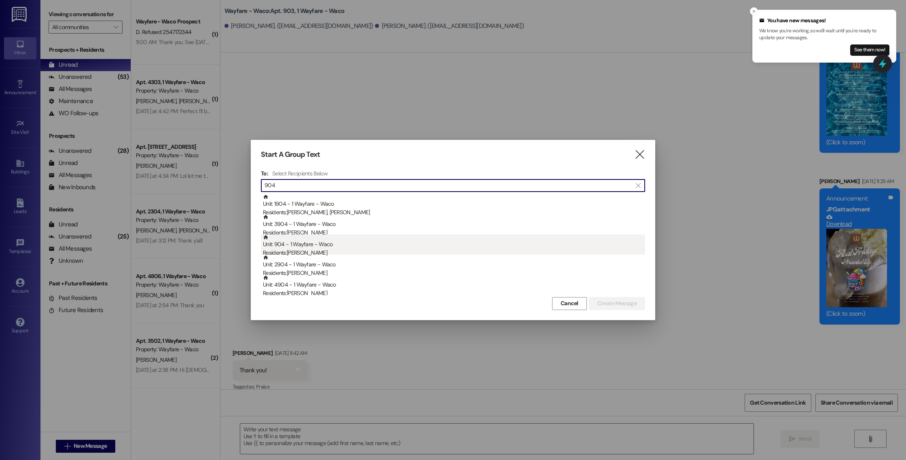
type input "904"
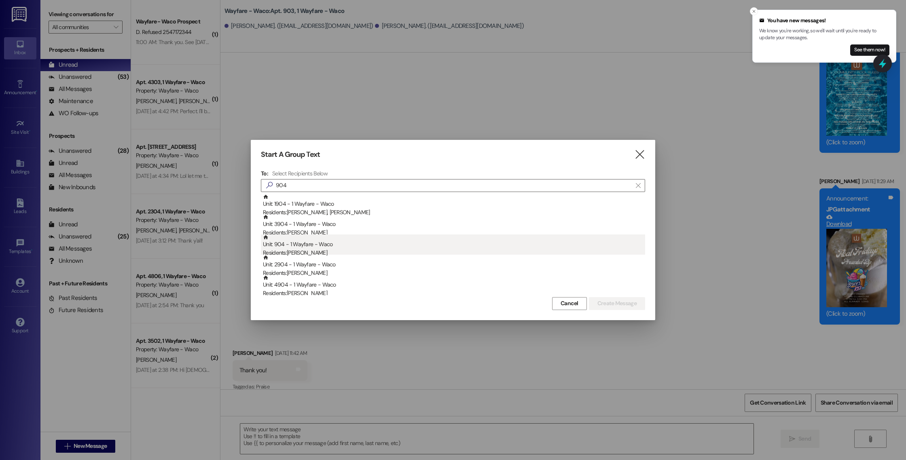
click at [342, 251] on div "Residents: [PERSON_NAME]" at bounding box center [454, 253] width 382 height 8
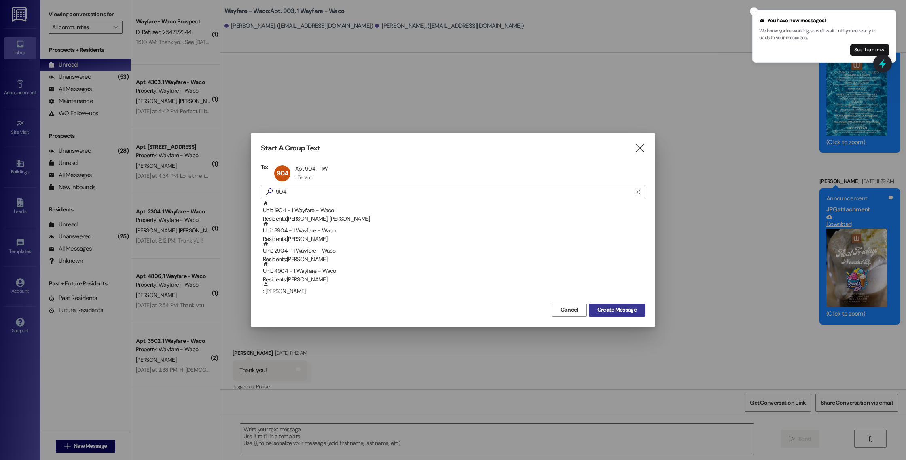
click at [617, 310] on span "Create Message" at bounding box center [616, 310] width 39 height 8
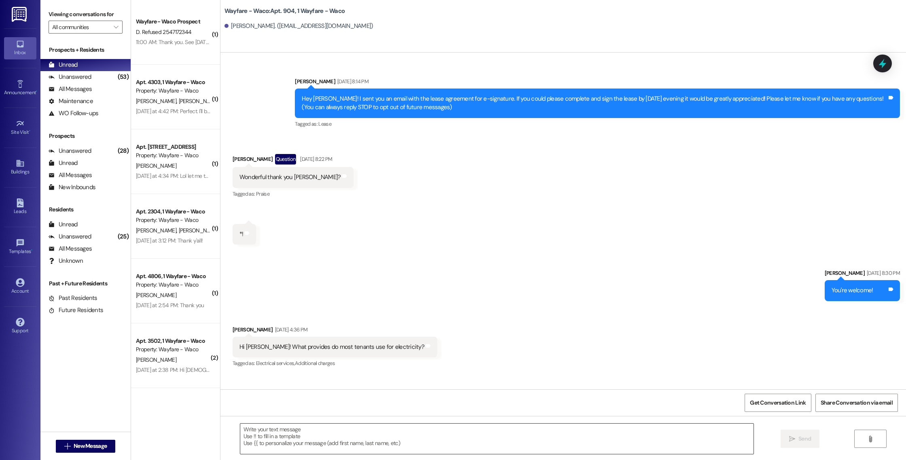
scroll to position [4941, 0]
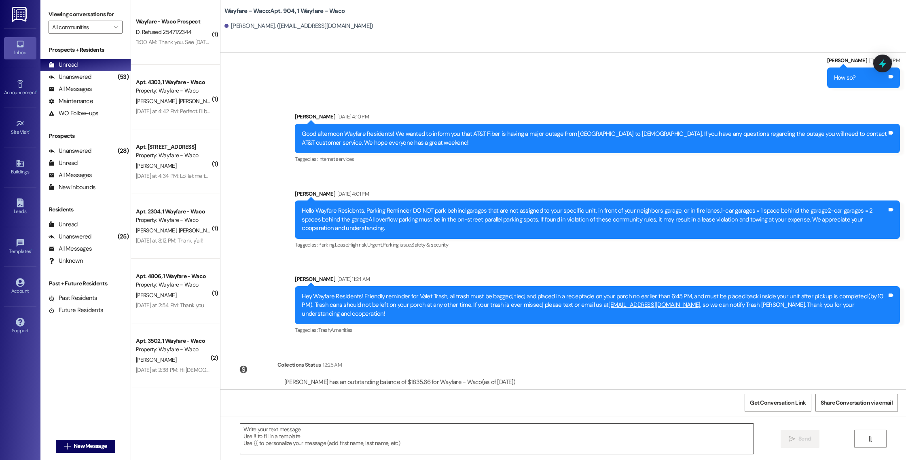
click at [362, 437] on textarea at bounding box center [496, 439] width 513 height 30
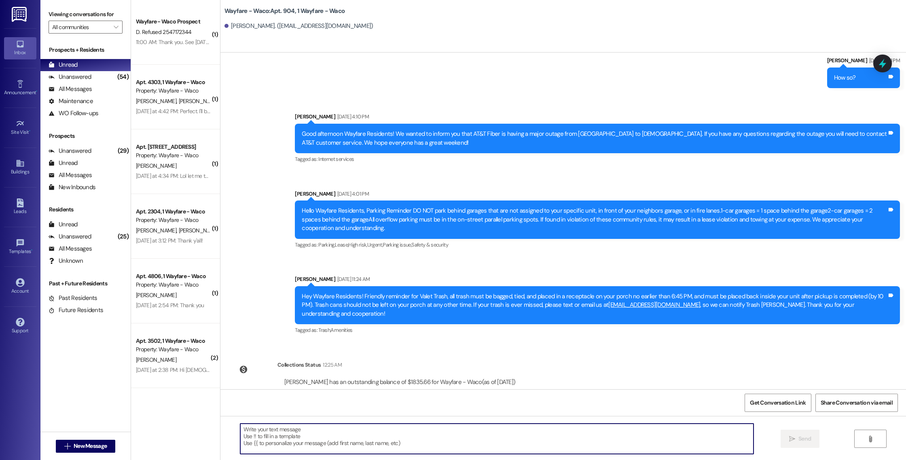
paste textarea "Hello [PERSON_NAME], you have an outstanding balance of $1698.68. Please pay in…"
click at [258, 430] on textarea "Hello [PERSON_NAME], you have an outstanding balance of $1698.68. Please pay in…" at bounding box center [496, 439] width 513 height 30
click at [378, 429] on textarea "Hello [PERSON_NAME], you have an outstanding balance of $1698.68. Please pay in…" at bounding box center [496, 439] width 513 height 30
click at [664, 432] on textarea "Hello [PERSON_NAME], you have an outstanding balance of $1835.66. Please pay in…" at bounding box center [496, 439] width 513 height 30
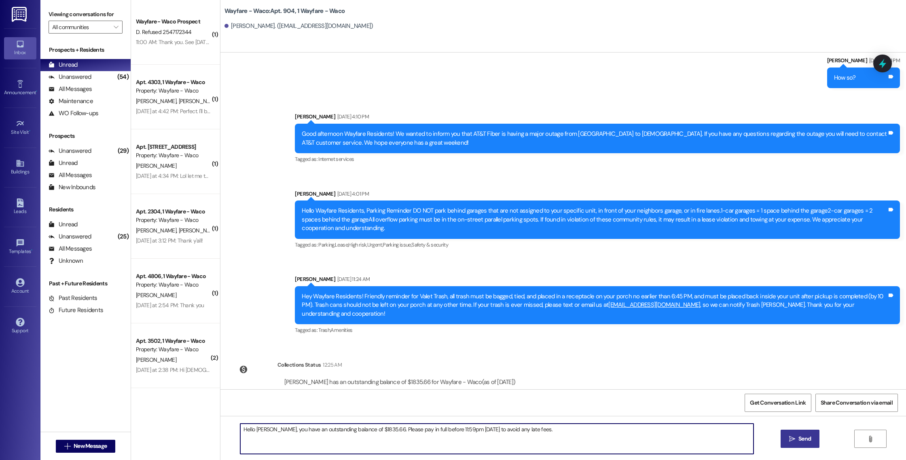
type textarea "Hello [PERSON_NAME], you have an outstanding balance of $1835.66. Please pay in…"
click at [785, 442] on button " Send" at bounding box center [800, 439] width 39 height 18
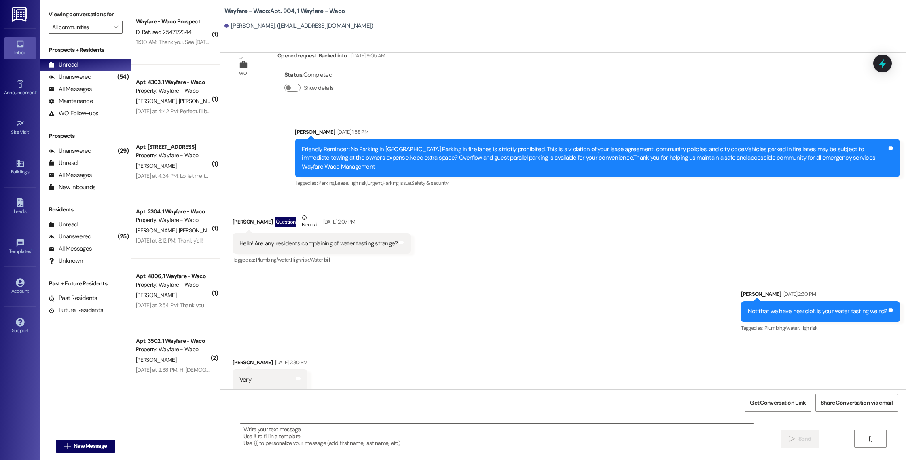
scroll to position [4570, 0]
click at [369, 441] on textarea at bounding box center [496, 439] width 513 height 30
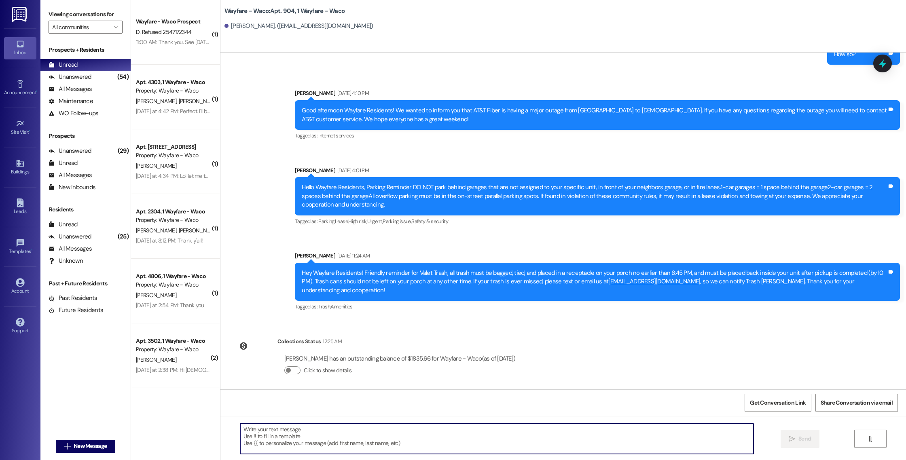
scroll to position [4998, 0]
